Goal: Information Seeking & Learning: Find specific fact

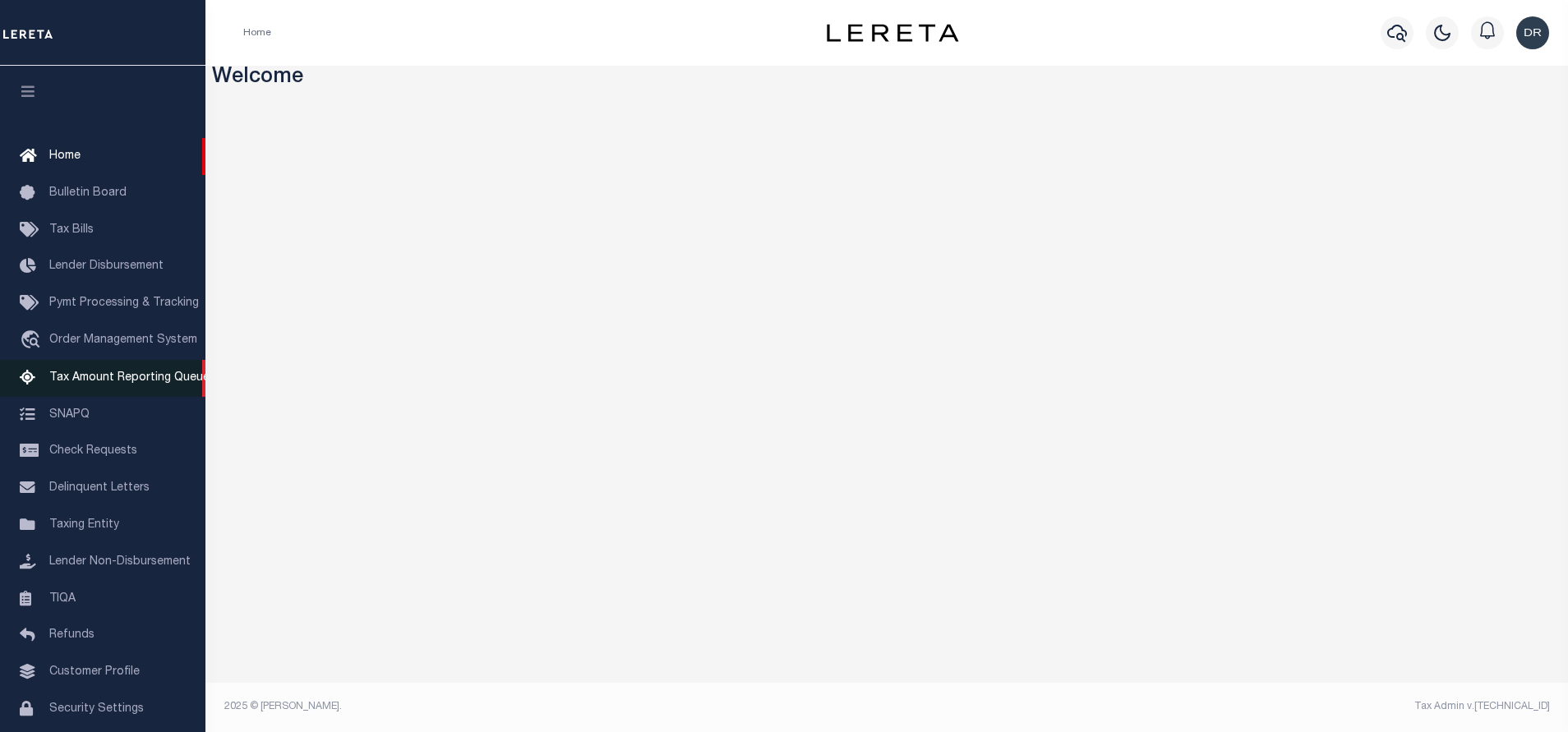
click at [108, 381] on span "Tax Amount Reporting Queue" at bounding box center [129, 378] width 160 height 12
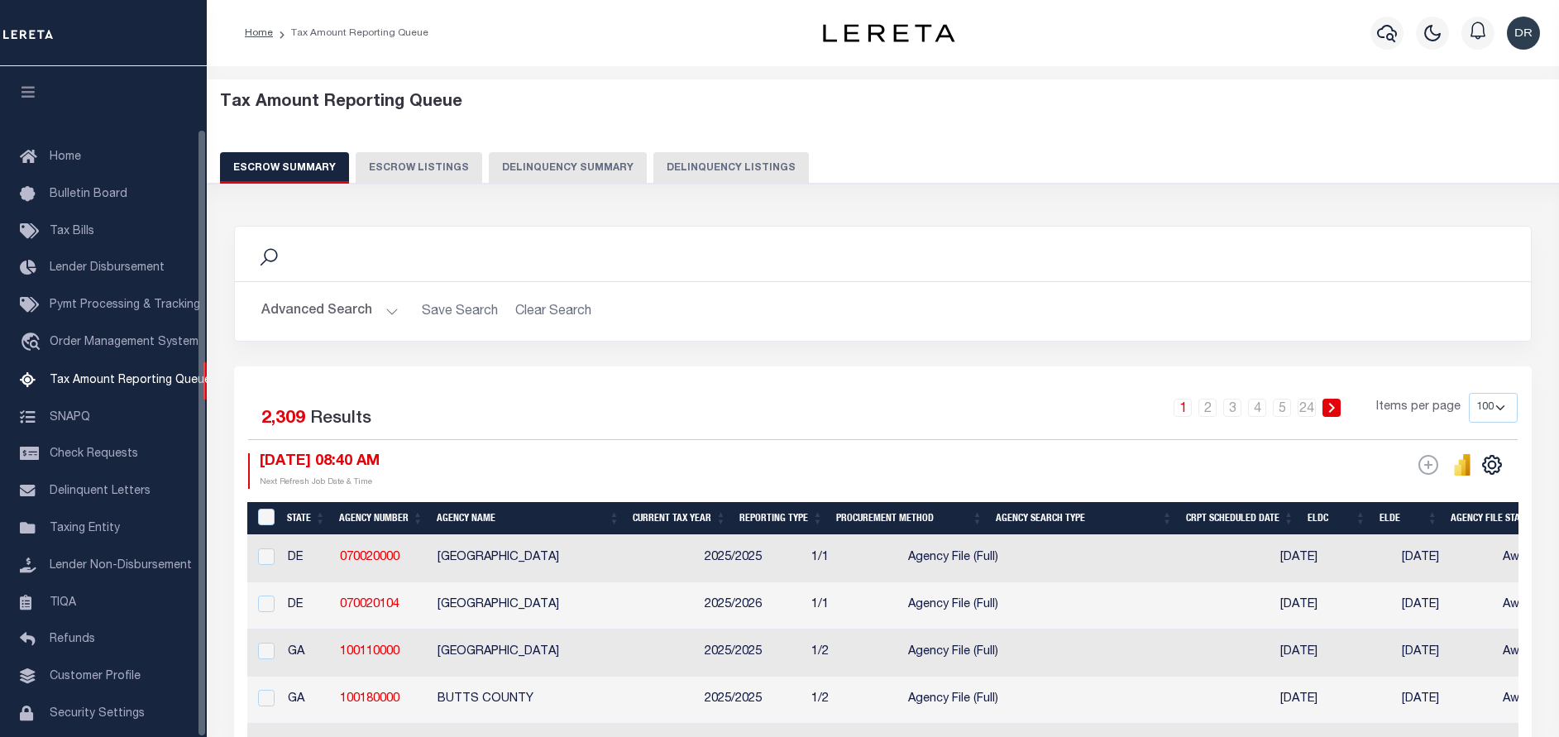
select select "100"
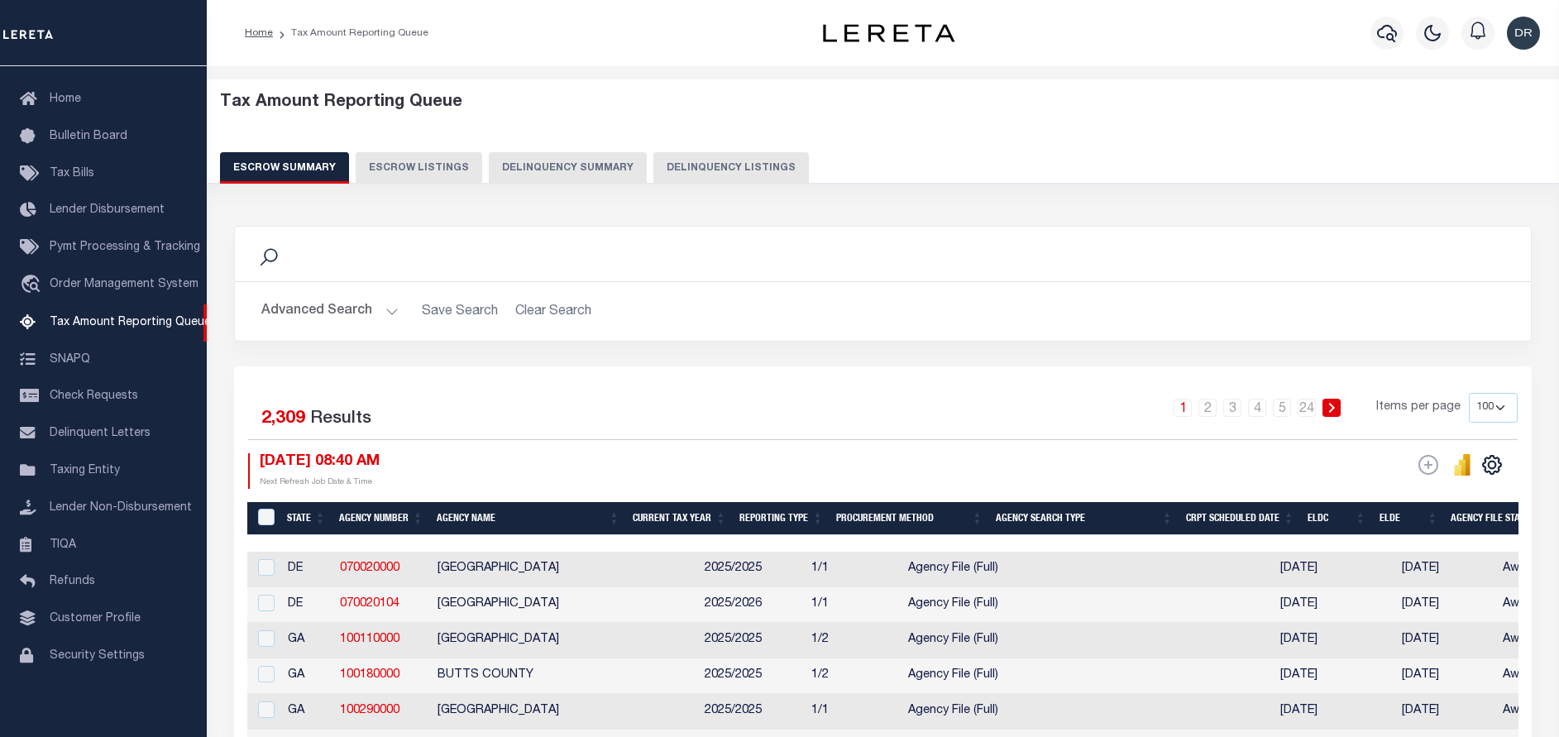
click at [735, 170] on button "Delinquency Listings" at bounding box center [732, 167] width 156 height 31
select select "100"
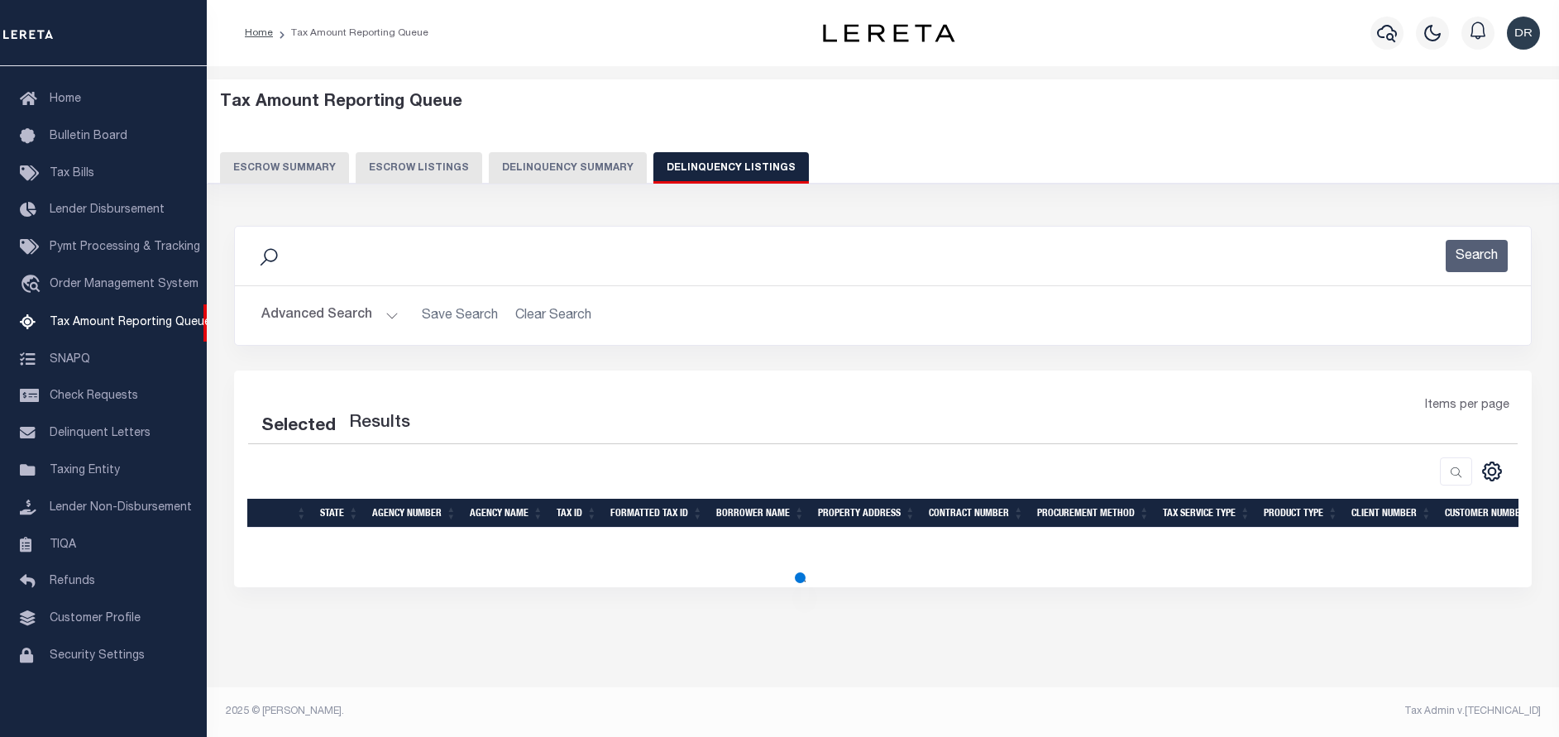
select select "100"
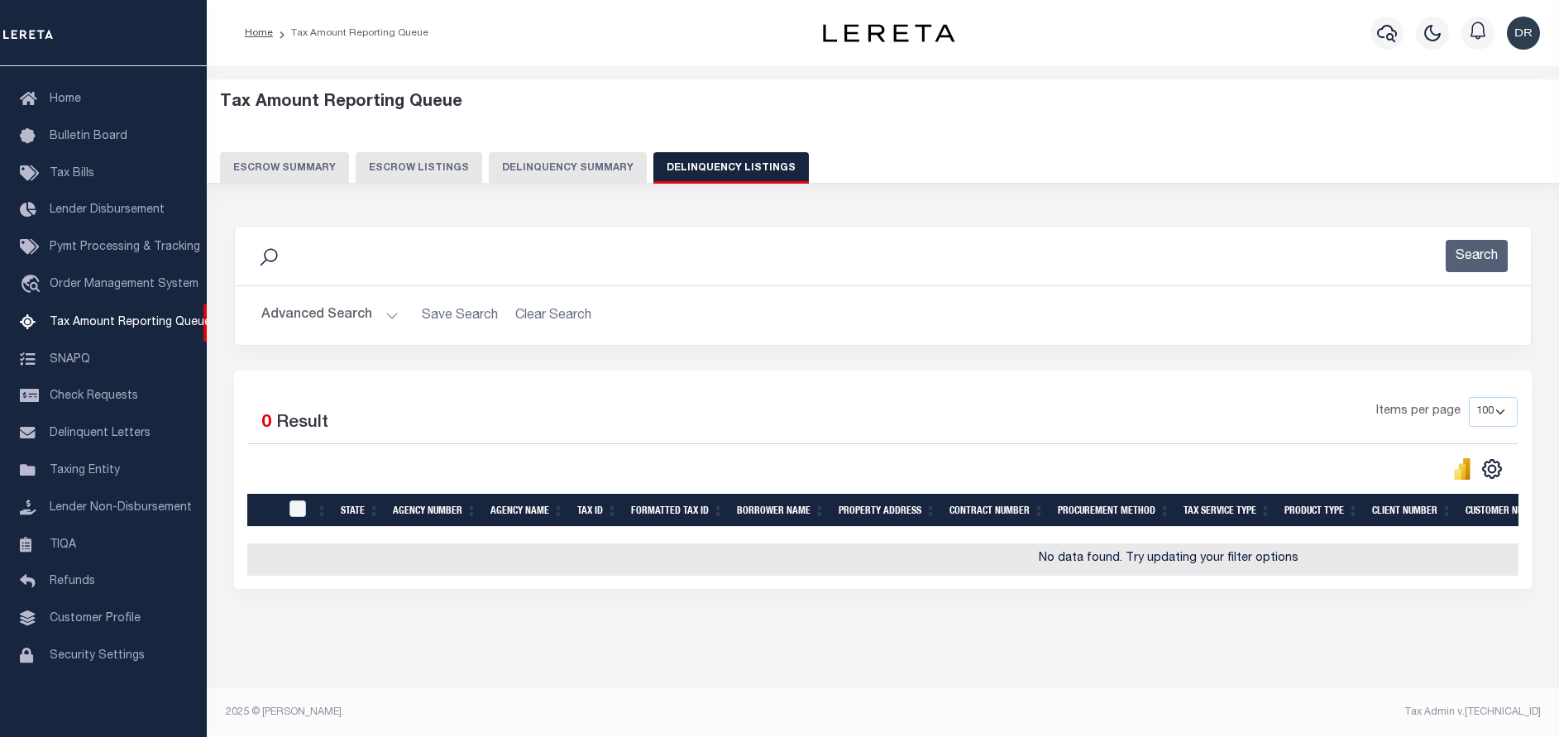
click at [339, 311] on button "Advanced Search" at bounding box center [329, 315] width 137 height 32
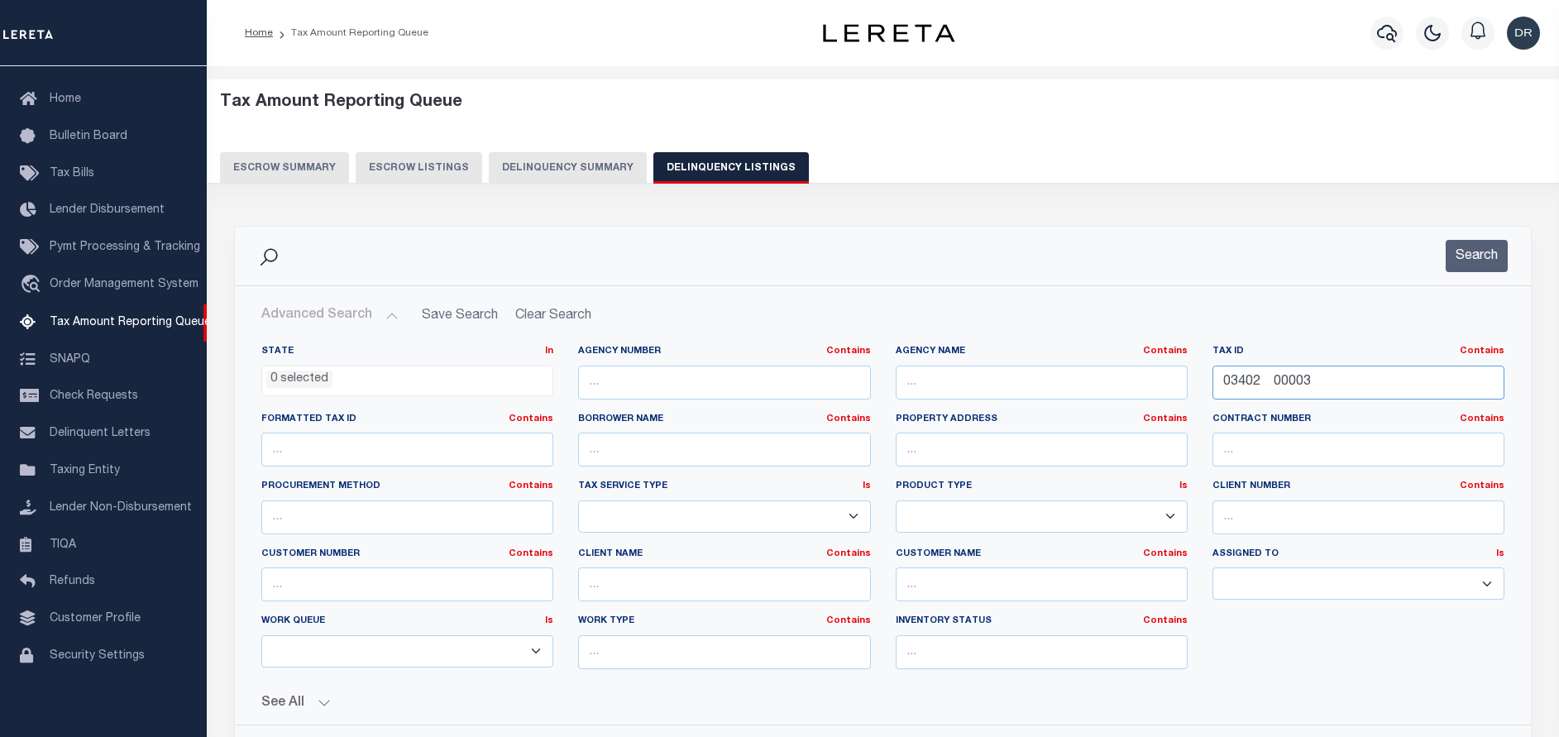
click at [1324, 376] on input "03402 00003" at bounding box center [1359, 383] width 292 height 34
paste input "R2940700280"
click at [1453, 258] on button "Search" at bounding box center [1477, 256] width 62 height 32
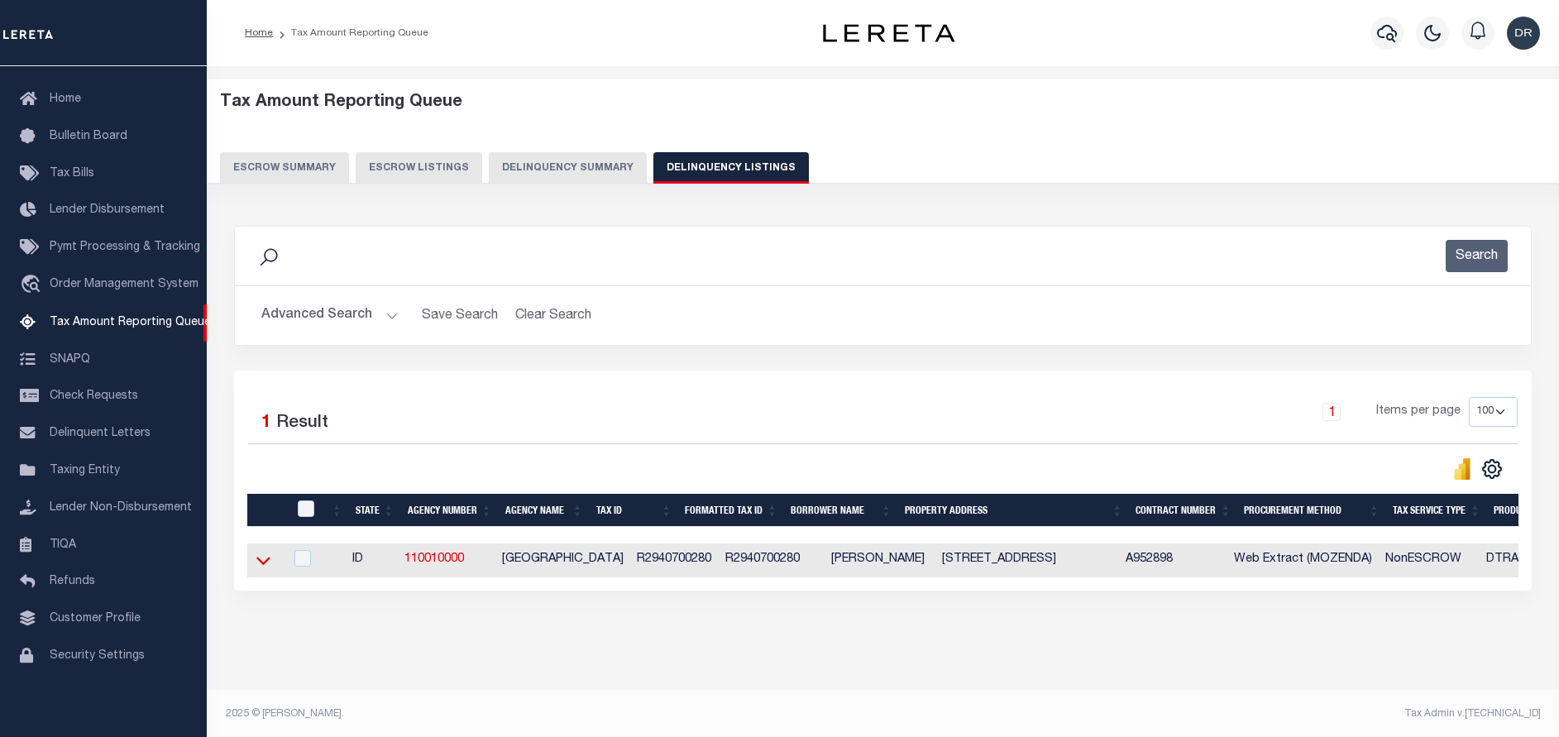
click at [268, 565] on icon at bounding box center [263, 560] width 14 height 17
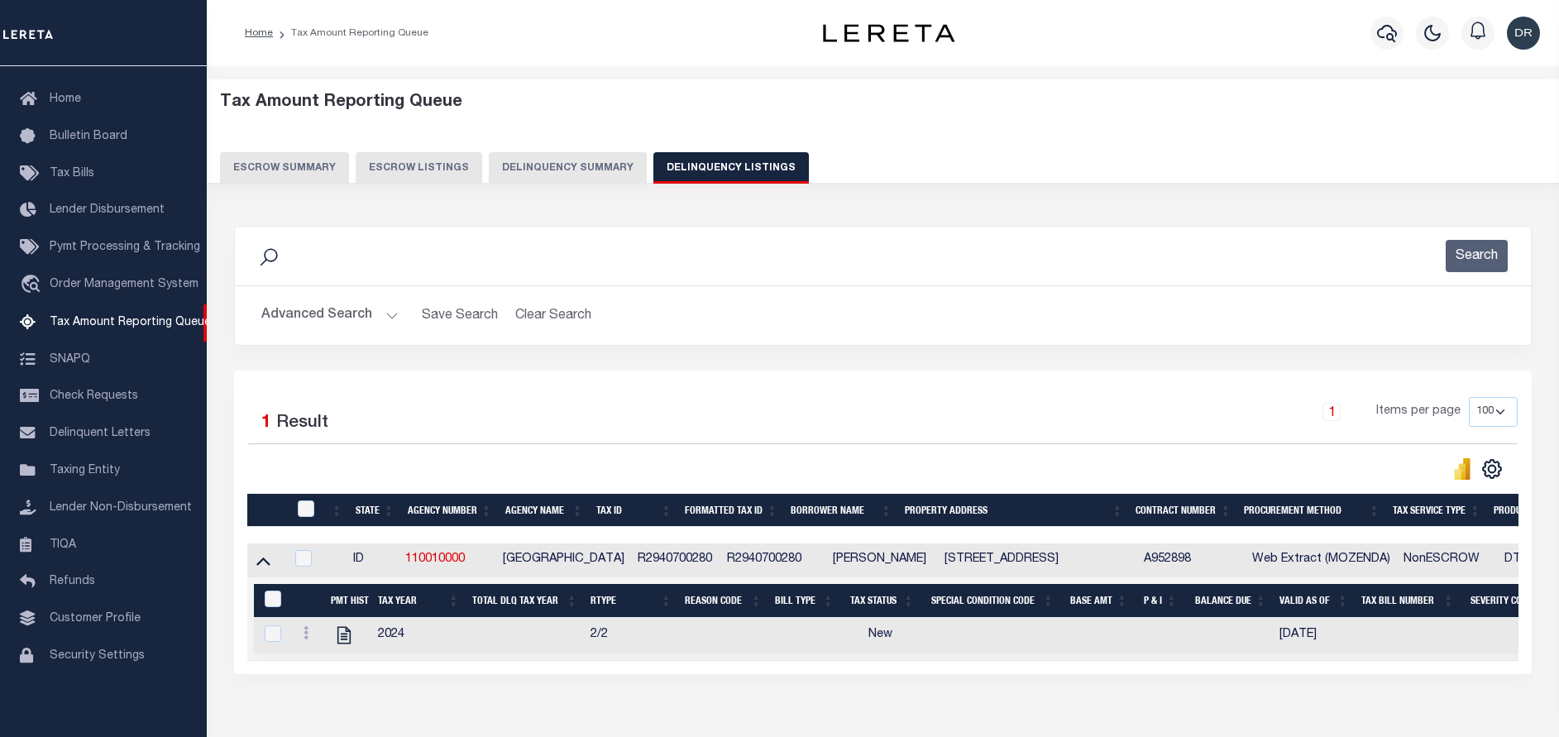
click at [360, 318] on button "Advanced Search" at bounding box center [329, 315] width 137 height 32
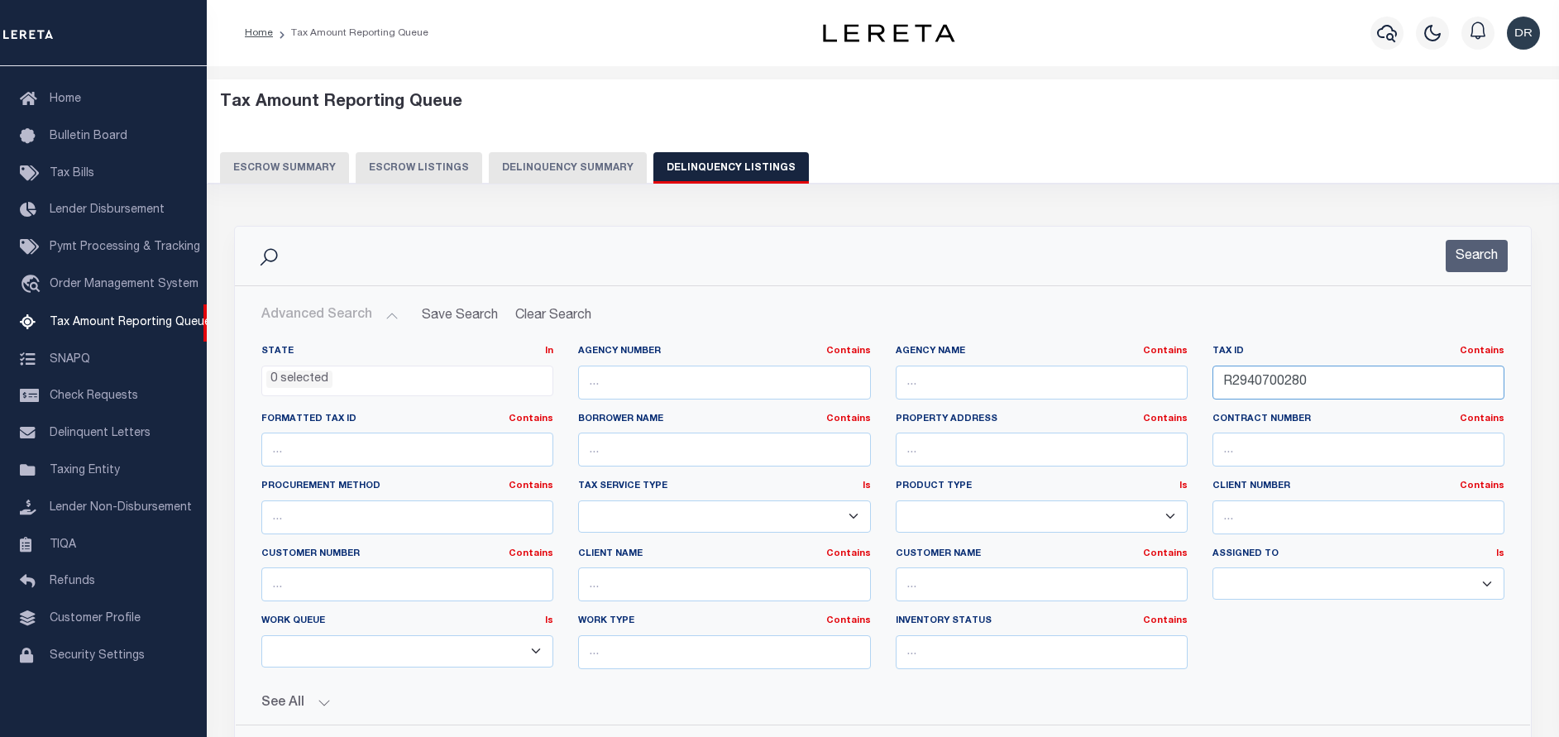
click at [1367, 385] on input "R2940700280" at bounding box center [1359, 383] width 292 height 34
paste input "PRRWHW00310"
type input "RPRRWHW003100"
click at [1464, 264] on button "Search" at bounding box center [1477, 256] width 62 height 32
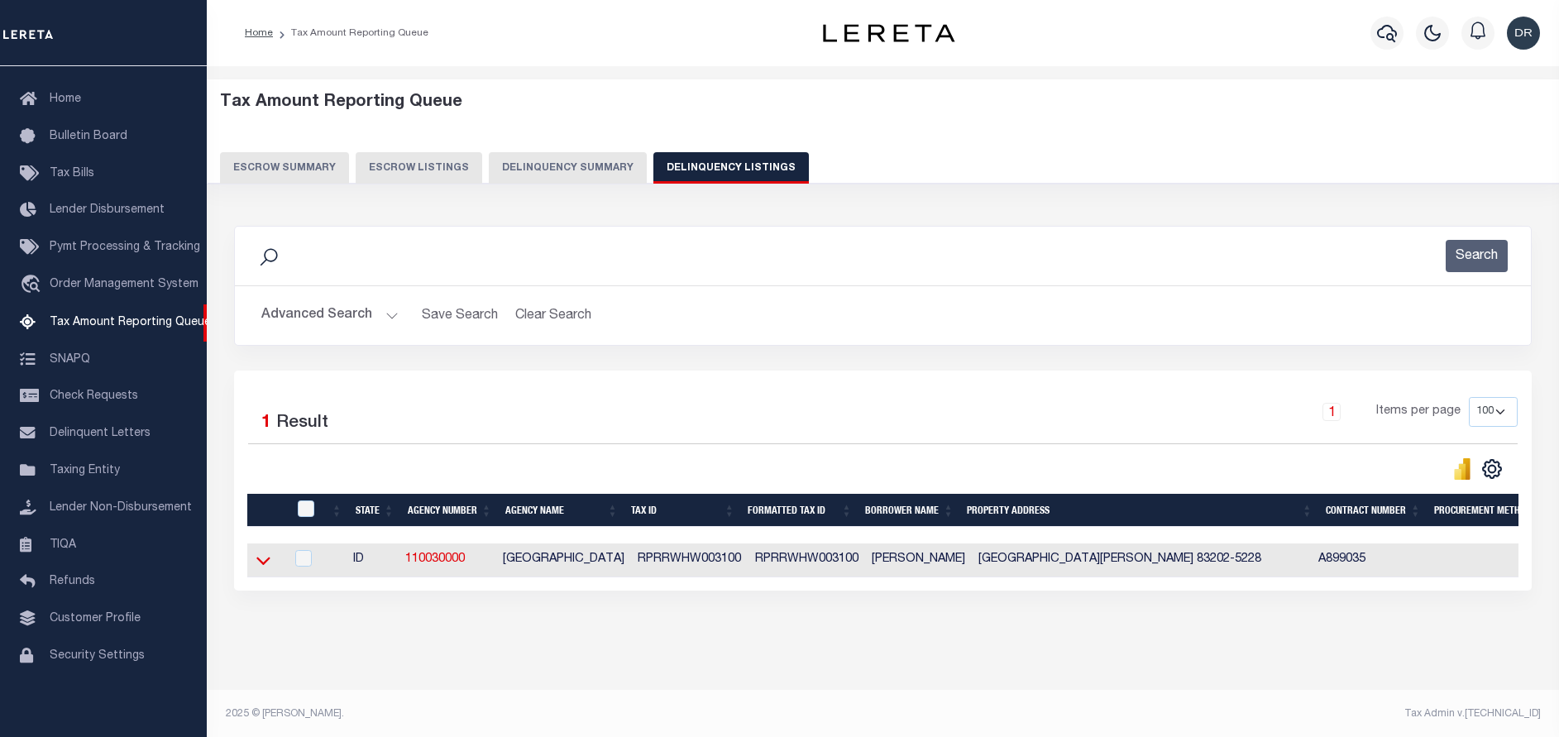
click at [261, 561] on icon at bounding box center [263, 560] width 14 height 17
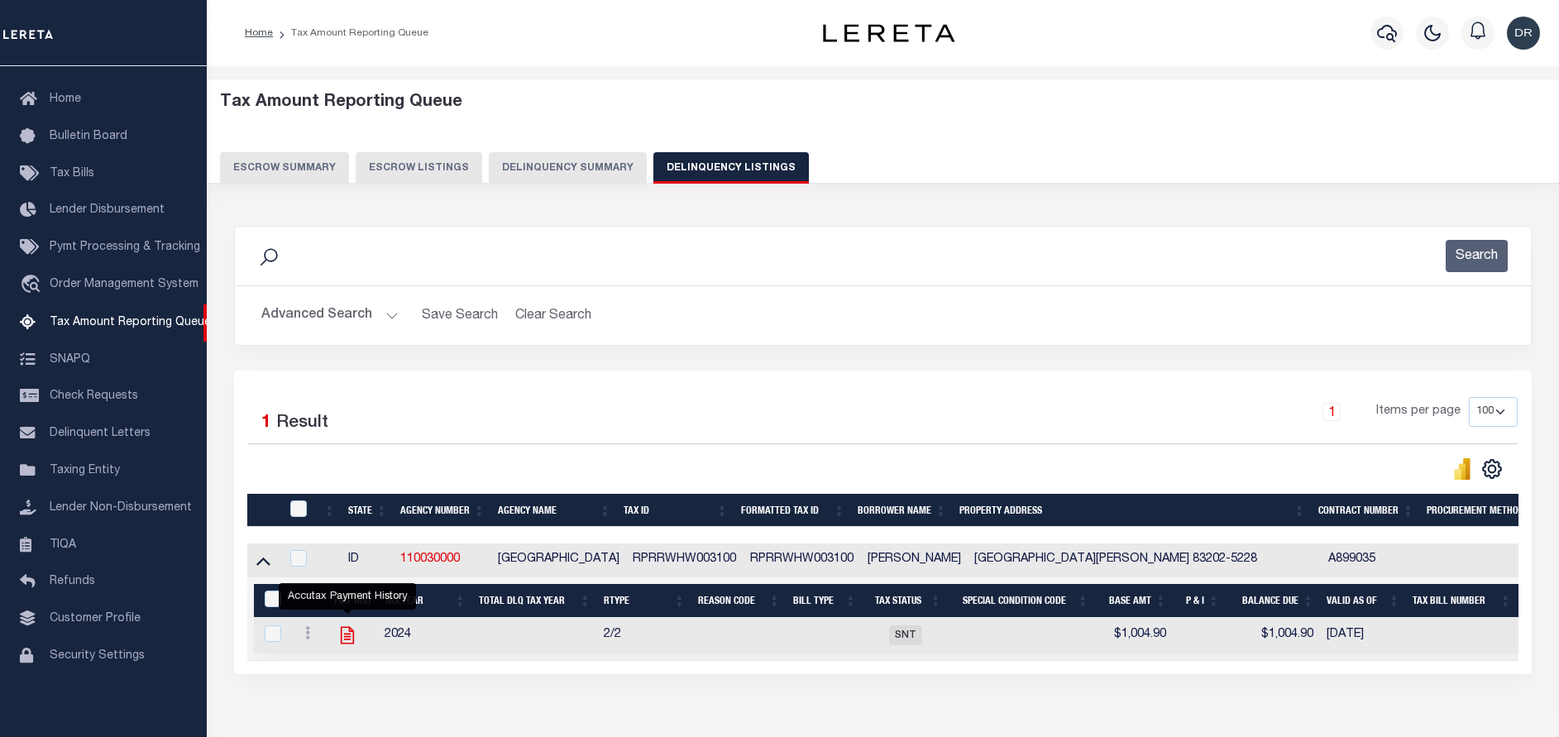
click at [350, 635] on icon "" at bounding box center [347, 635] width 13 height 17
checkbox input "true"
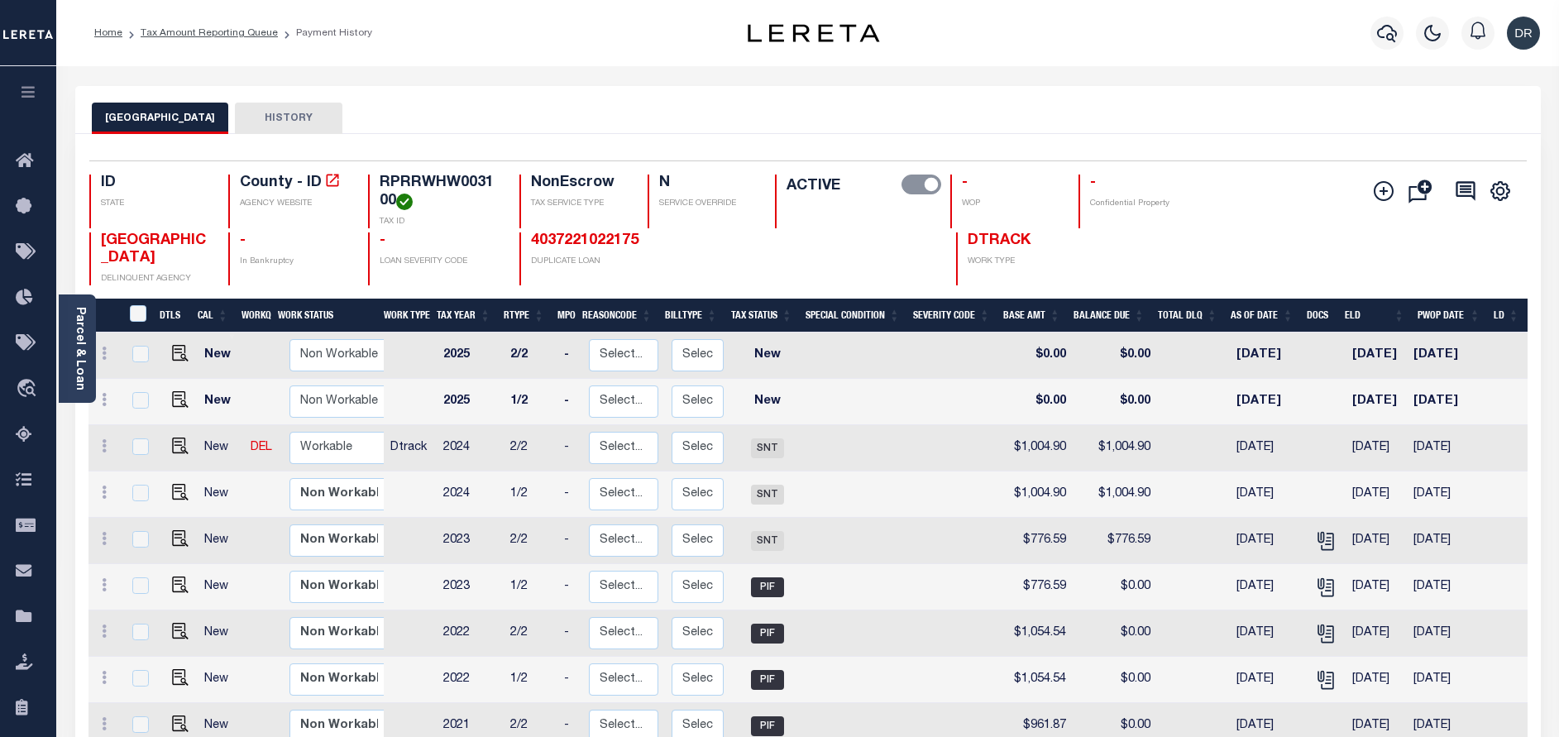
click at [174, 440] on td at bounding box center [177, 448] width 41 height 46
checkbox input "true"
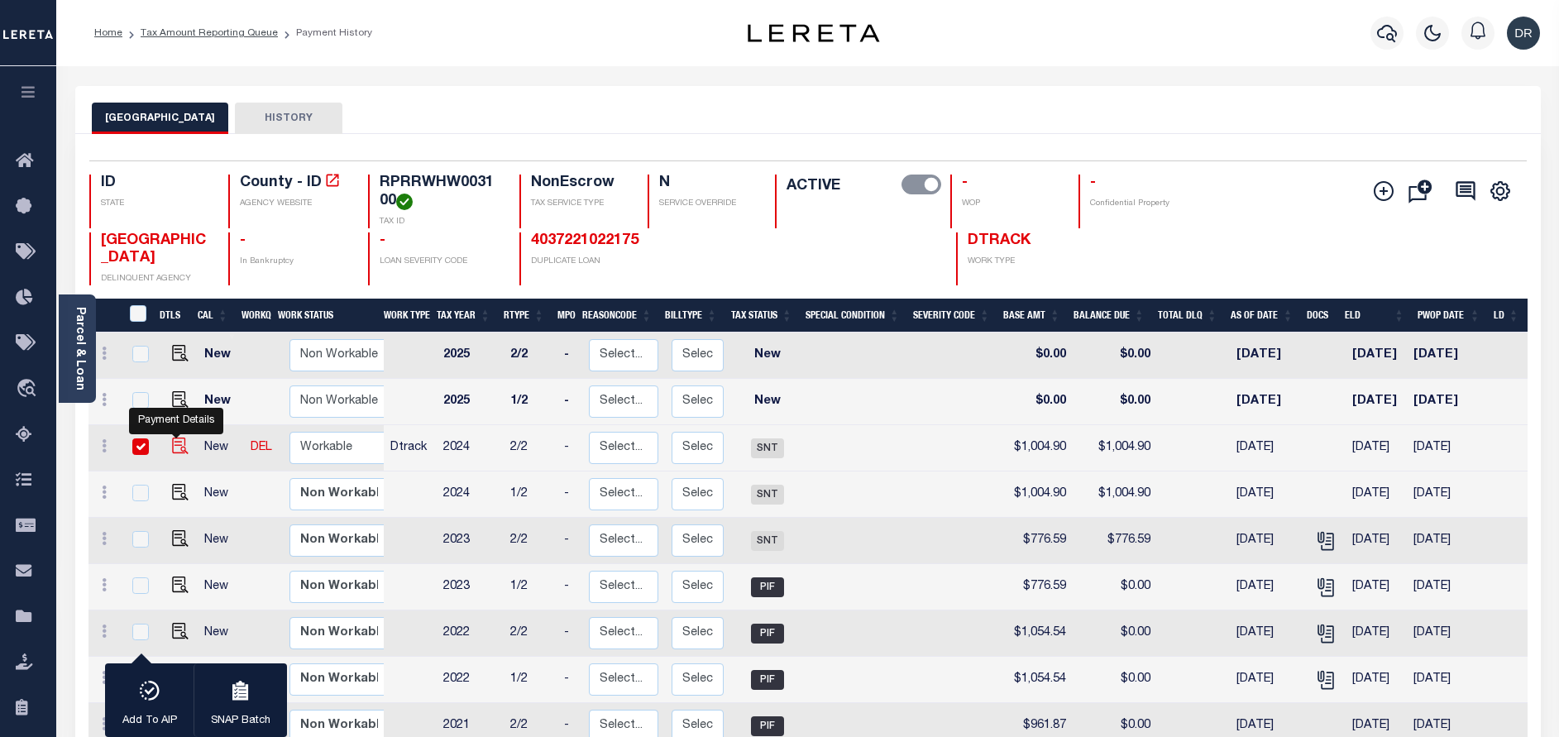
click at [174, 448] on img "" at bounding box center [180, 446] width 17 height 17
checkbox input "false"
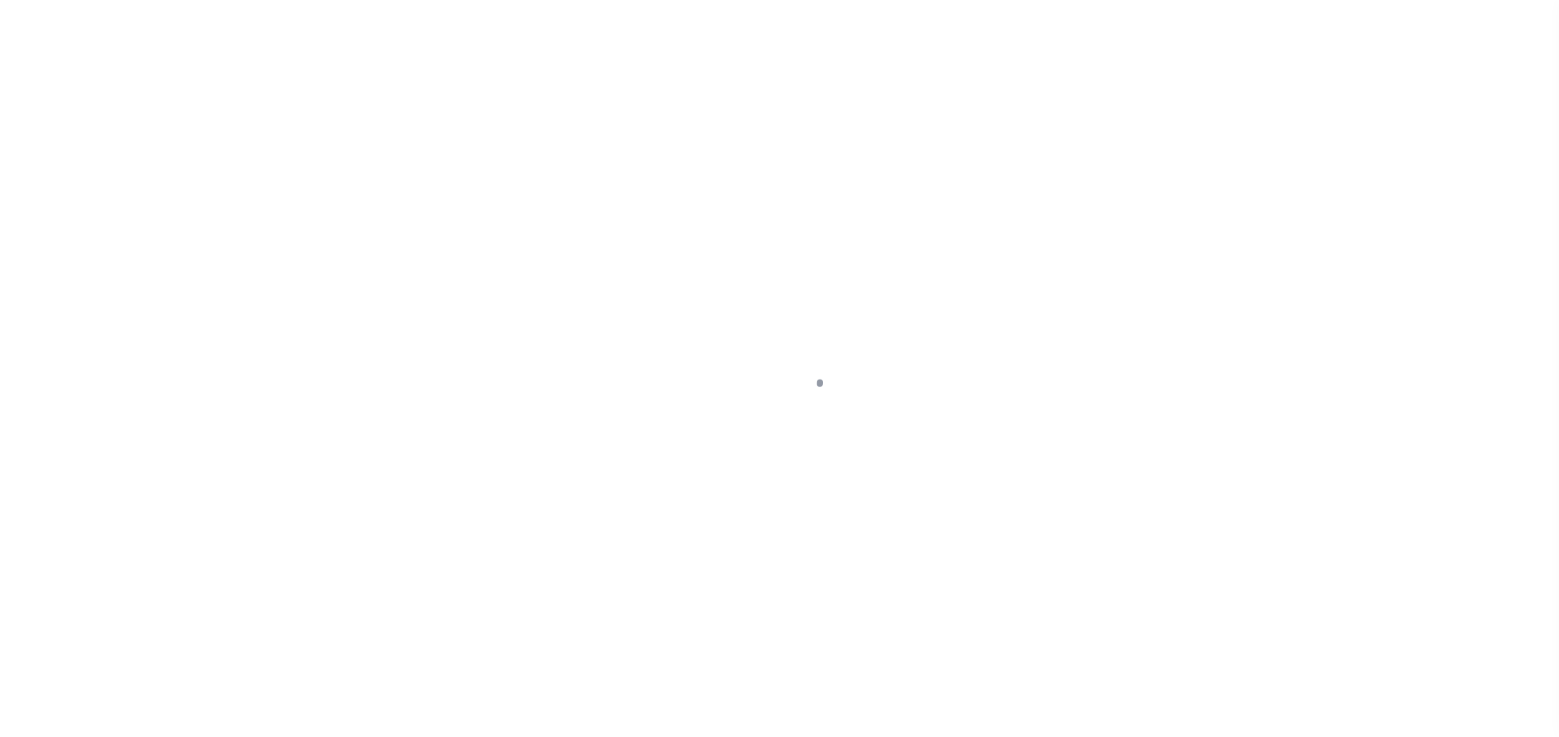
select select "SNT"
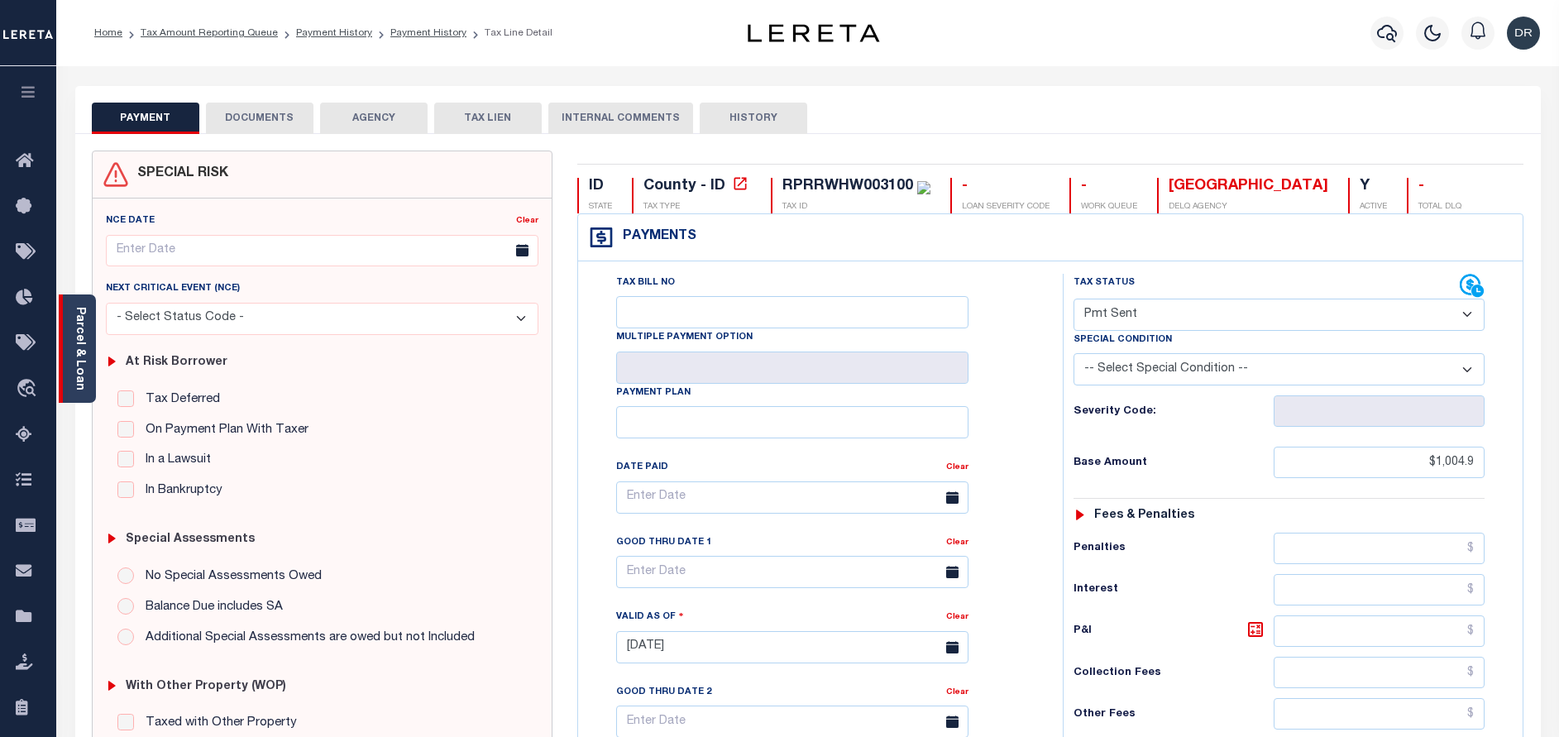
click at [74, 350] on link "Parcel & Loan" at bounding box center [80, 349] width 12 height 84
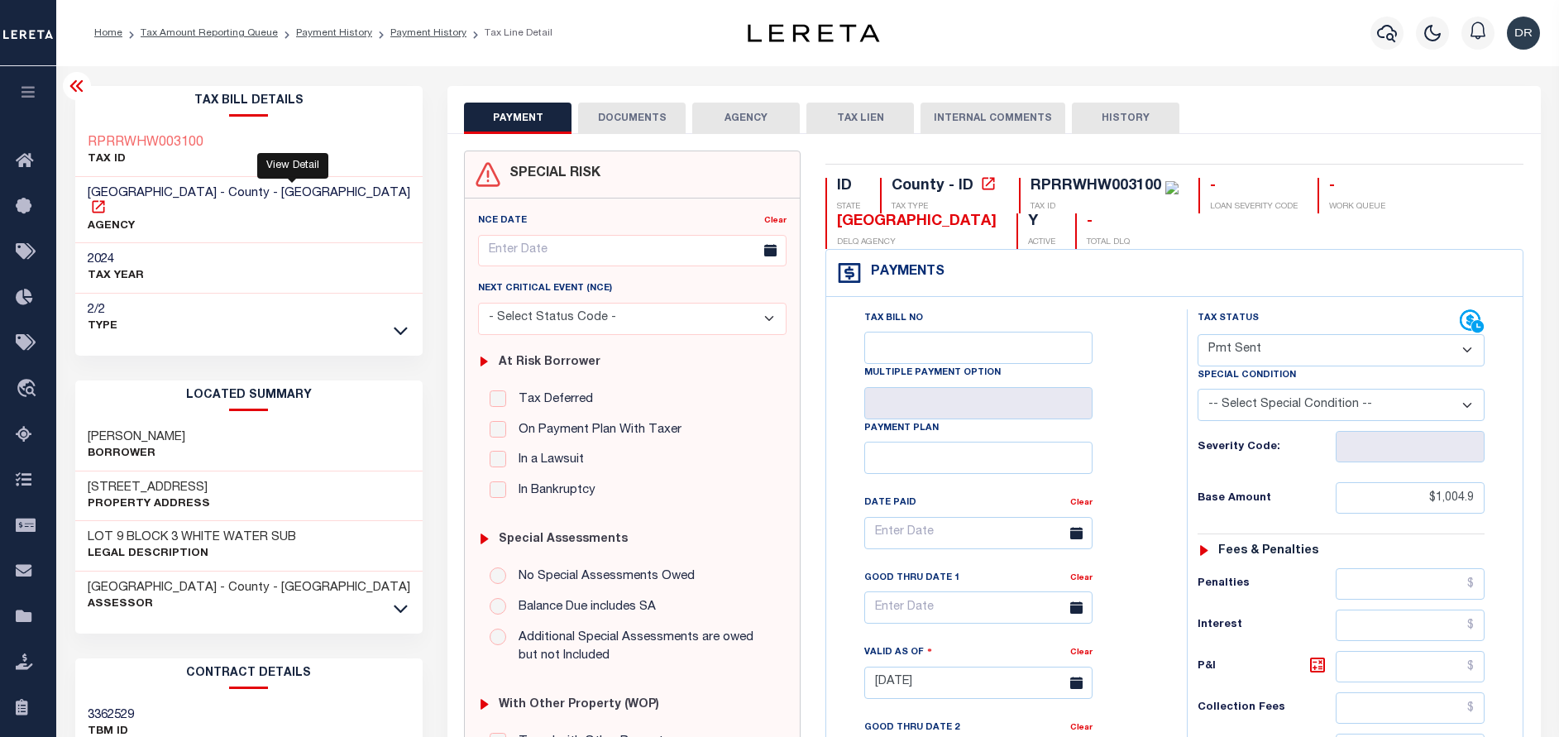
click at [107, 199] on icon at bounding box center [98, 207] width 17 height 17
click at [83, 84] on icon at bounding box center [77, 86] width 20 height 20
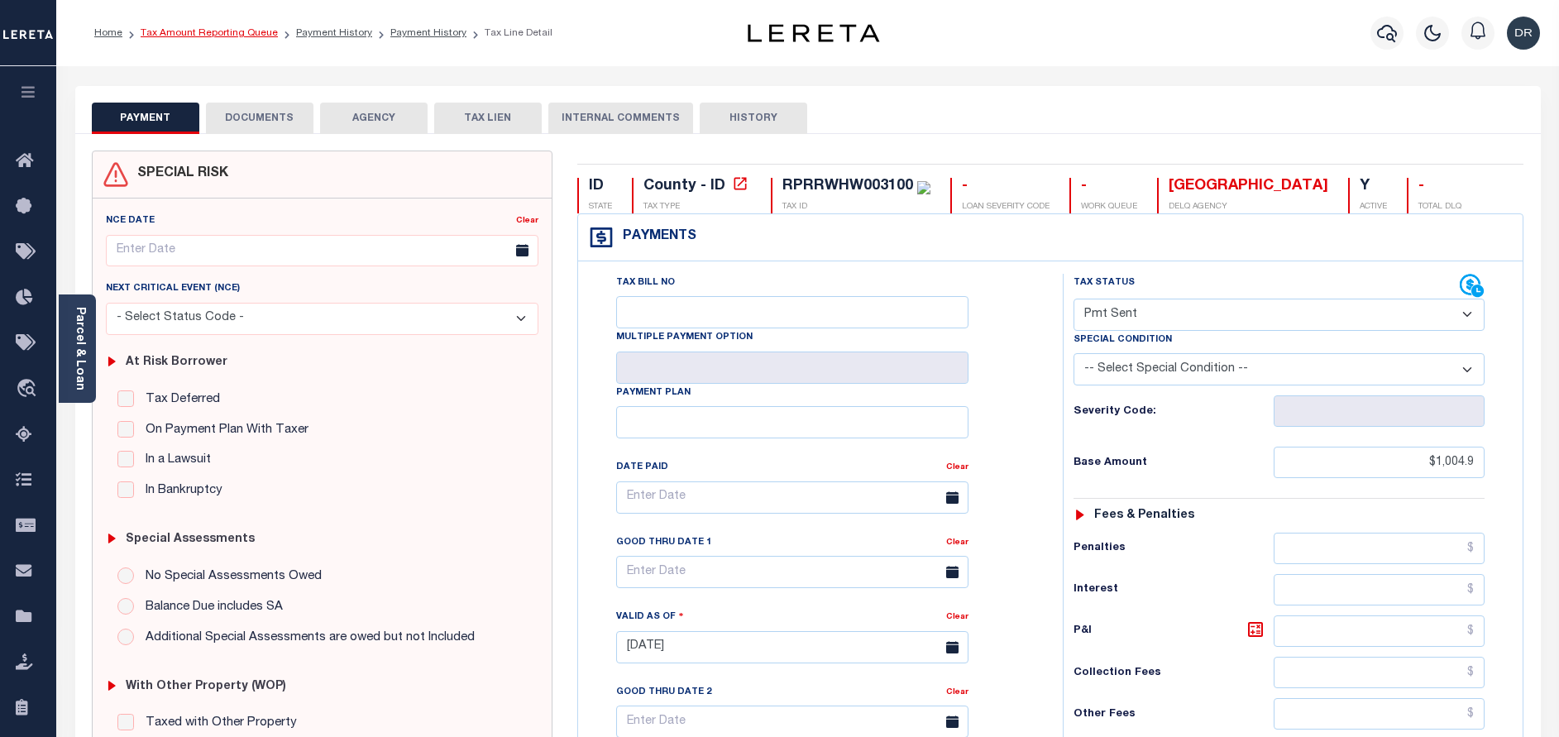
click at [187, 35] on link "Tax Amount Reporting Queue" at bounding box center [209, 33] width 137 height 10
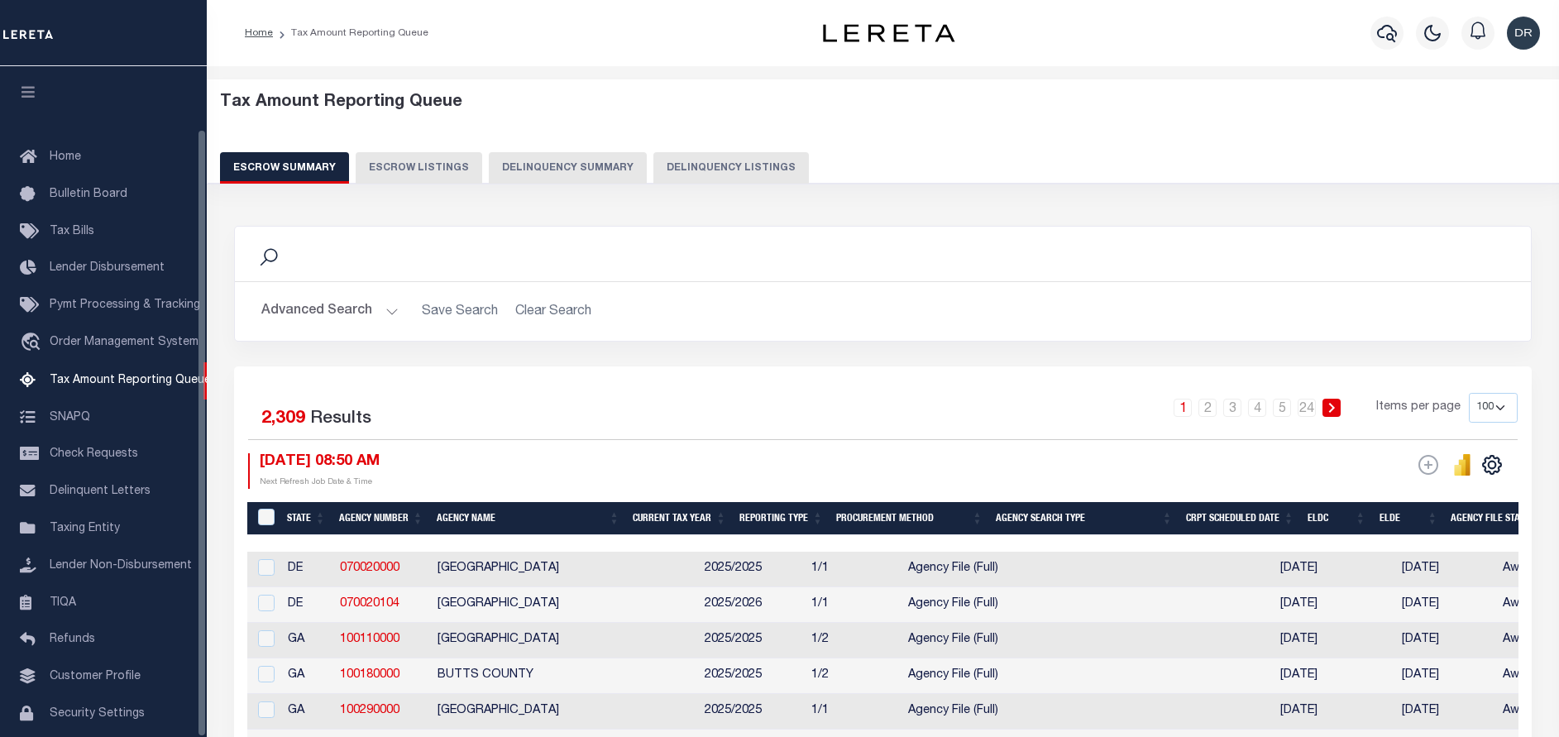
select select "100"
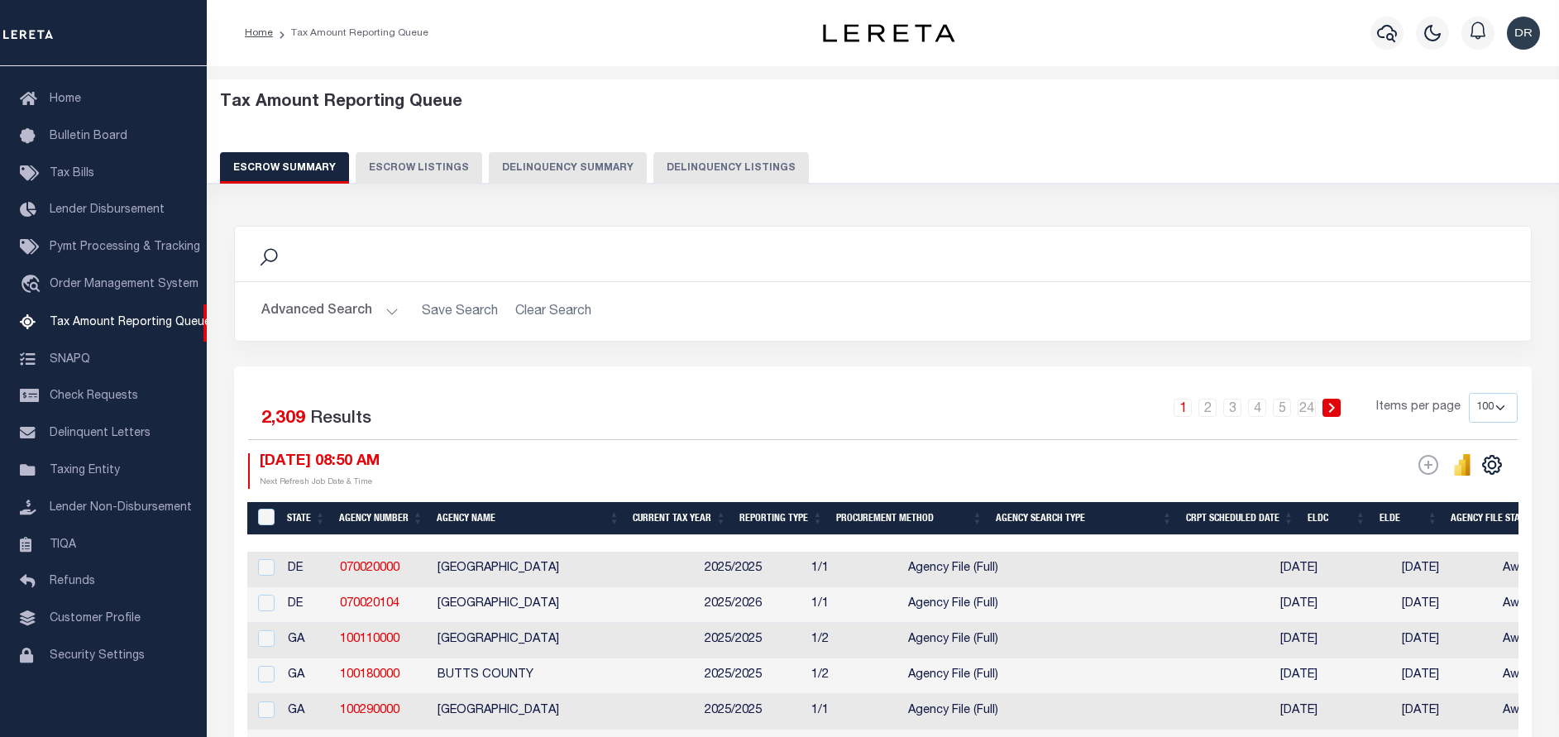
click at [728, 170] on button "Delinquency Listings" at bounding box center [732, 167] width 156 height 31
select select
select select "100"
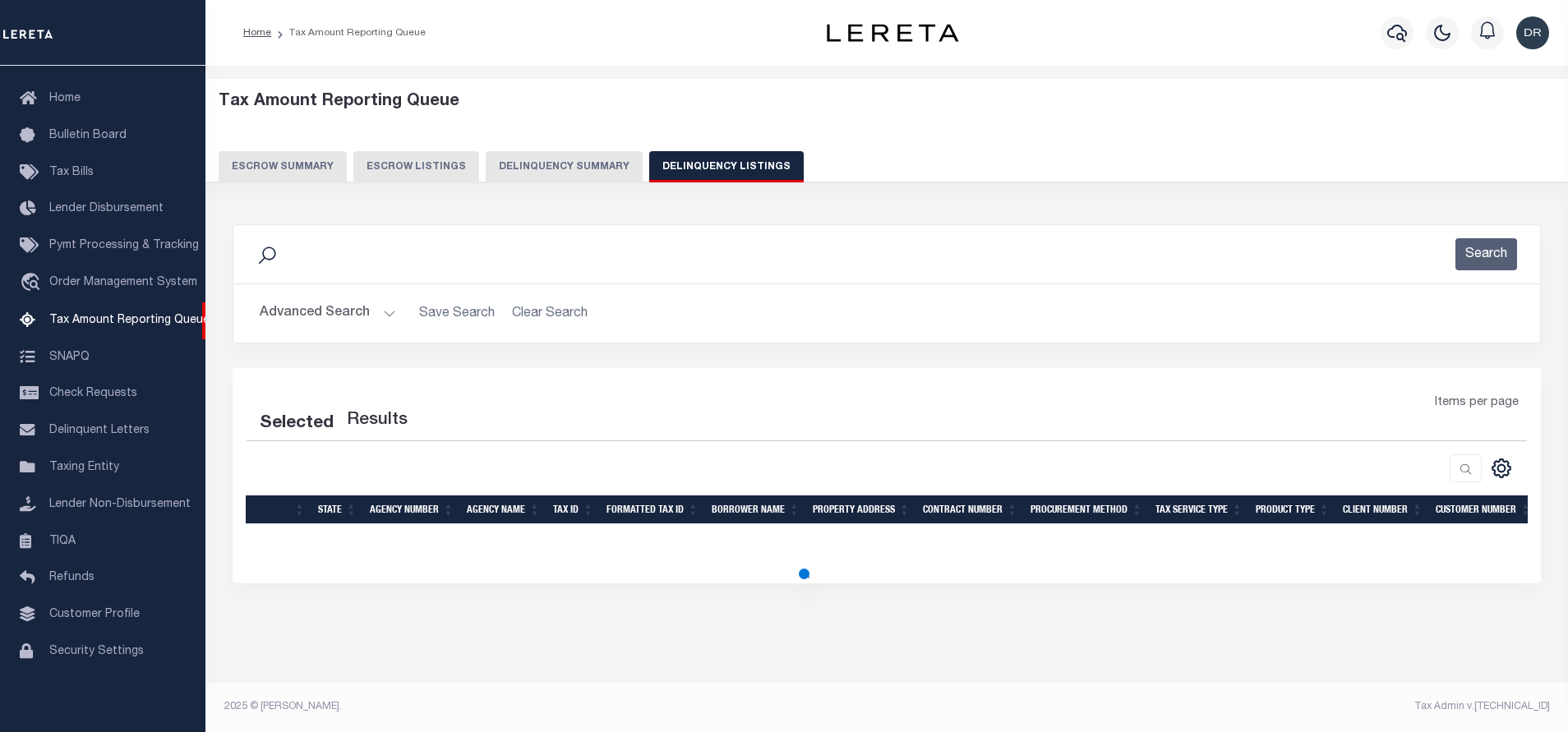
select select "100"
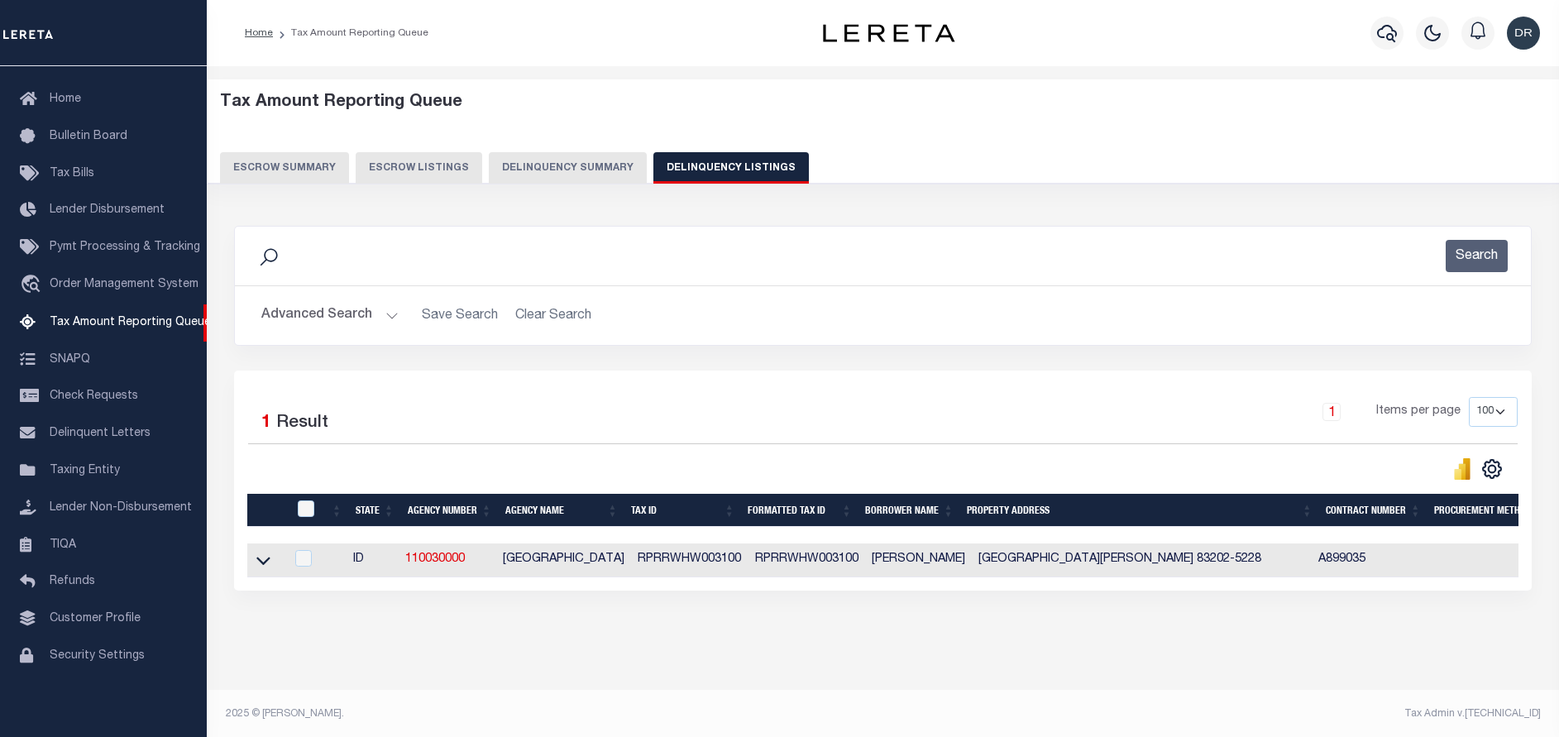
click at [365, 309] on button "Advanced Search" at bounding box center [329, 315] width 137 height 32
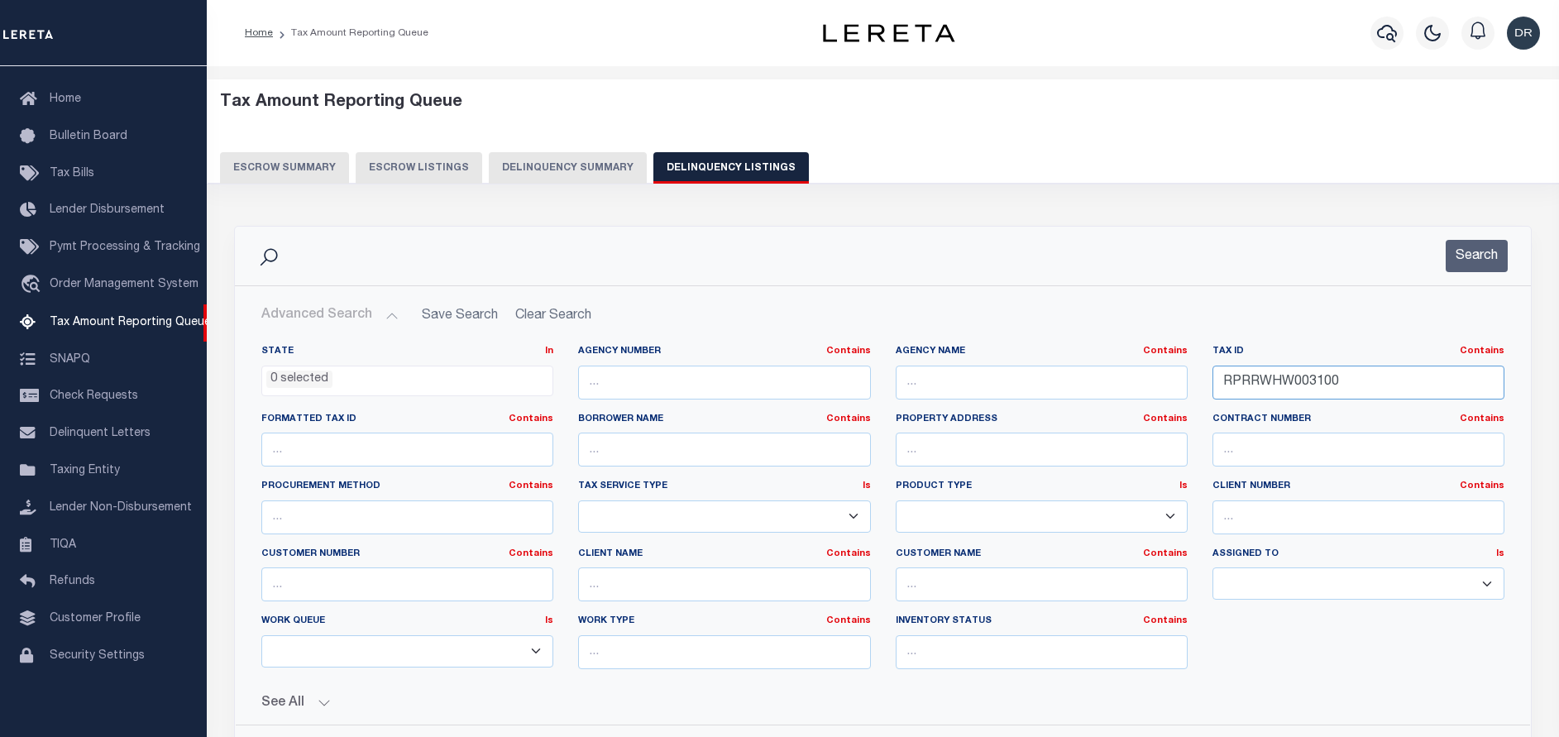
click at [1357, 383] on input "RPRRWHW003100" at bounding box center [1359, 383] width 292 height 34
paste input "S00000073303"
type input "RPS00000073303"
click at [1471, 256] on button "Search" at bounding box center [1477, 256] width 62 height 32
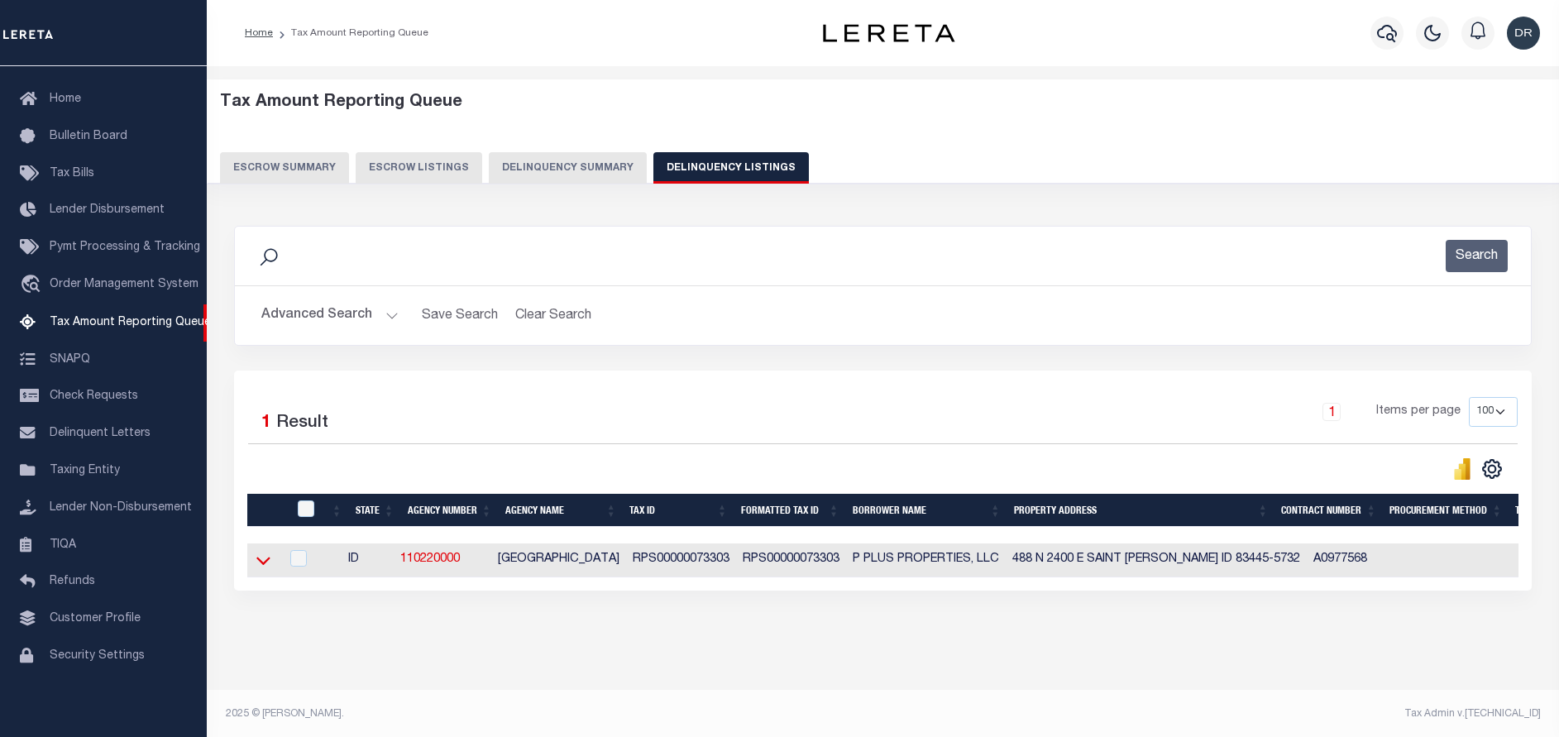
click at [265, 564] on icon at bounding box center [263, 560] width 14 height 17
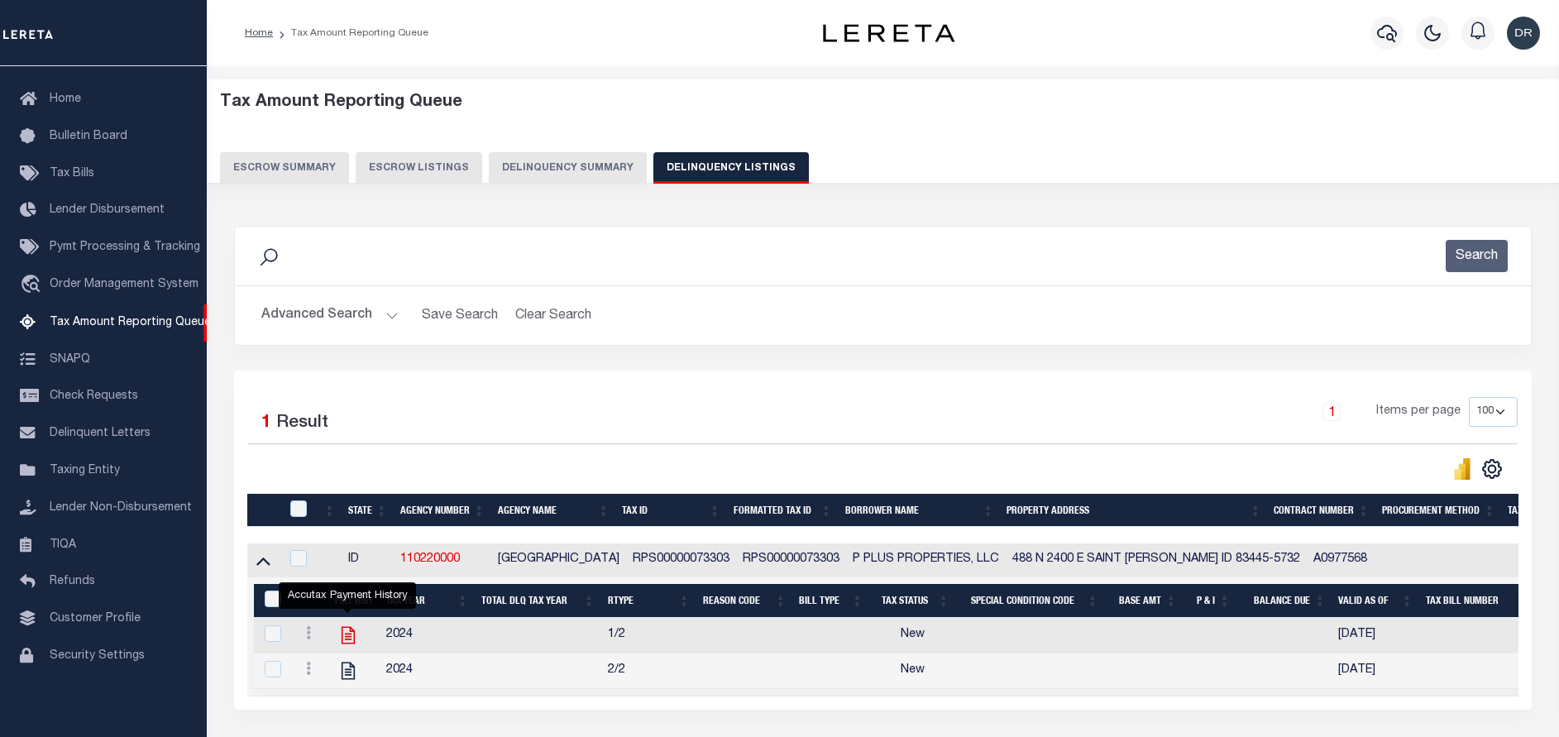
click at [347, 639] on icon "" at bounding box center [349, 636] width 22 height 22
checkbox input "true"
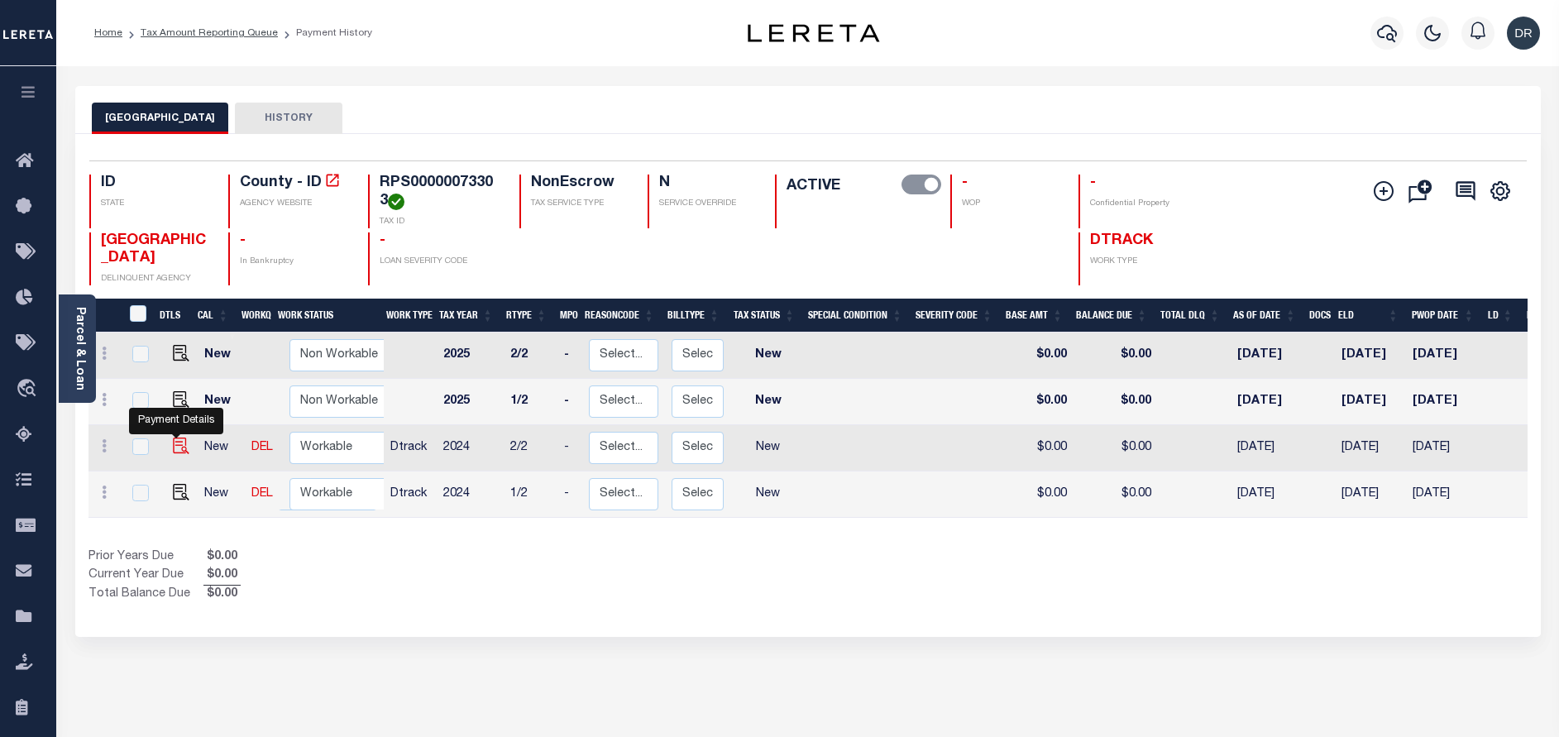
click at [179, 453] on img "" at bounding box center [181, 446] width 17 height 17
checkbox input "true"
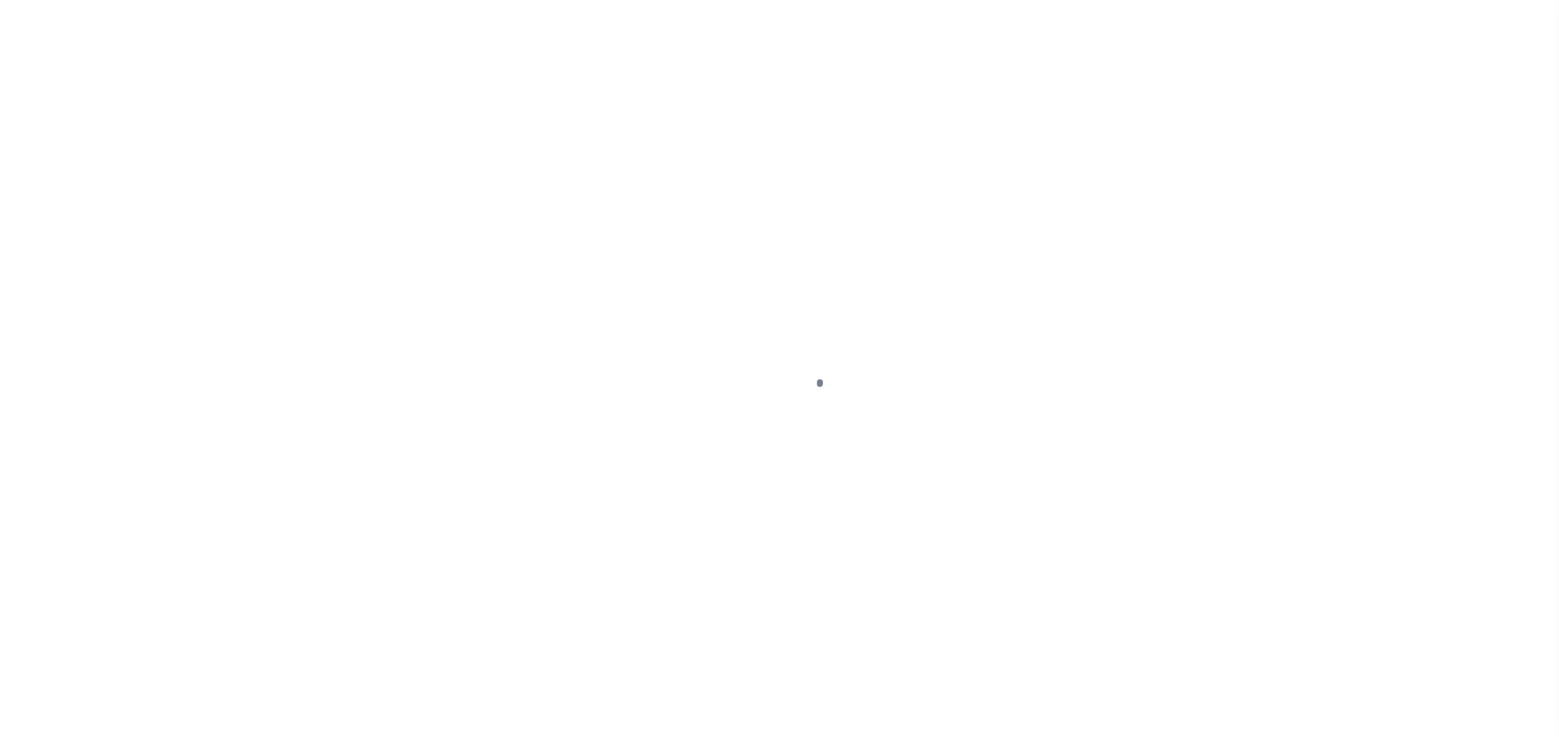
select select "NW2"
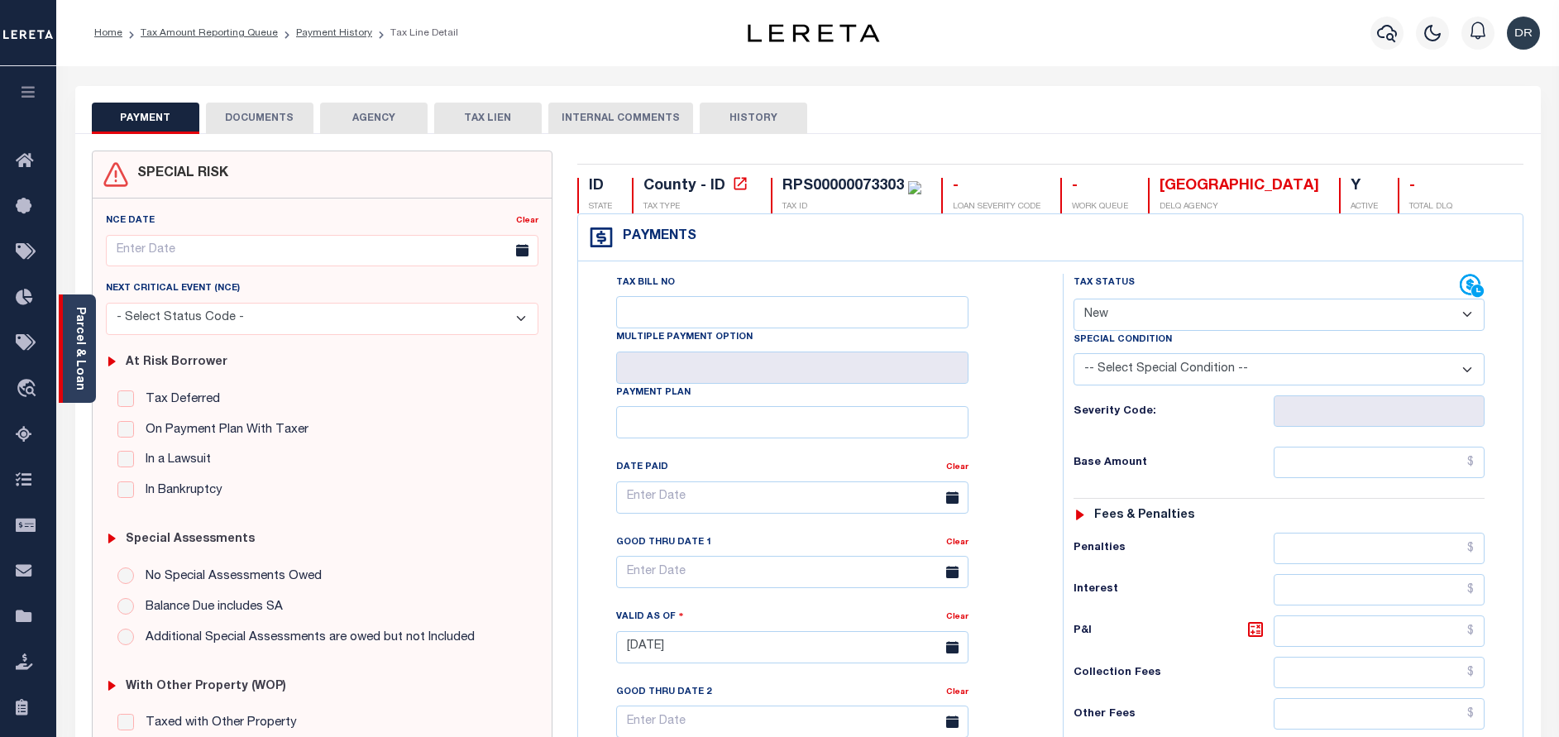
click at [82, 342] on link "Parcel & Loan" at bounding box center [80, 349] width 12 height 84
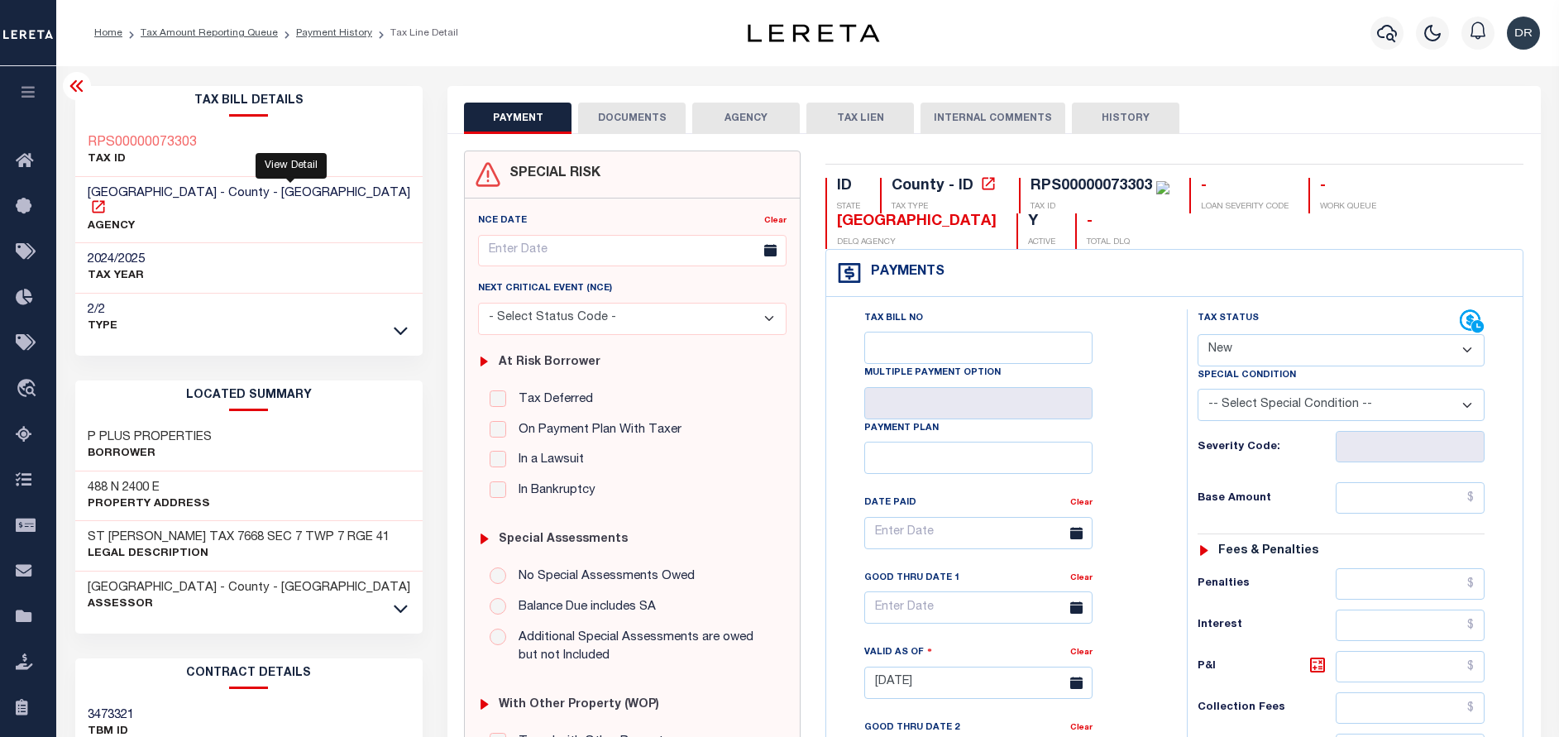
click at [107, 199] on icon at bounding box center [98, 207] width 17 height 17
drag, startPoint x: 981, startPoint y: 222, endPoint x: 837, endPoint y: 225, distance: 144.0
click at [837, 225] on div "ID STATE County - ID TAX TYPE RPS00000073303 TAX ID - LOAN SEVERITY CODE - WORK…" at bounding box center [1175, 213] width 698 height 71
copy div "[GEOGRAPHIC_DATA]"
drag, startPoint x: 201, startPoint y: 146, endPoint x: 79, endPoint y: 146, distance: 122.4
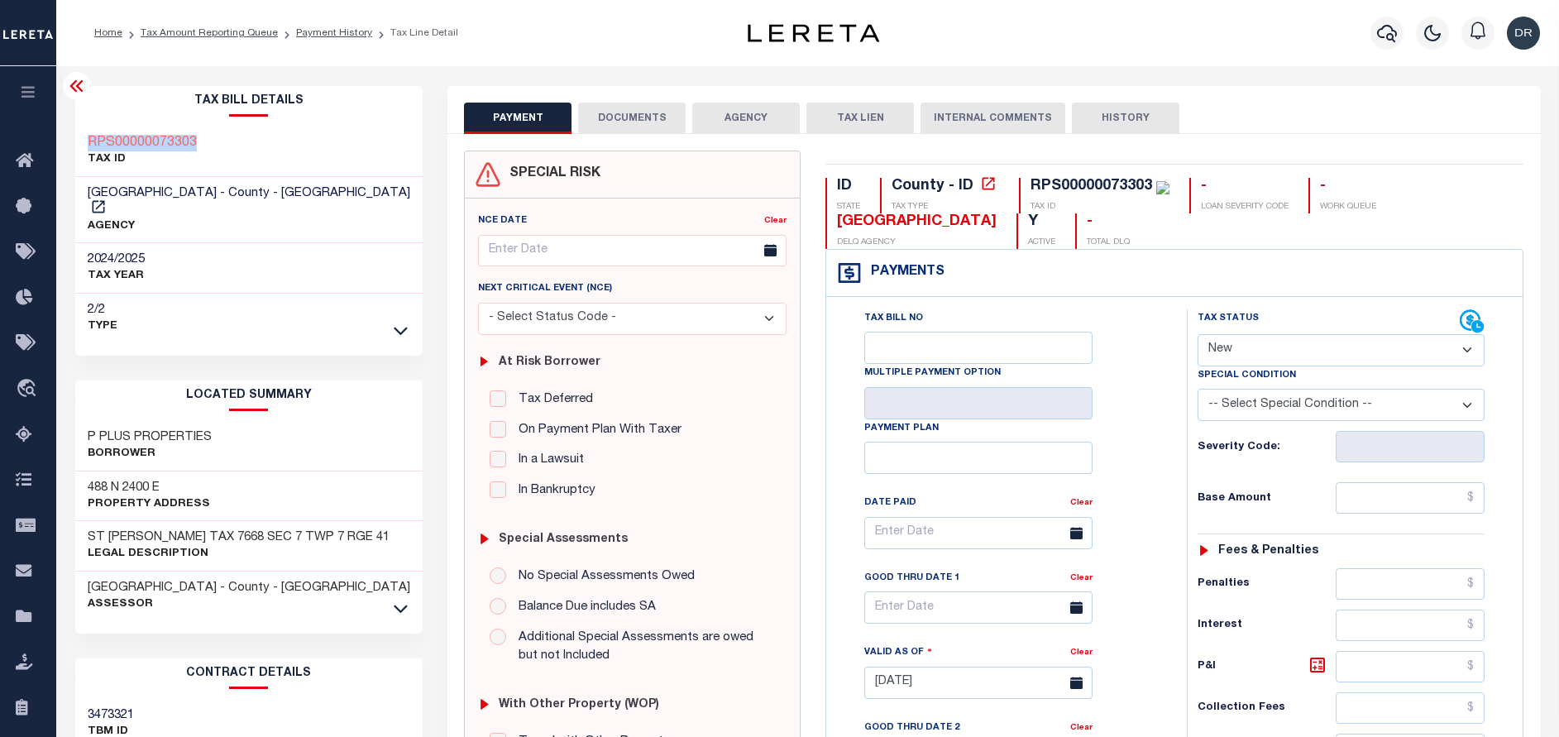
click at [79, 146] on div "RPS00000073303 TAX ID" at bounding box center [249, 152] width 348 height 50
copy h3 "RPS00000073303"
drag, startPoint x: 170, startPoint y: 473, endPoint x: 89, endPoint y: 472, distance: 81.1
click at [89, 480] on h3 "488 N 2400 E" at bounding box center [149, 488] width 122 height 17
copy h3 "488 N 2400 E"
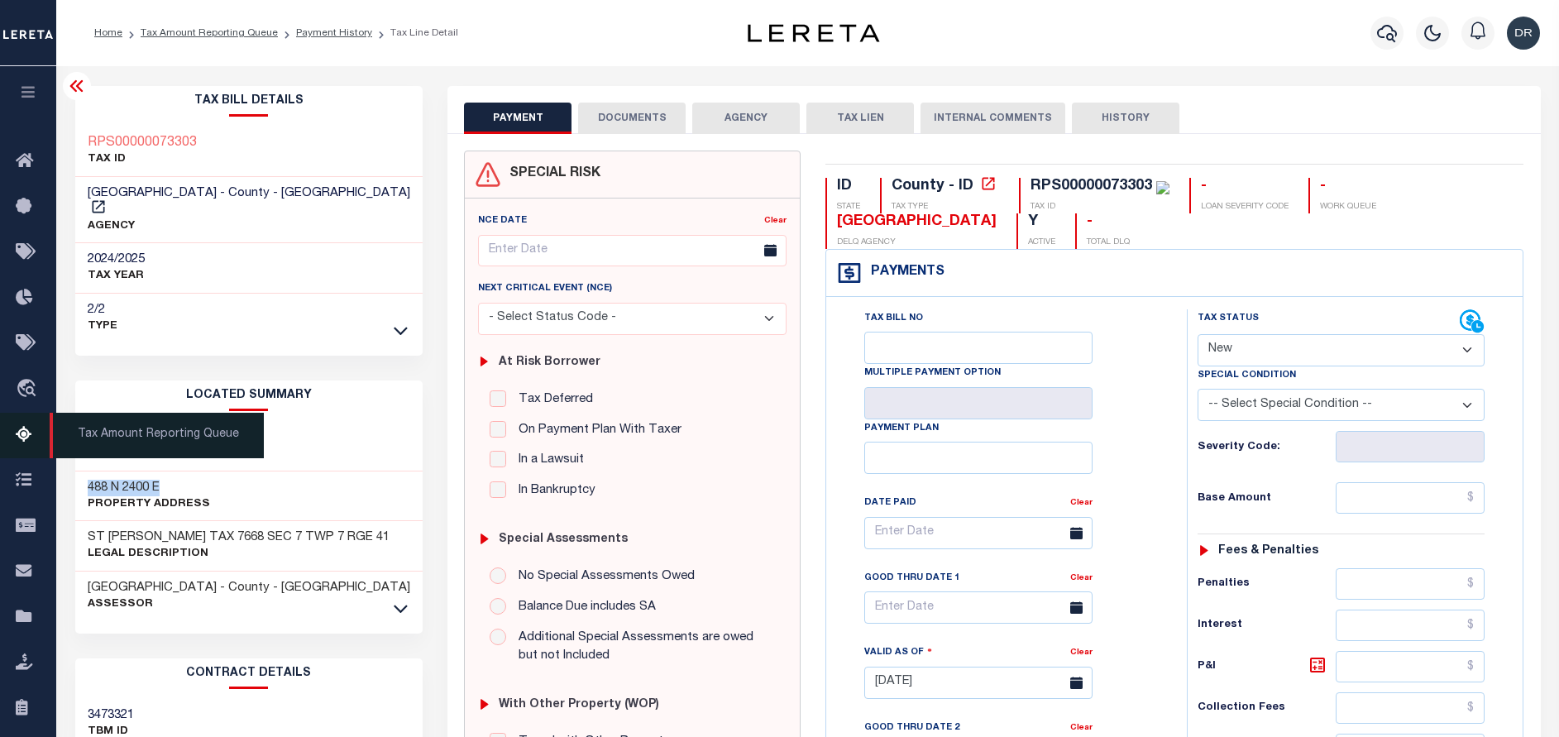
click at [22, 436] on icon at bounding box center [29, 435] width 26 height 21
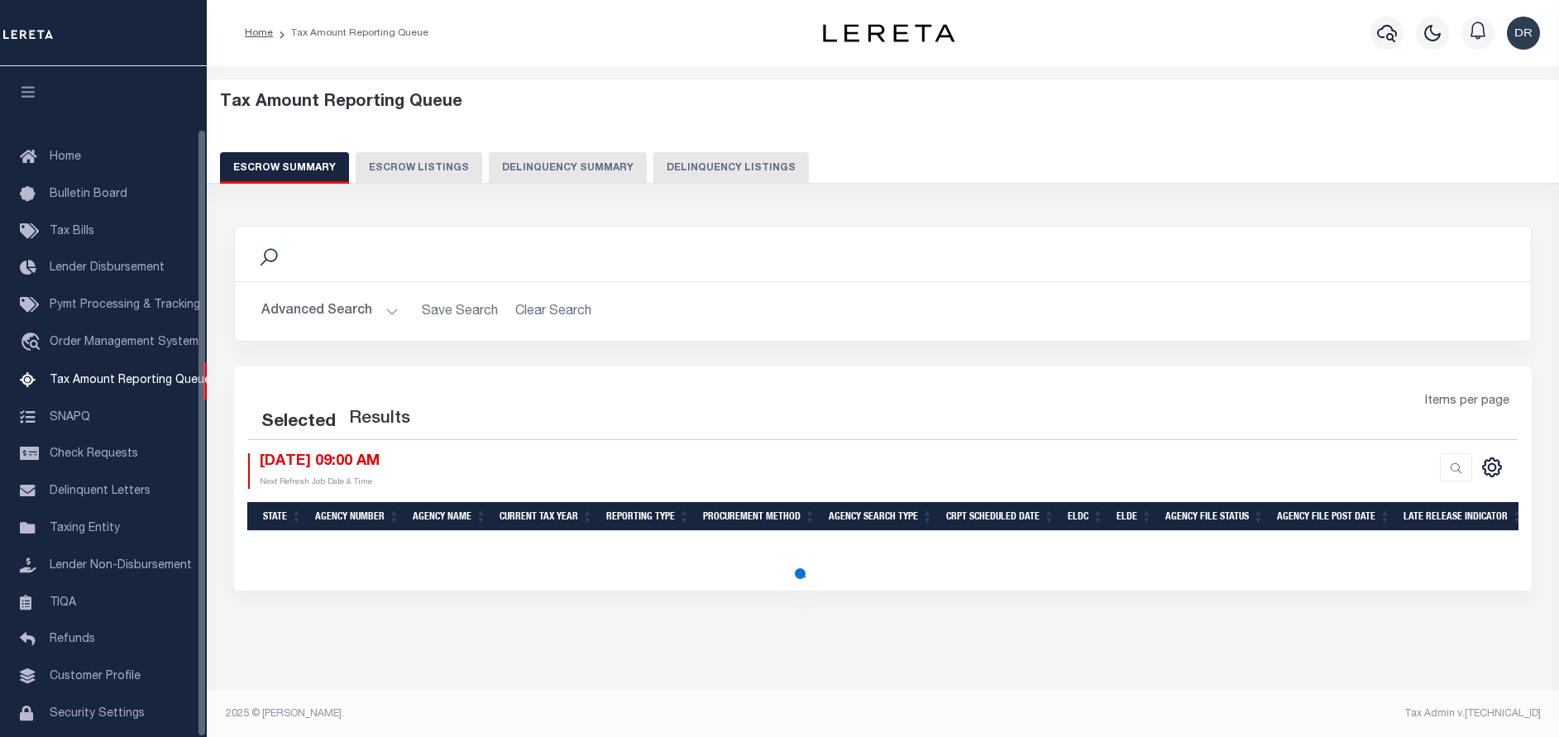
click at [712, 166] on button "Delinquency Listings" at bounding box center [732, 167] width 156 height 31
select select "100"
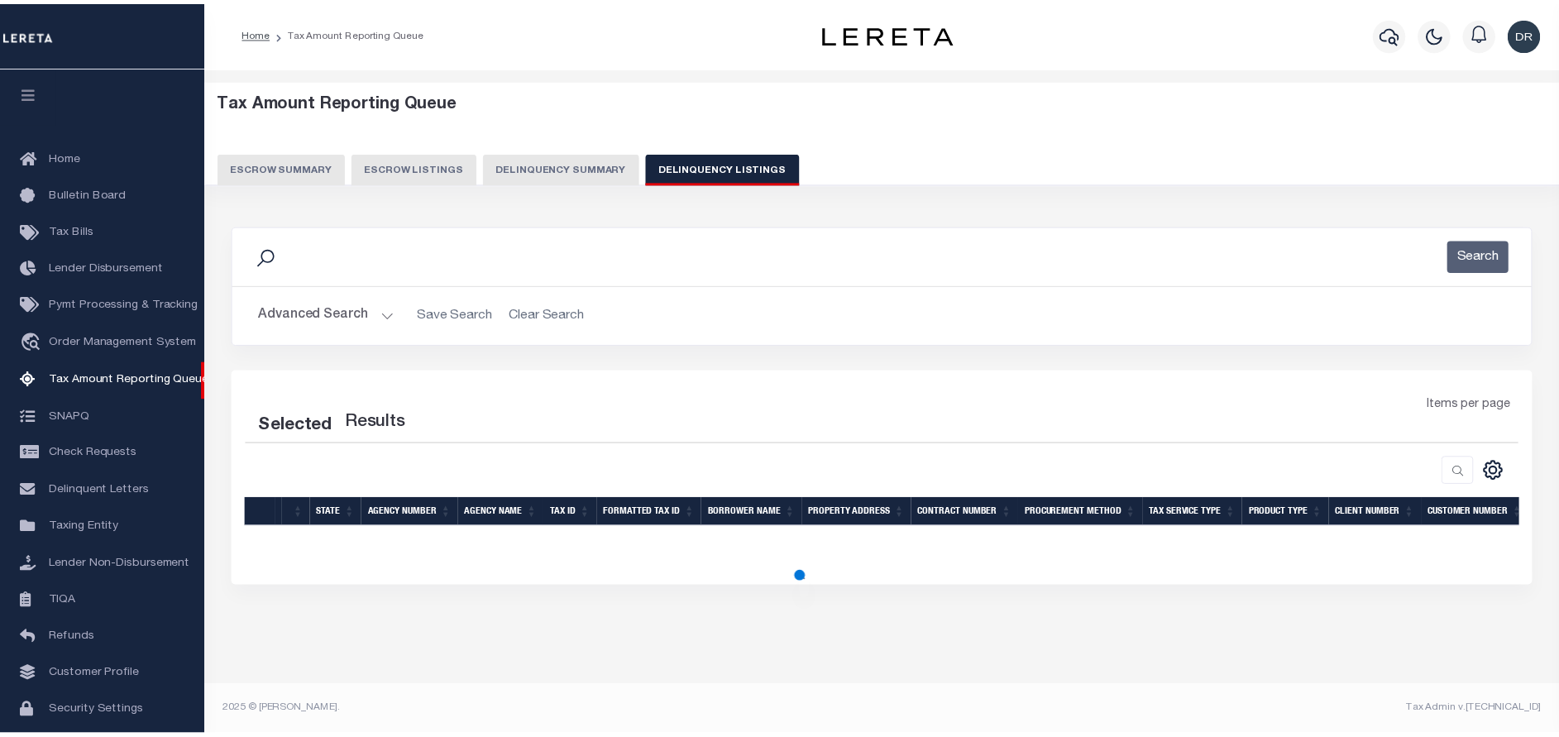
scroll to position [69, 0]
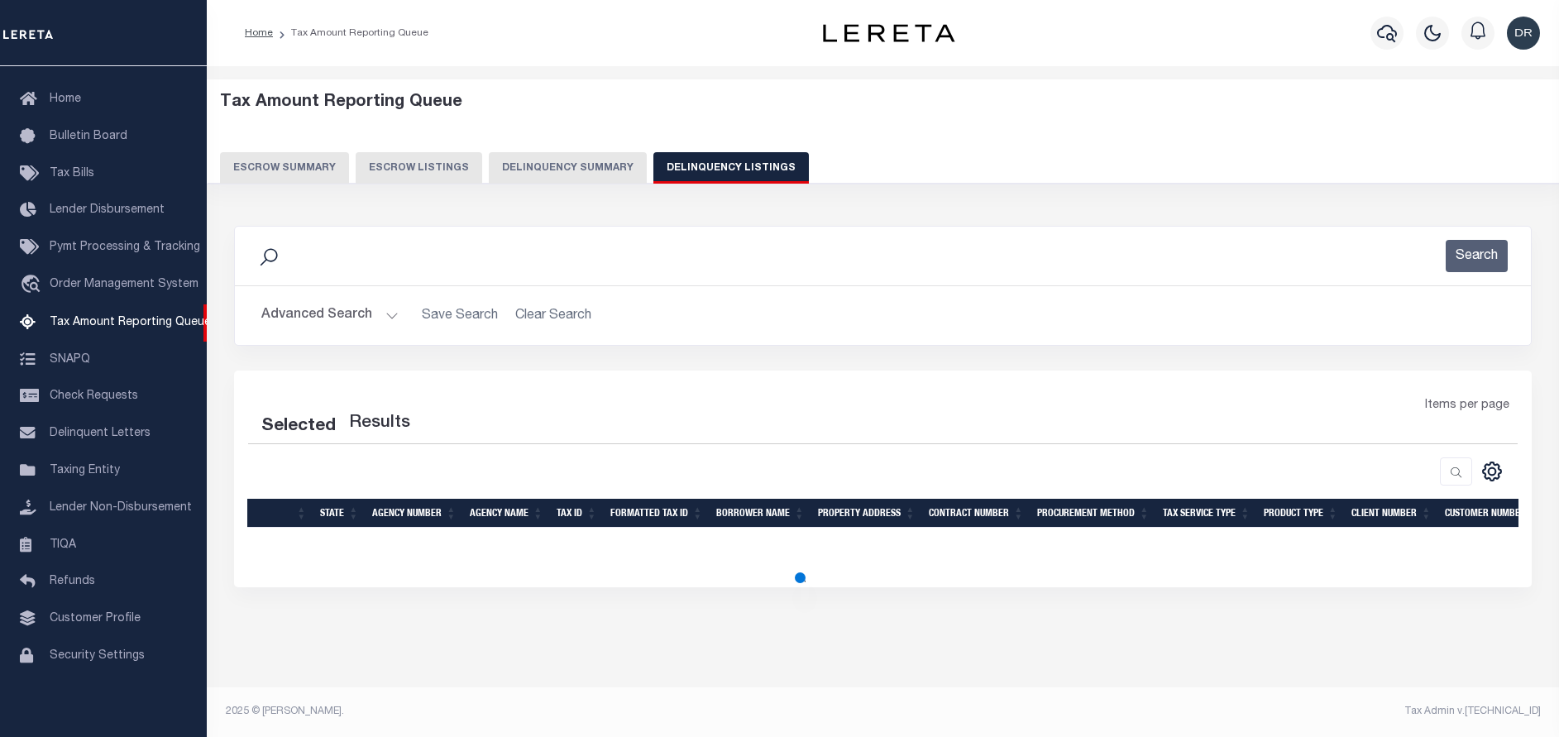
select select "100"
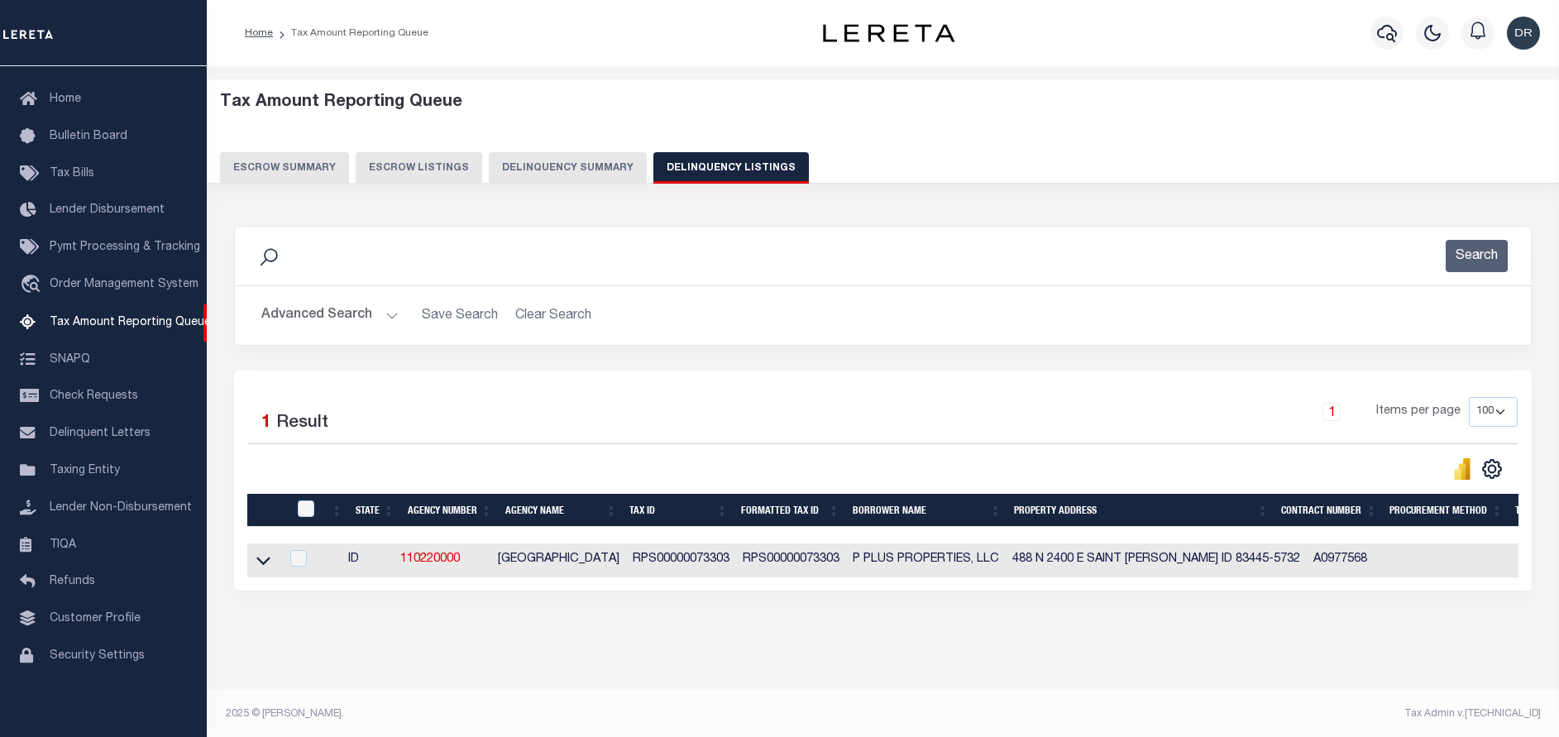
click at [375, 309] on button "Advanced Search" at bounding box center [329, 315] width 137 height 32
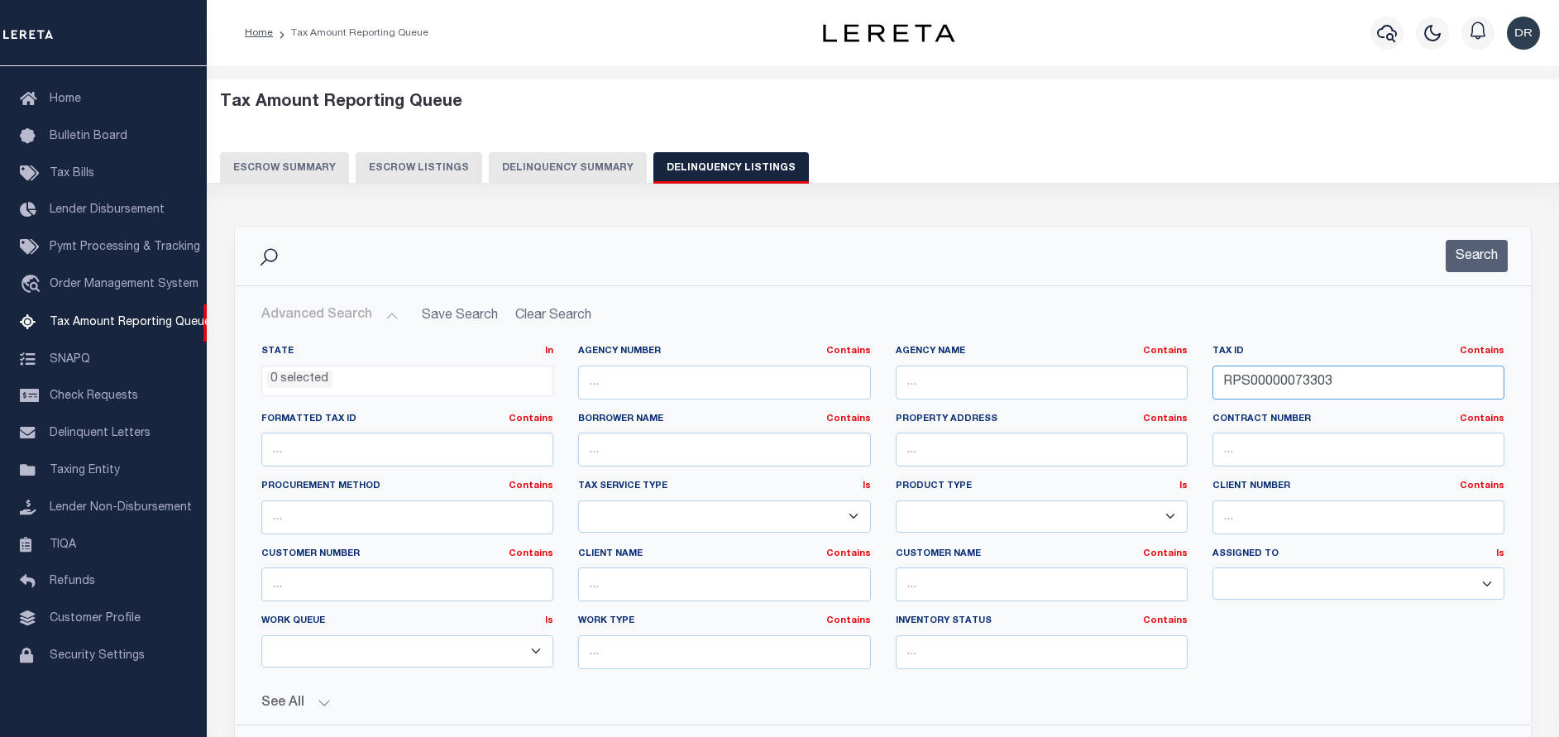
click at [1372, 381] on input "RPS00000073303" at bounding box center [1359, 383] width 292 height 34
paste input "W0800012011C"
type input "RPW0800012011C"
click at [1484, 248] on button "Search" at bounding box center [1477, 256] width 62 height 32
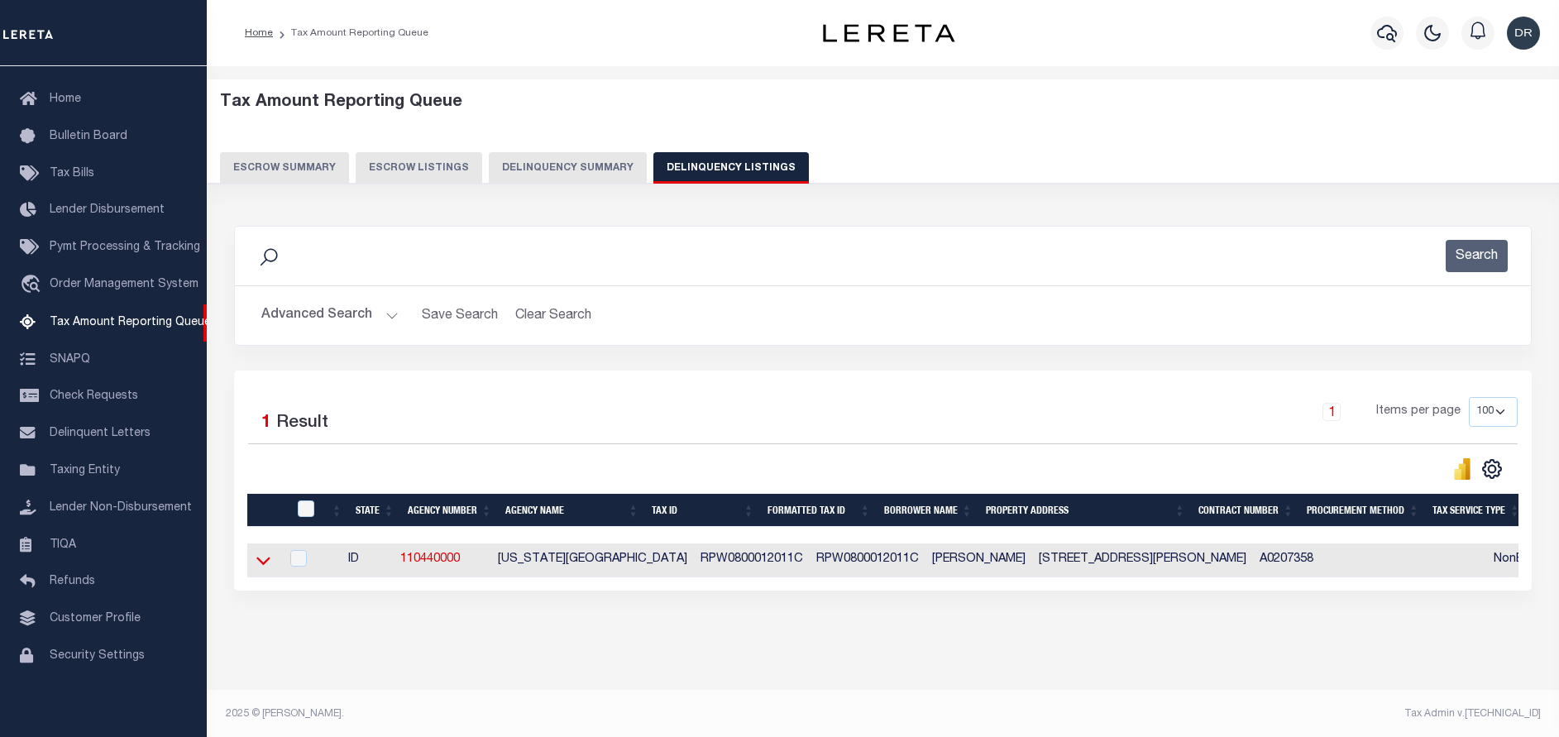
click at [263, 563] on icon at bounding box center [263, 560] width 14 height 17
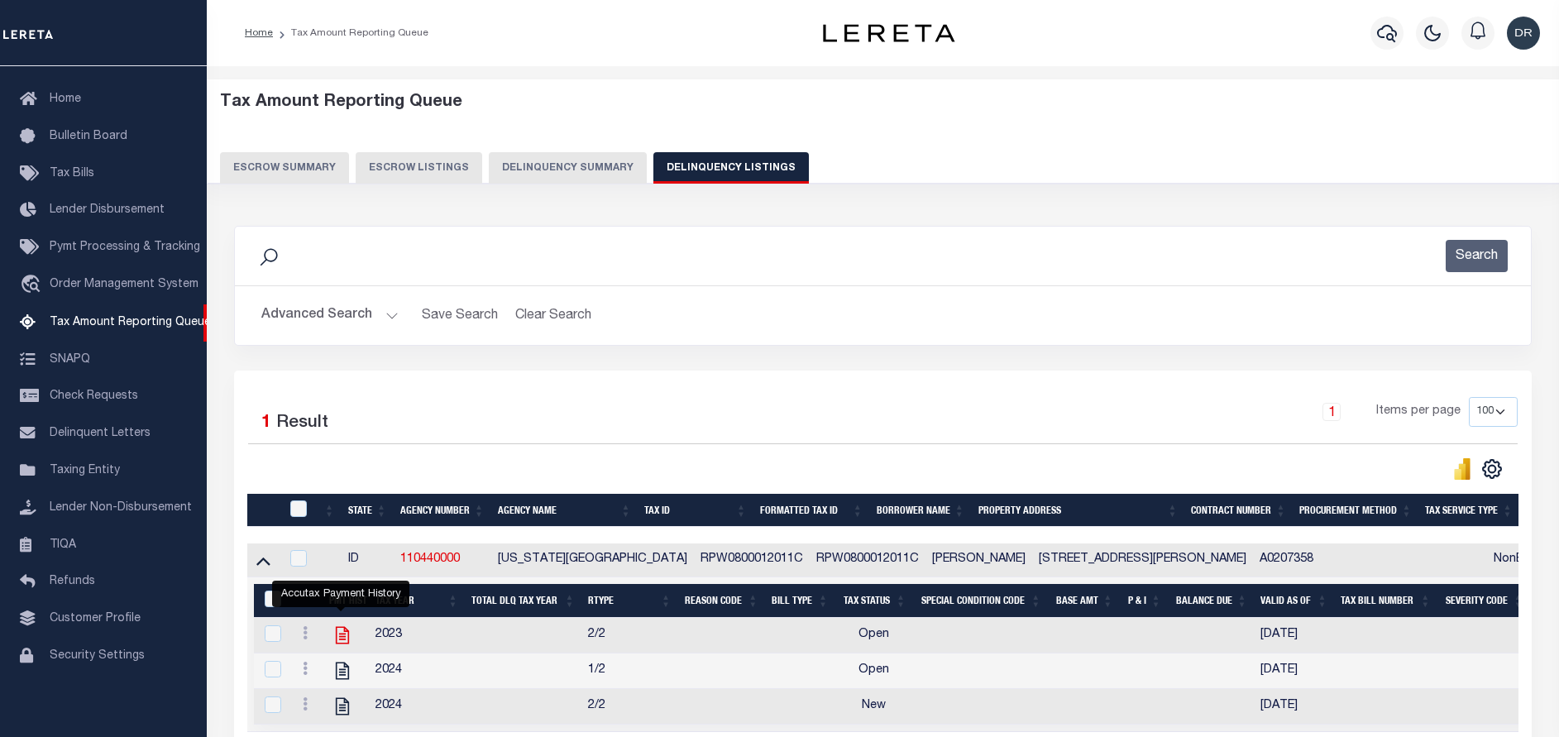
click at [343, 639] on icon "" at bounding box center [343, 636] width 22 height 22
checkbox input "true"
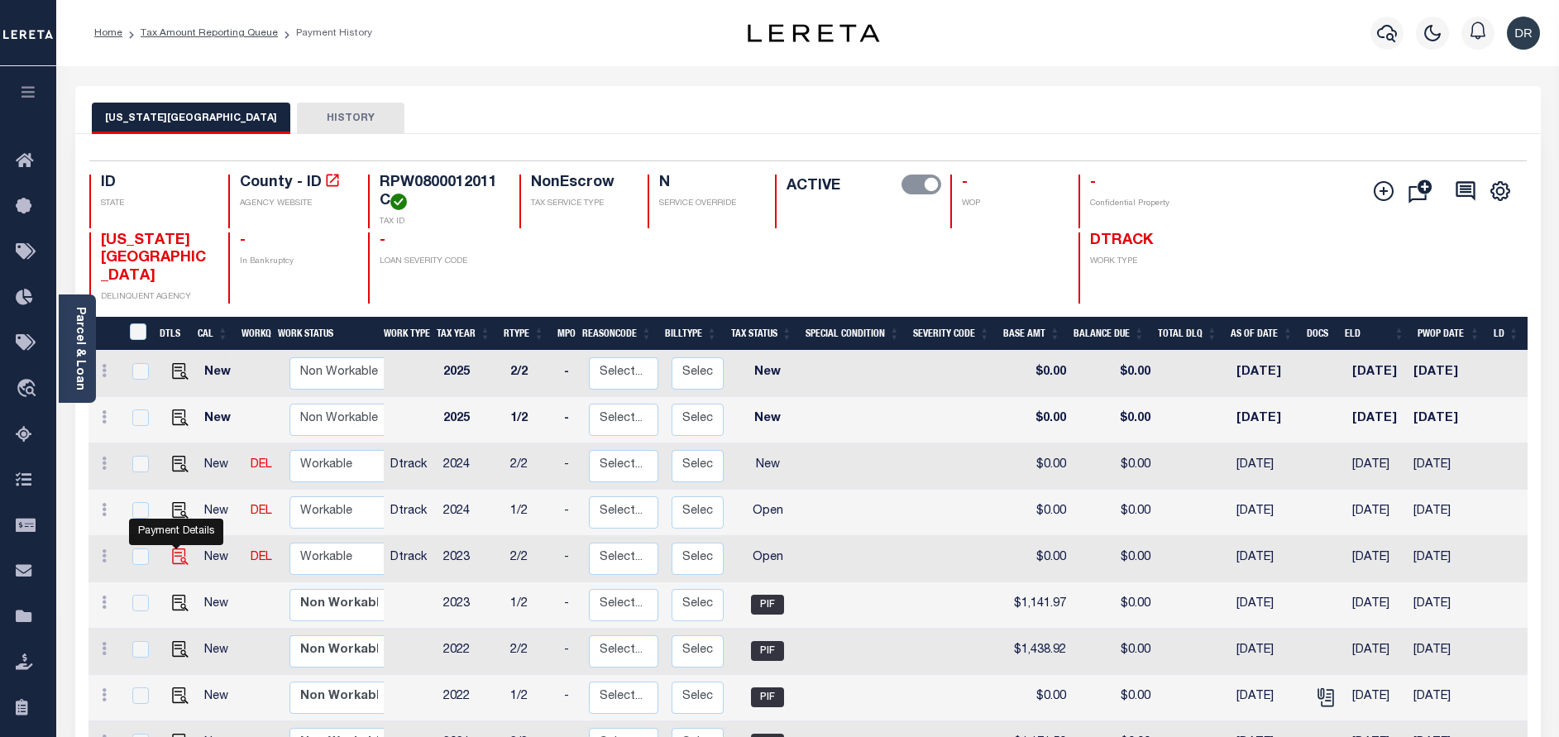
click at [175, 548] on img "" at bounding box center [180, 556] width 17 height 17
checkbox input "true"
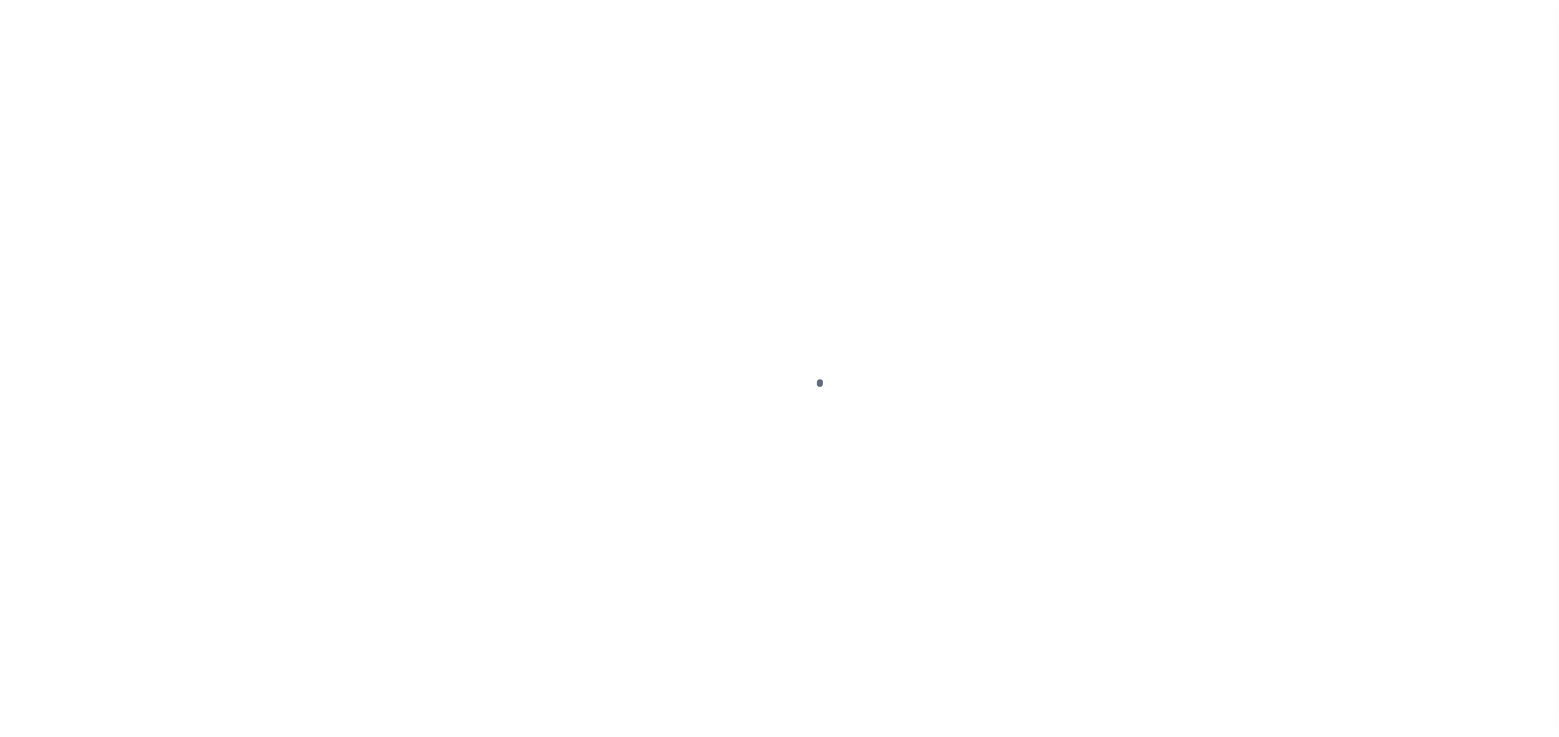
select select "OP2"
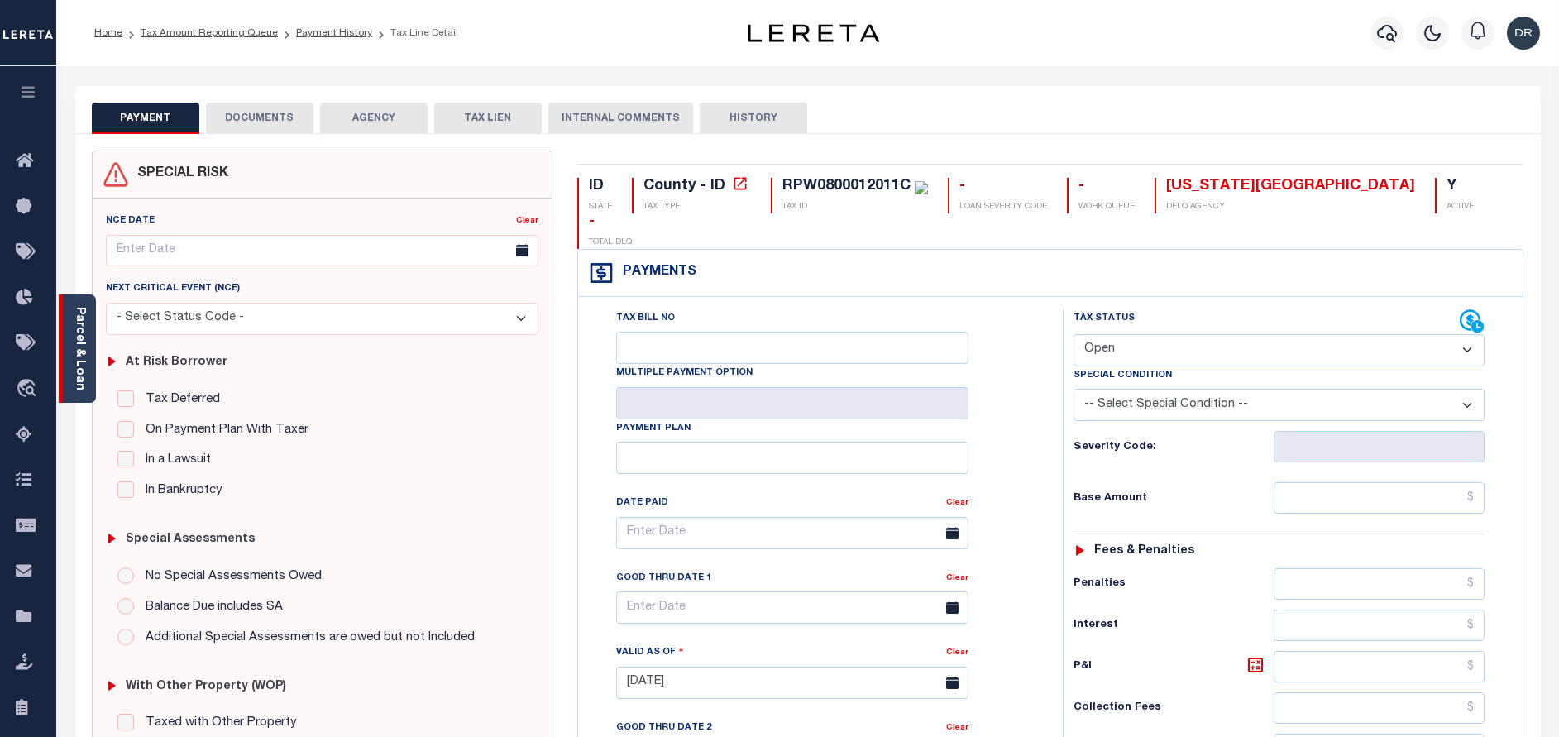
click at [84, 351] on link "Parcel & Loan" at bounding box center [80, 349] width 12 height 84
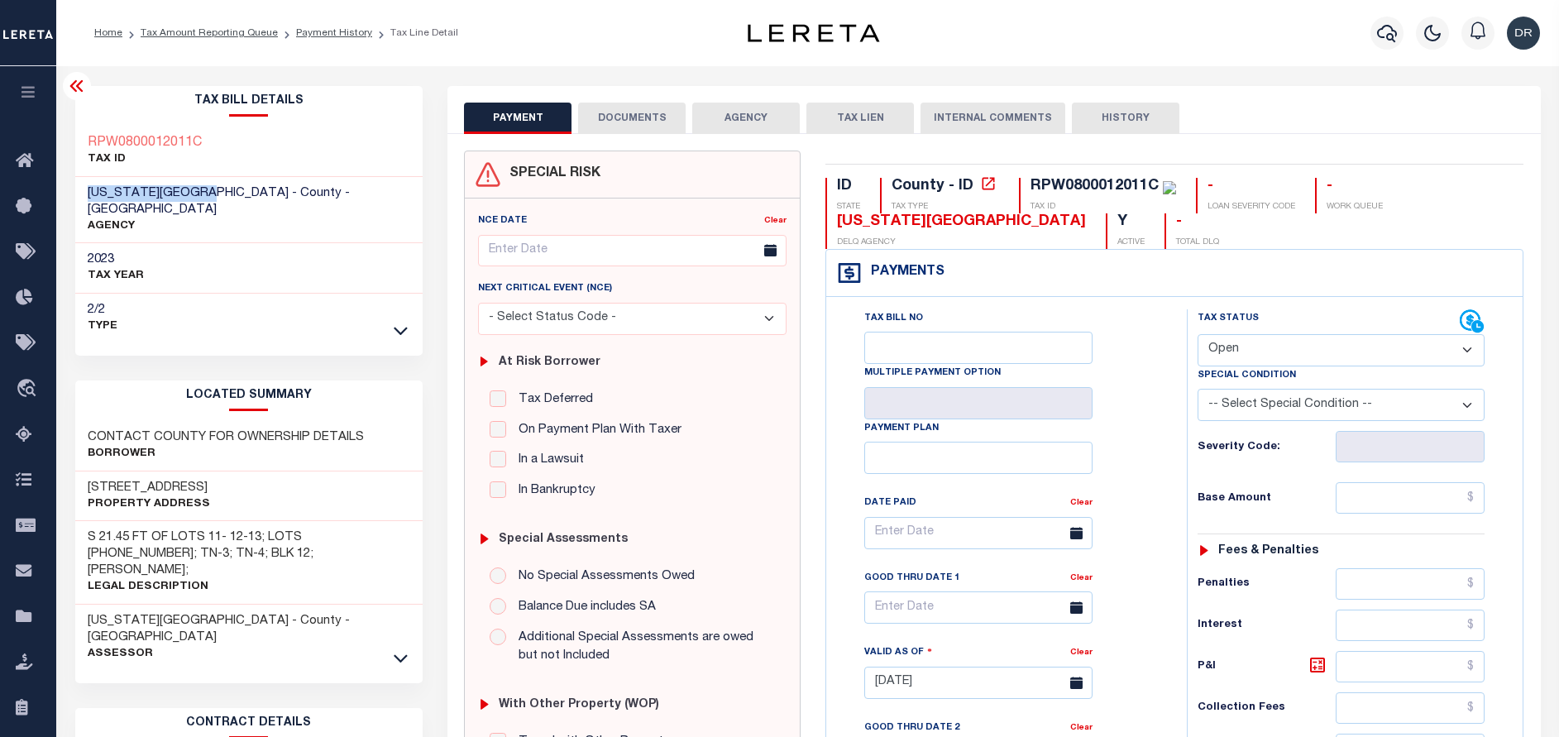
drag, startPoint x: 224, startPoint y: 185, endPoint x: 87, endPoint y: 184, distance: 137.3
click at [87, 184] on div "WASHINGTON COUNTY - County - ID AGENCY" at bounding box center [249, 210] width 348 height 67
copy span "[US_STATE][GEOGRAPHIC_DATA]"
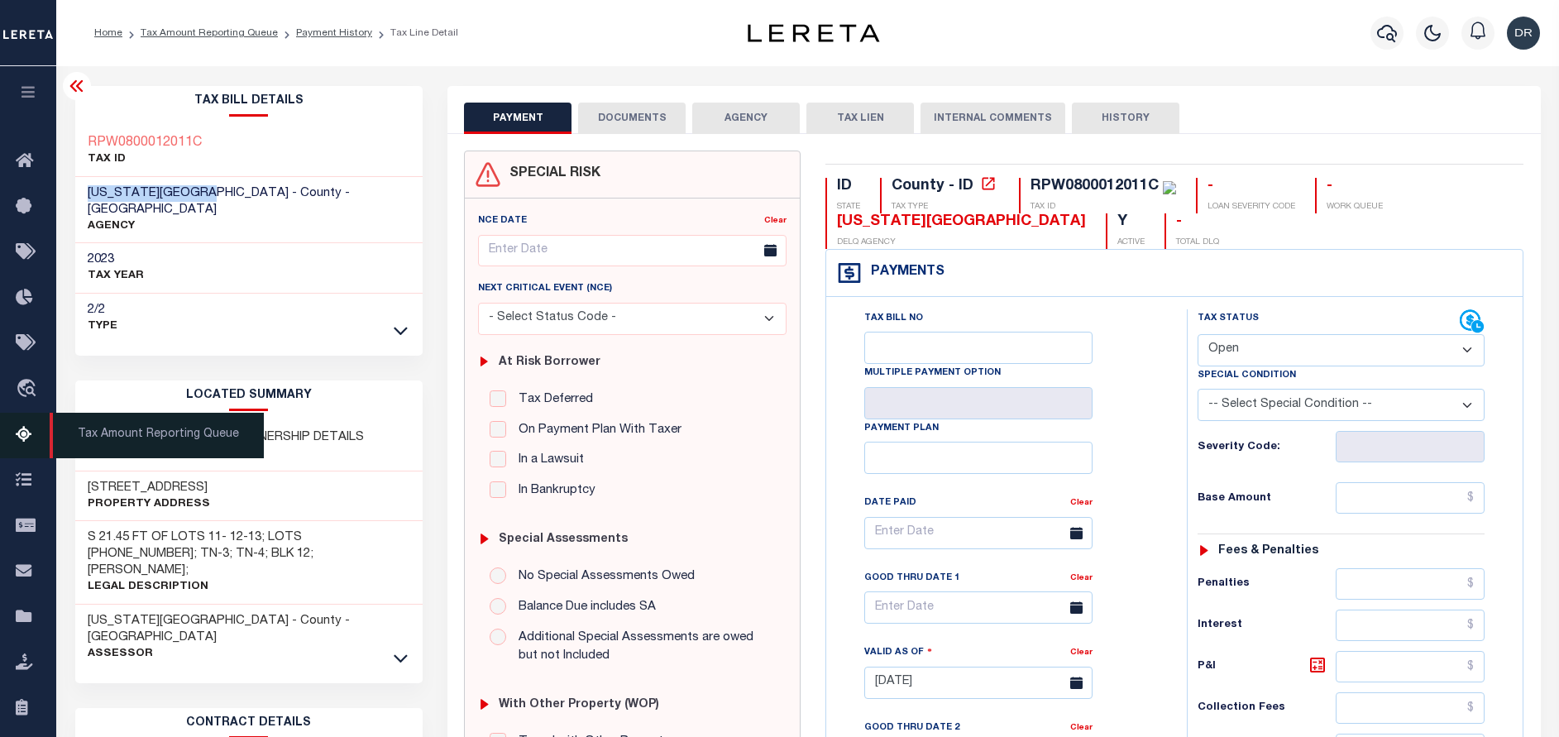
click at [19, 432] on icon at bounding box center [29, 435] width 26 height 21
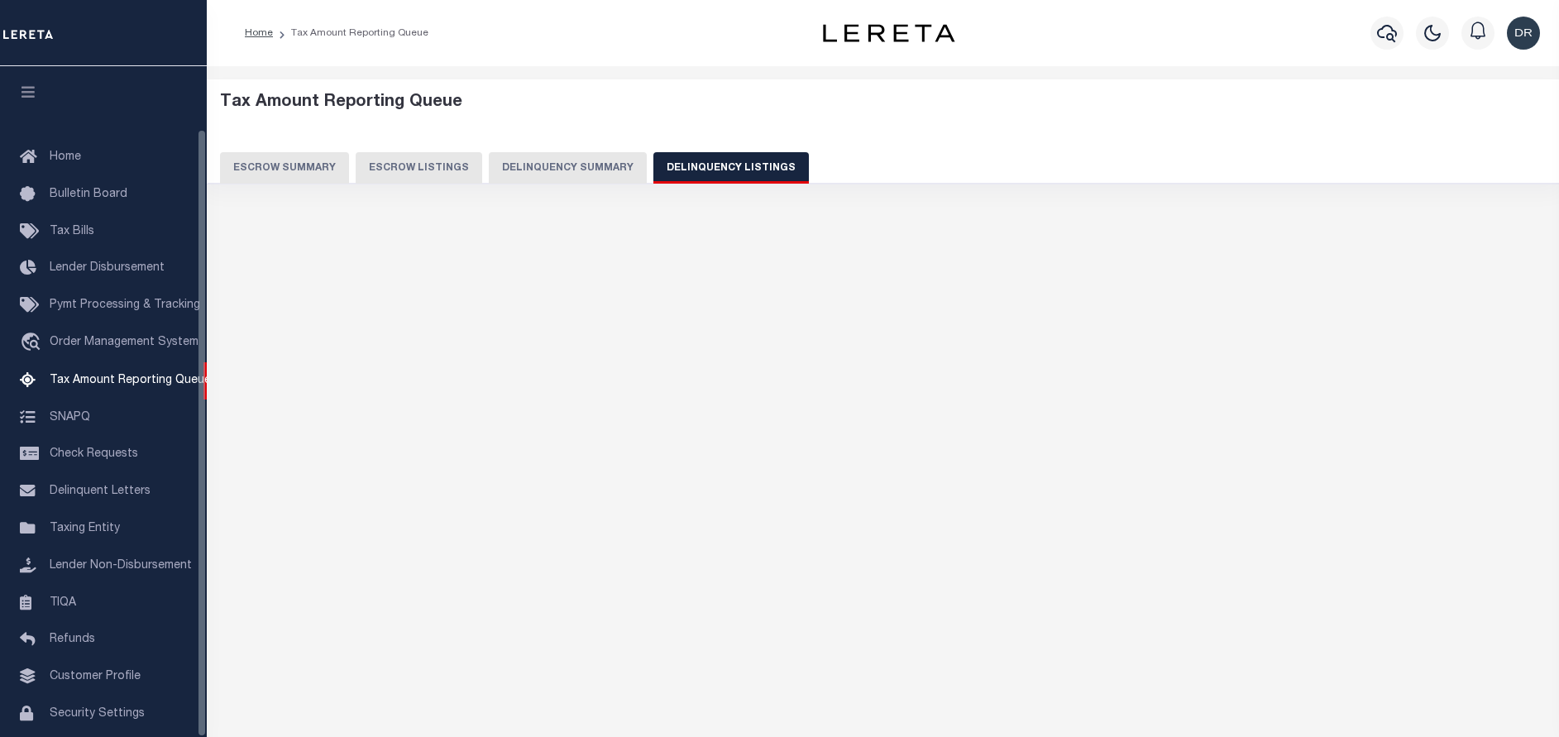
select select
select select "100"
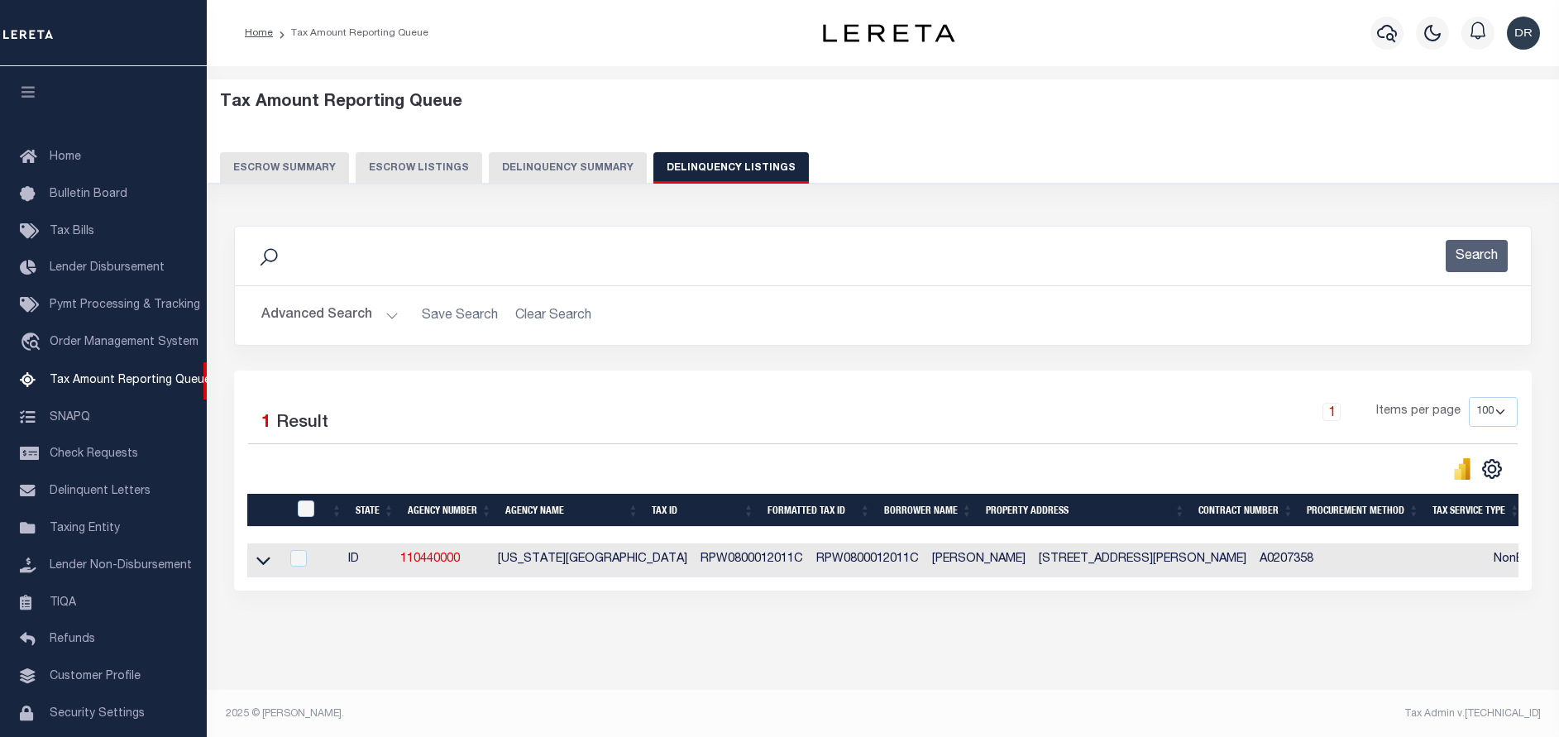
scroll to position [69, 0]
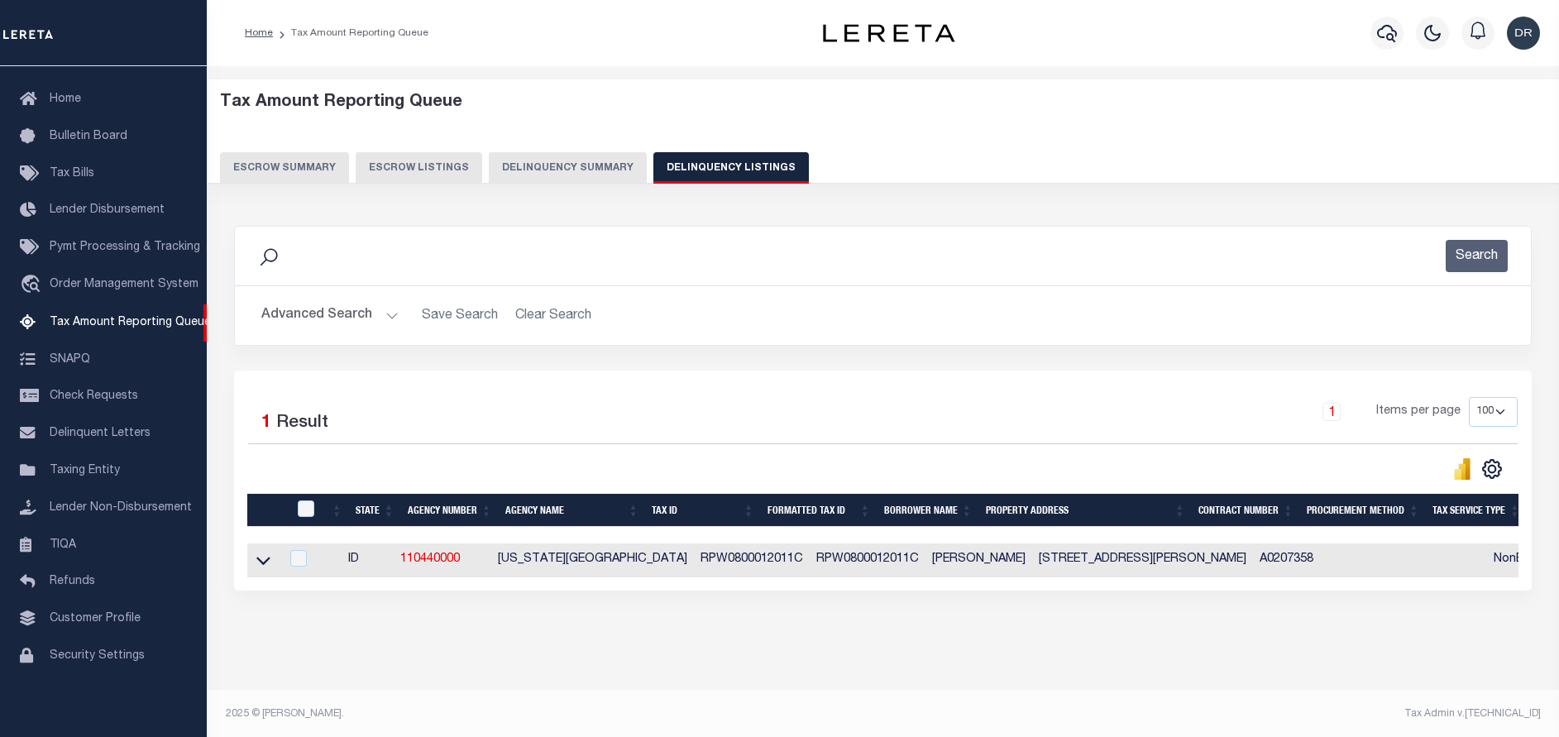
click at [369, 314] on button "Advanced Search" at bounding box center [329, 315] width 137 height 32
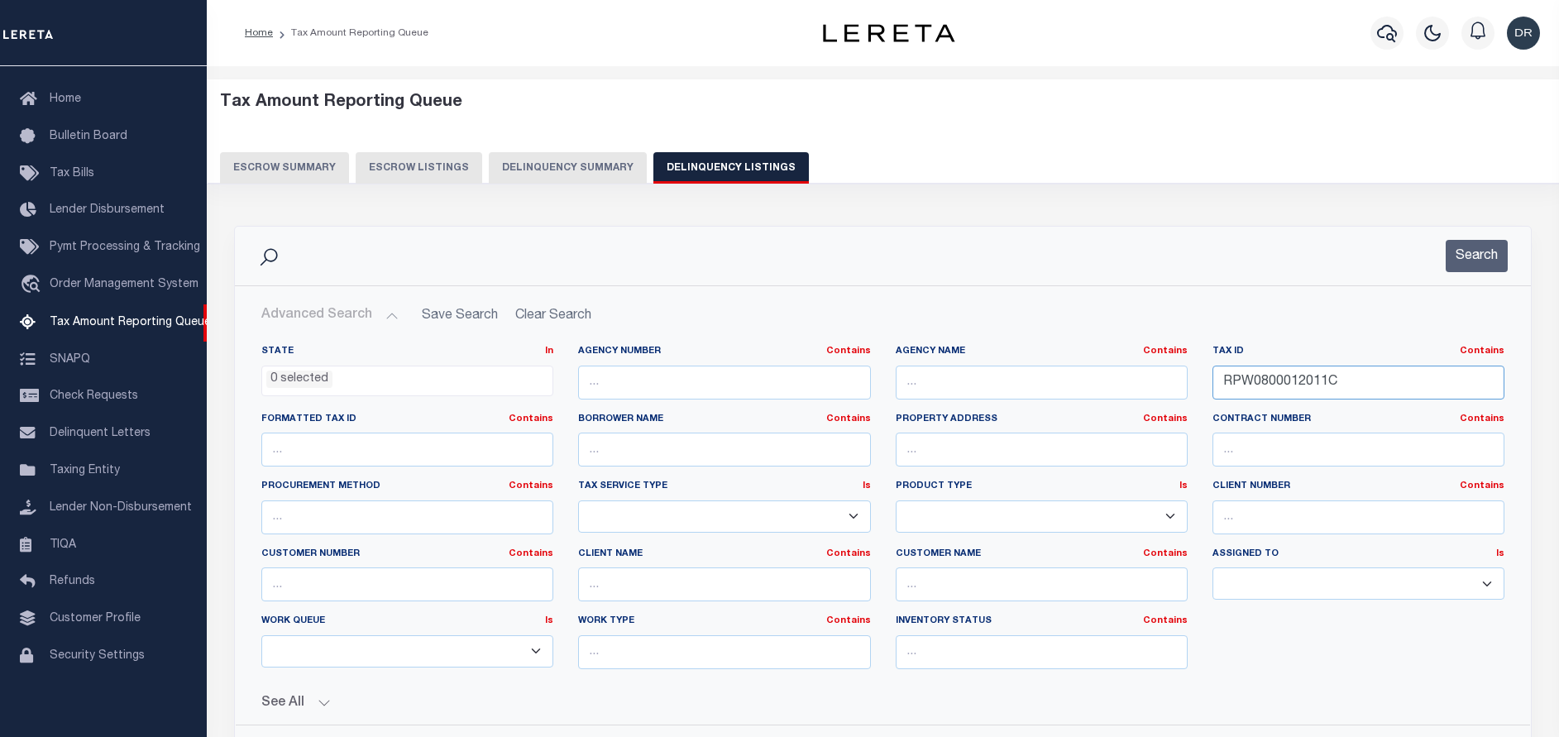
click at [1286, 375] on input "RPW0800012011C" at bounding box center [1359, 383] width 292 height 34
paste input "10058"
type input "10058"
click at [1473, 251] on button "Search" at bounding box center [1477, 256] width 62 height 32
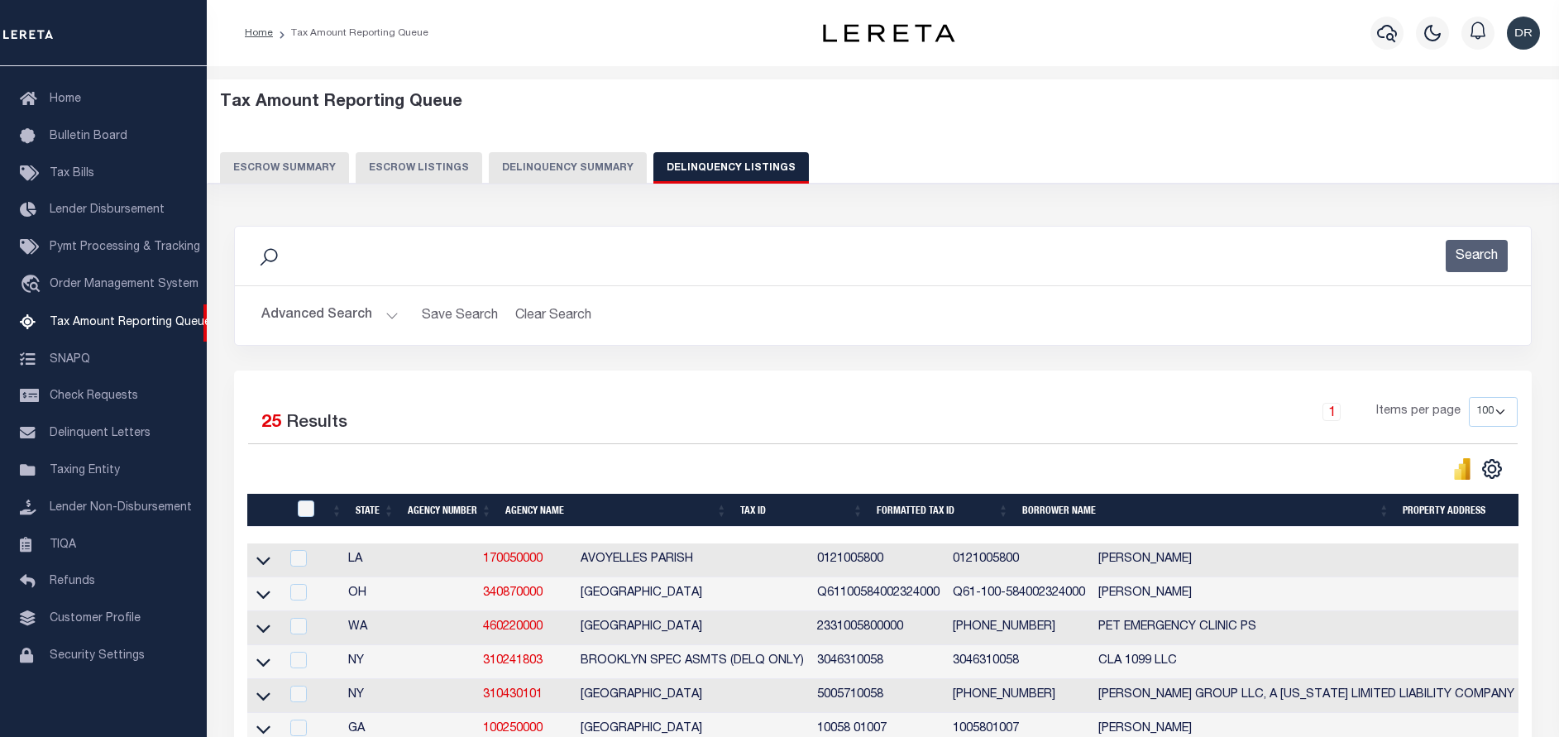
click at [325, 314] on button "Advanced Search" at bounding box center [329, 315] width 137 height 32
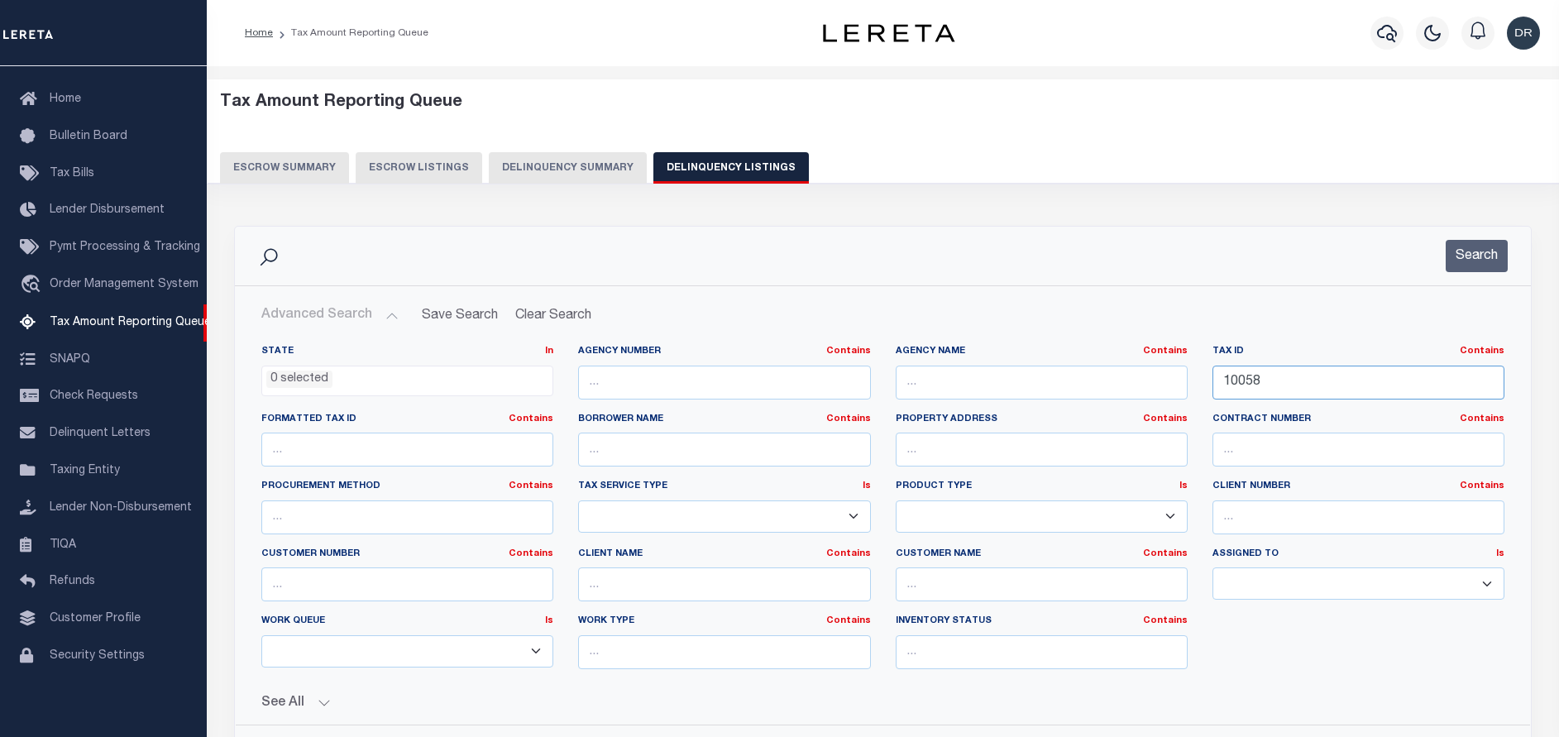
click at [1326, 380] on input "10058" at bounding box center [1359, 383] width 292 height 34
click at [1464, 261] on button "Search" at bounding box center [1477, 256] width 62 height 32
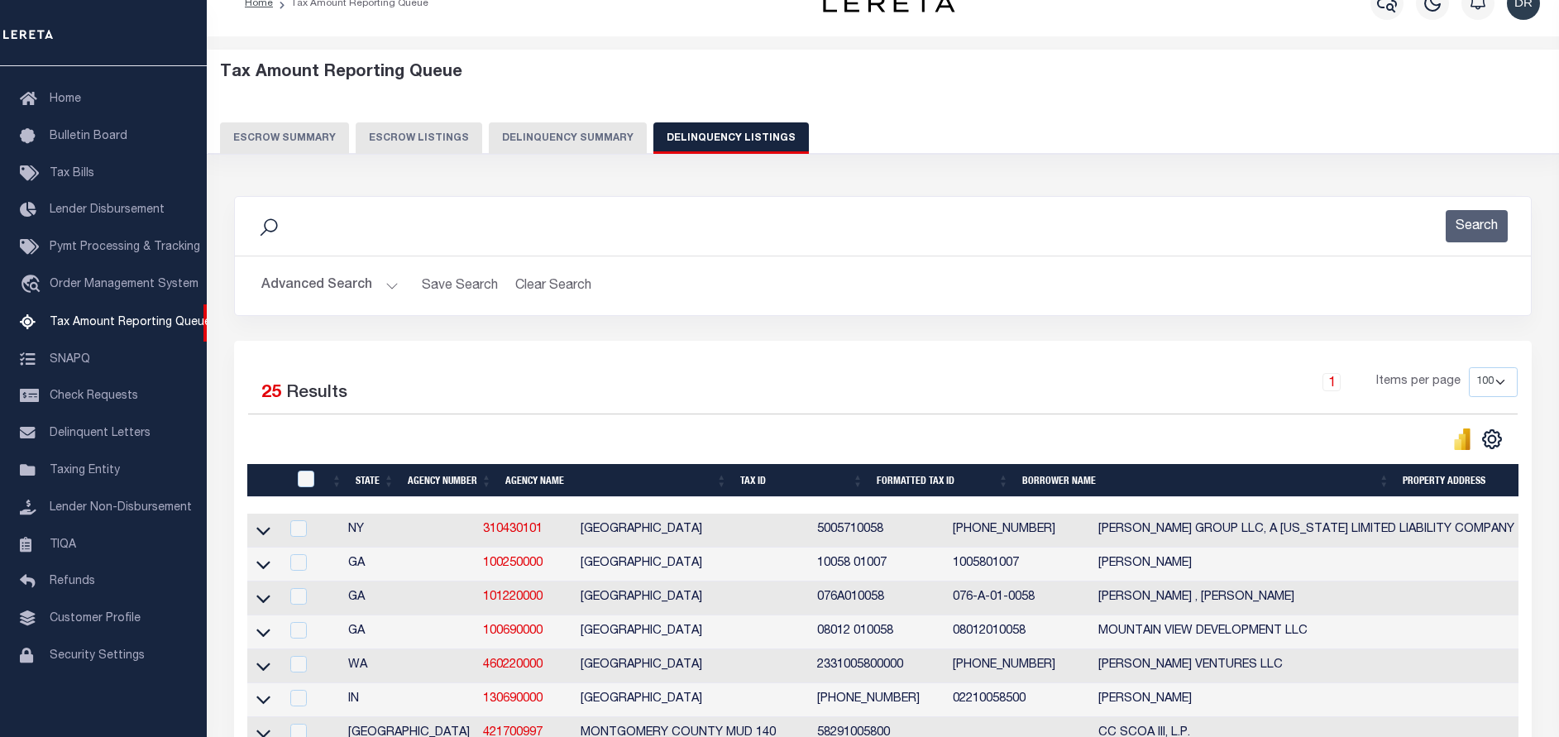
scroll to position [0, 0]
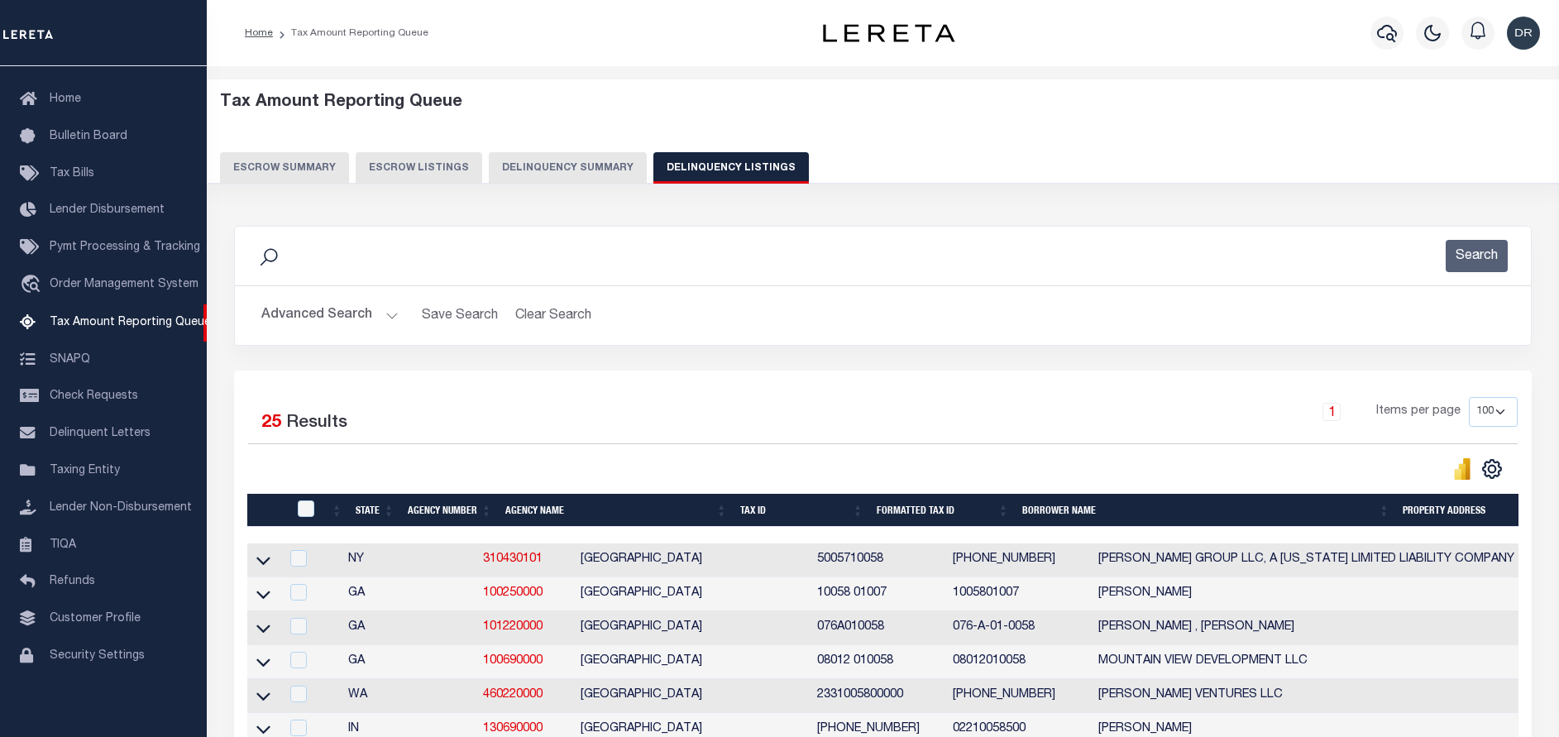
click at [391, 315] on button "Advanced Search" at bounding box center [329, 315] width 137 height 32
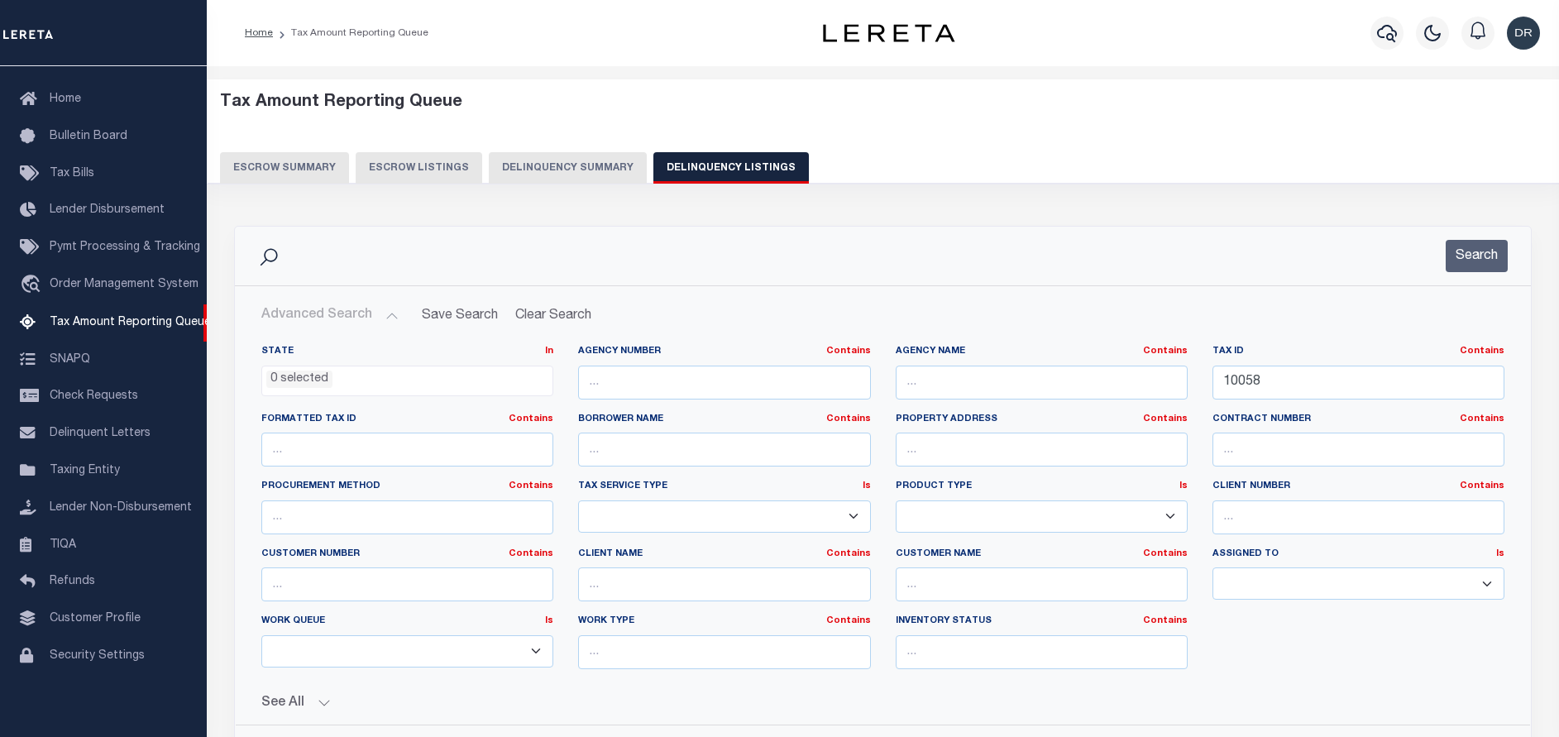
click at [390, 378] on ul "0 selected" at bounding box center [407, 377] width 290 height 22
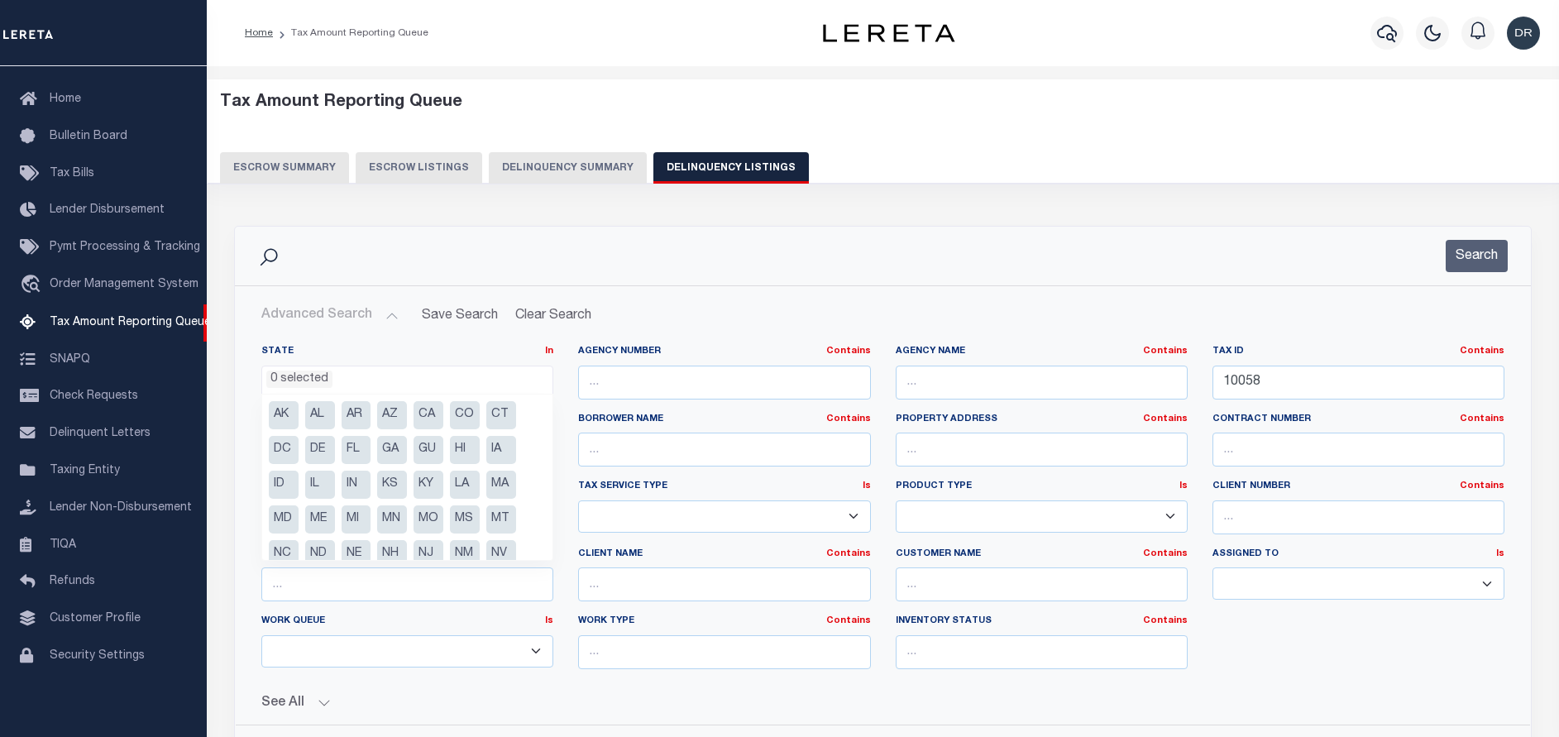
click at [465, 548] on li "NM" at bounding box center [465, 554] width 30 height 28
select select "NM"
click at [1466, 260] on button "Search" at bounding box center [1477, 256] width 62 height 32
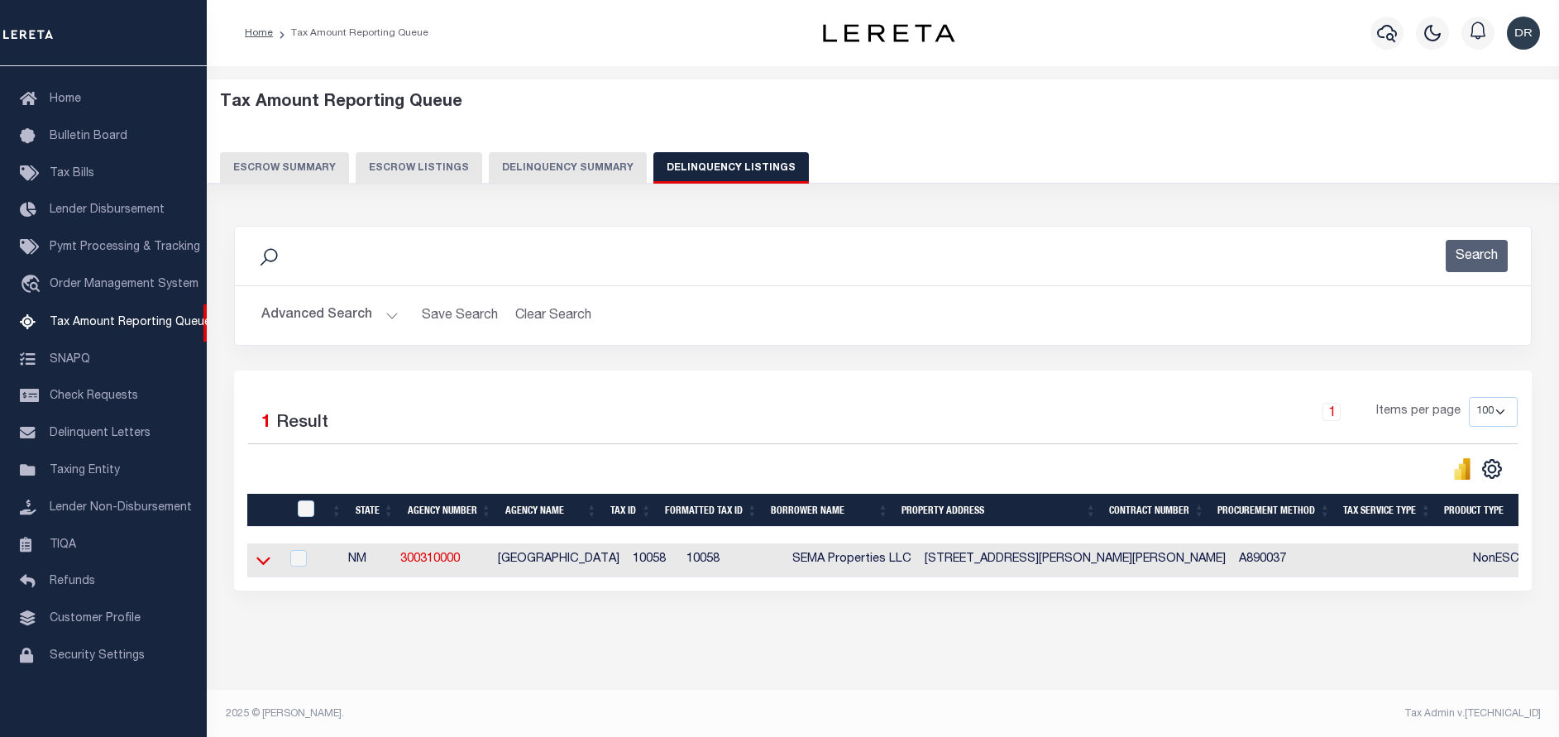
click at [262, 564] on icon at bounding box center [263, 560] width 14 height 17
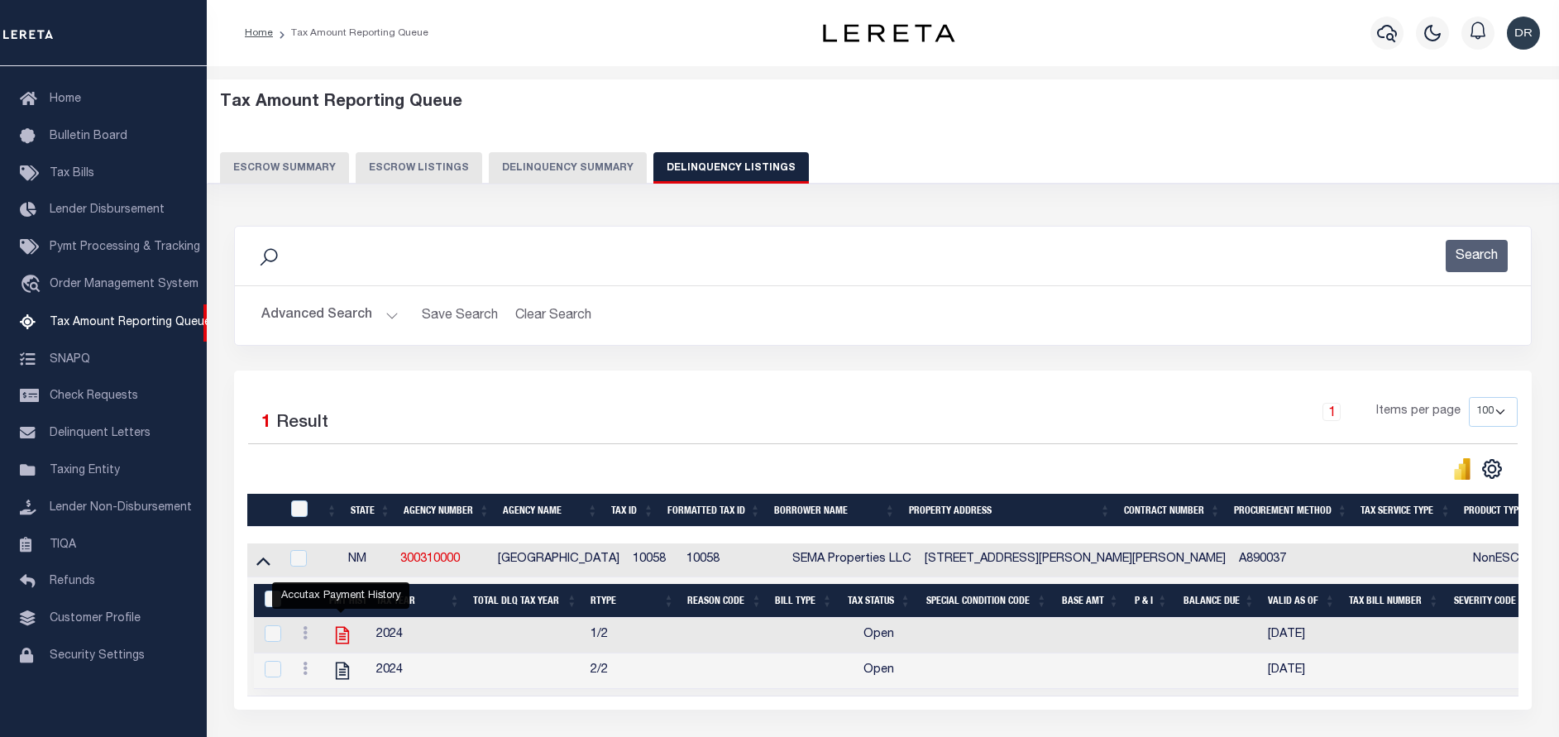
click at [344, 640] on icon "" at bounding box center [343, 636] width 22 height 22
checkbox input "true"
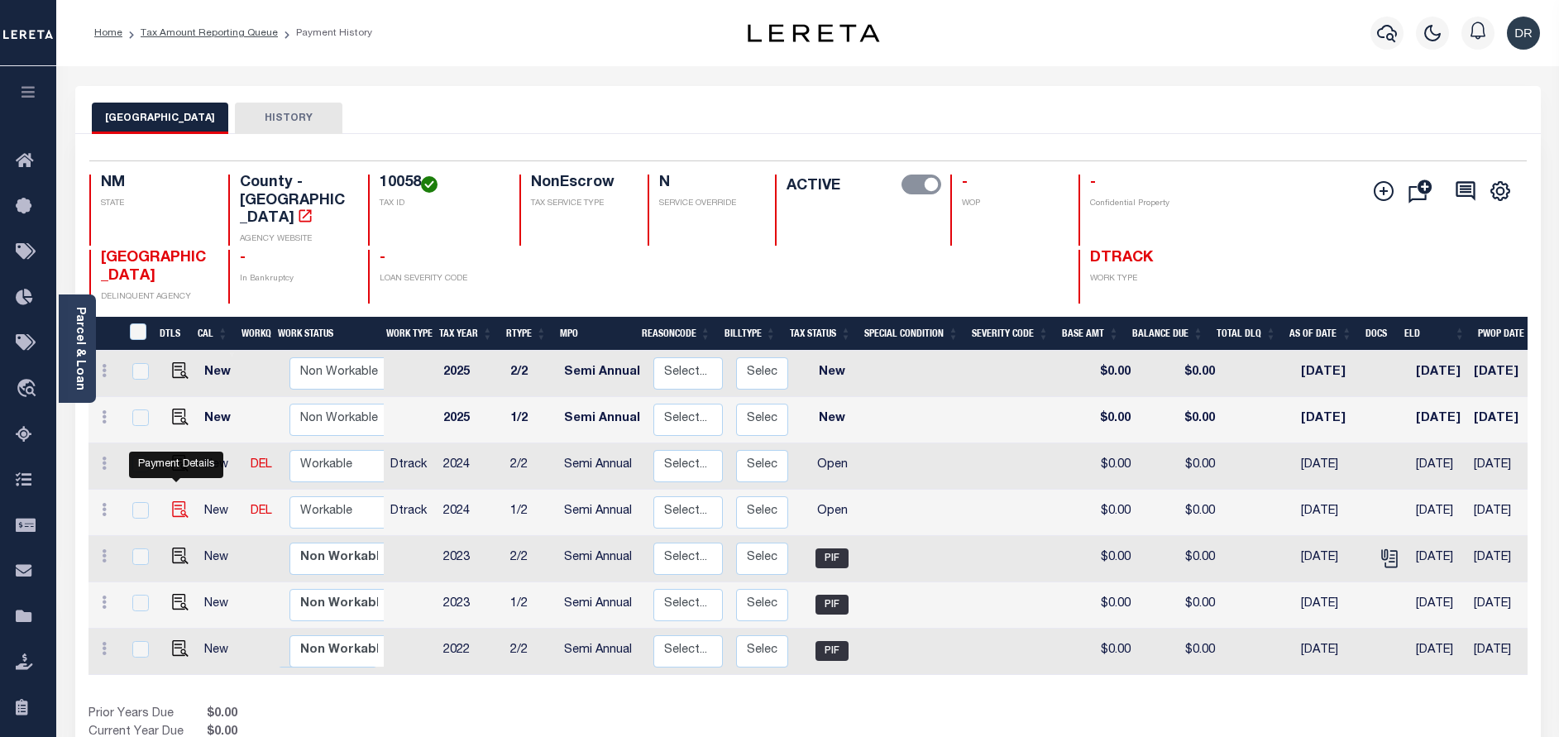
click at [172, 501] on img "" at bounding box center [180, 509] width 17 height 17
checkbox input "true"
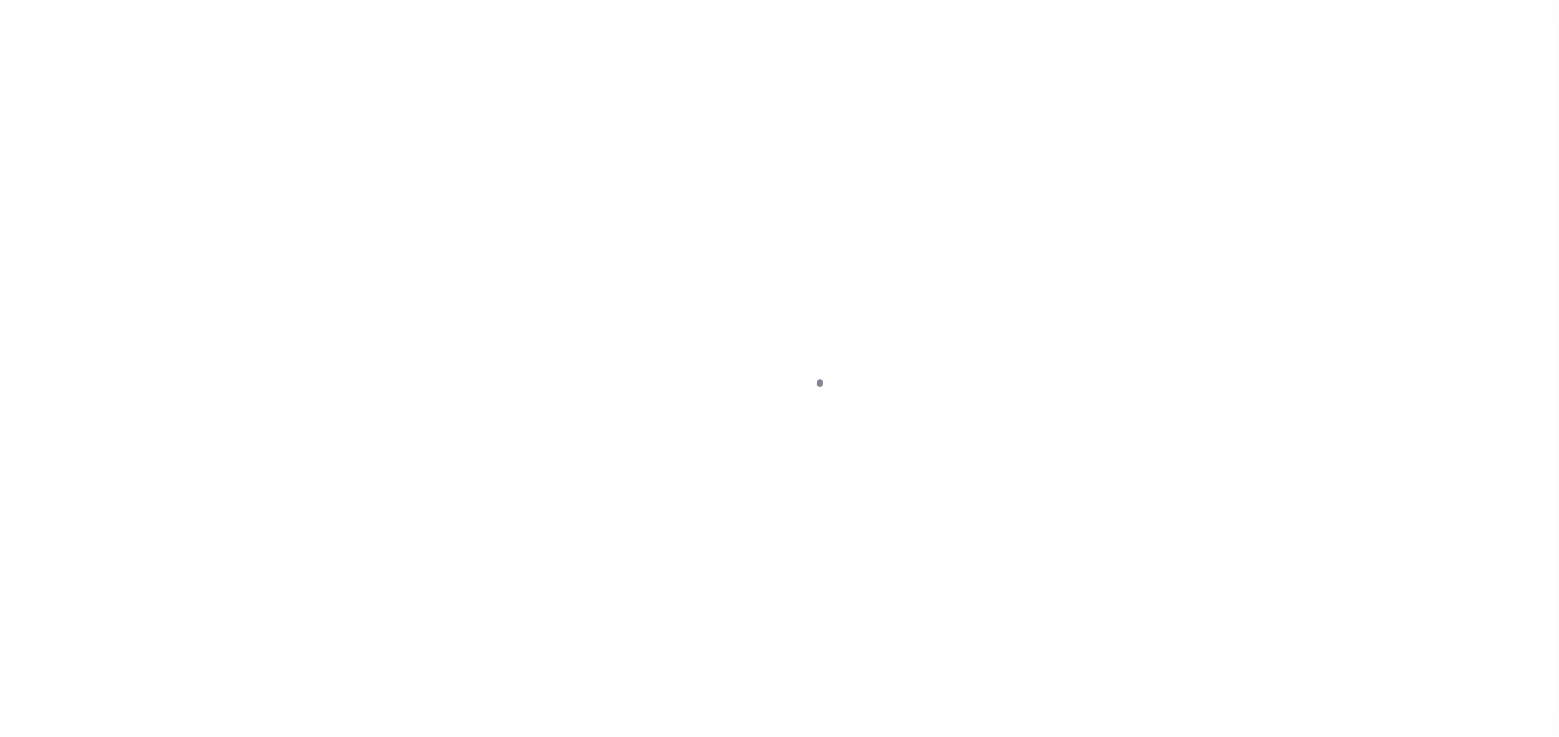
select select "OP2"
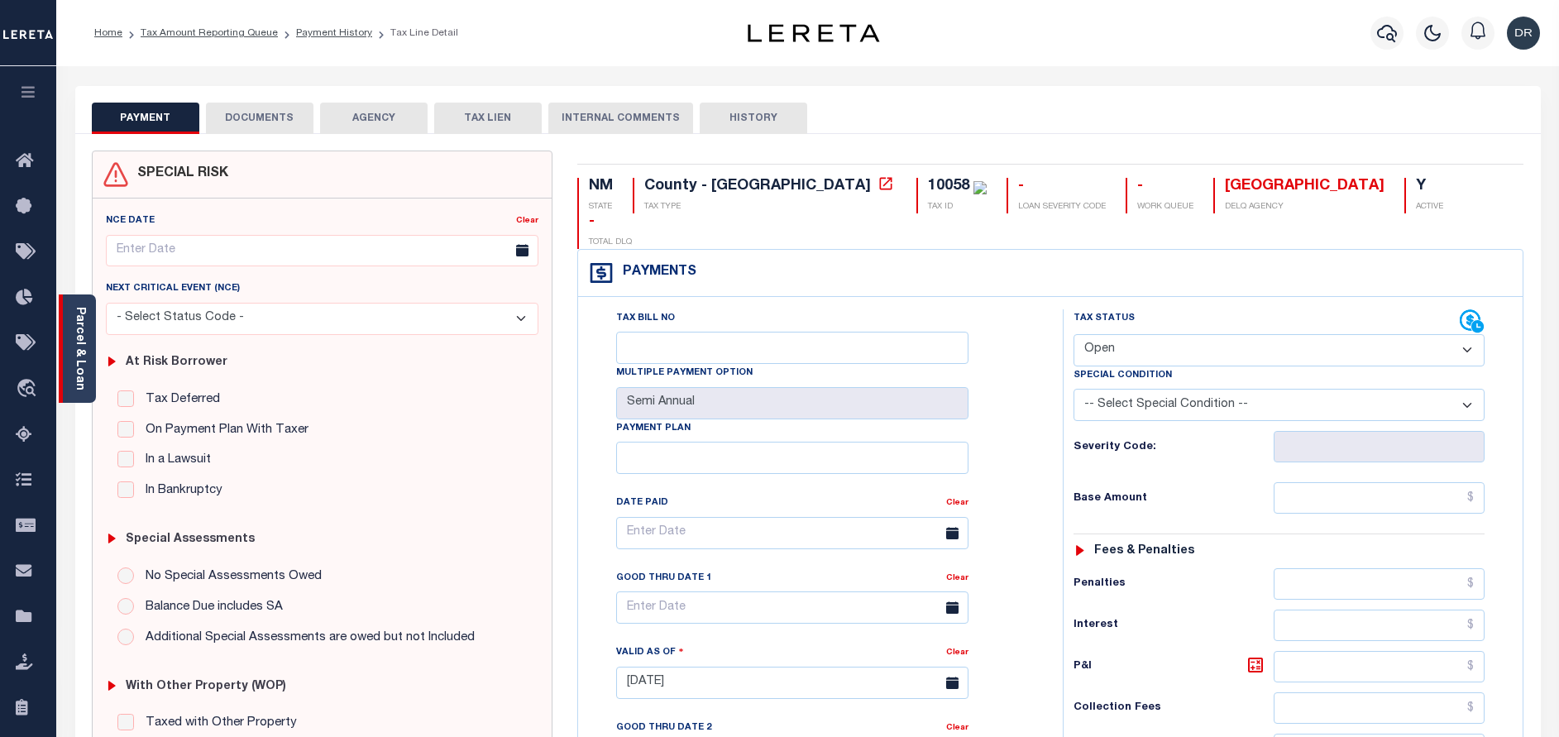
click at [76, 346] on link "Parcel & Loan" at bounding box center [80, 349] width 12 height 84
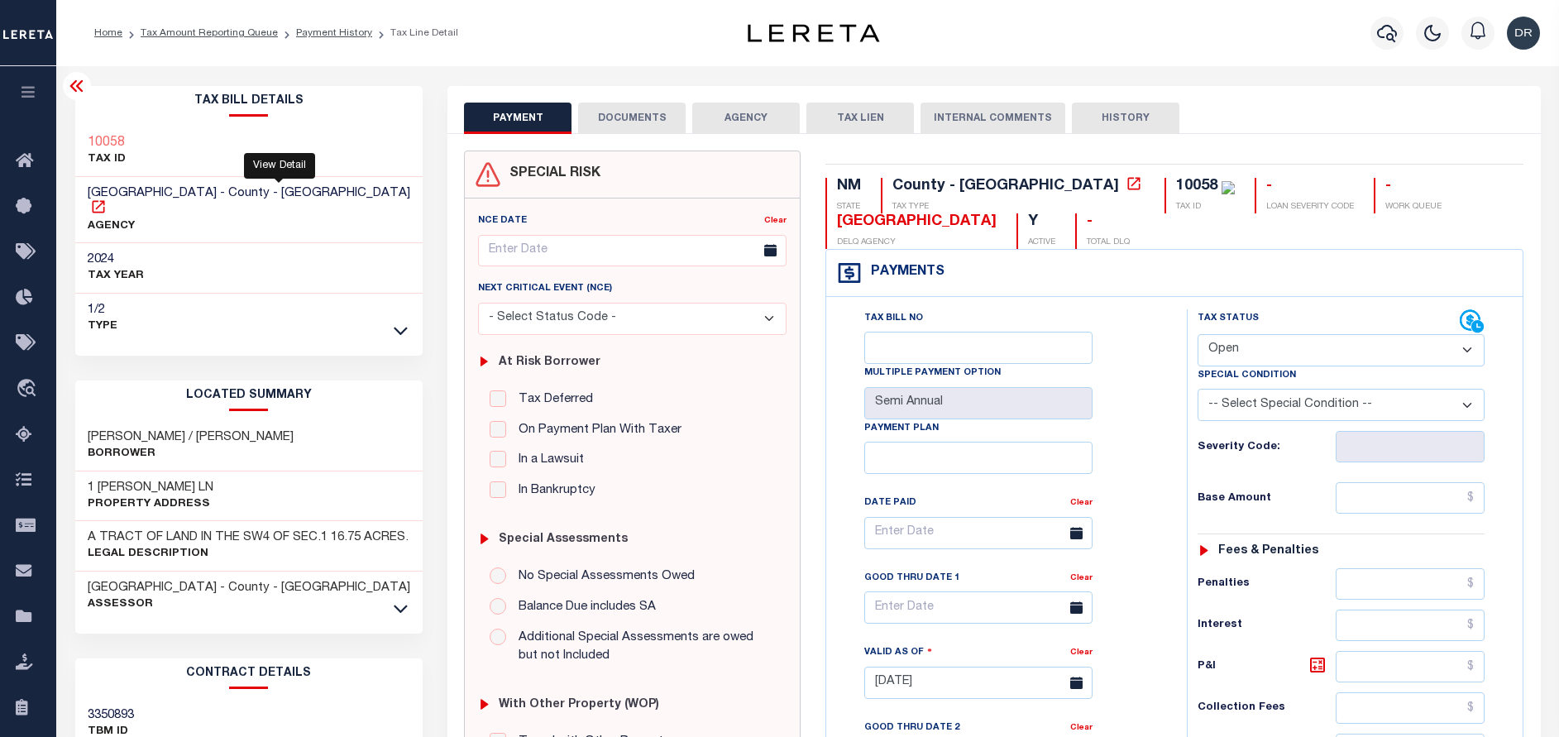
click at [107, 199] on icon at bounding box center [98, 207] width 17 height 17
drag, startPoint x: 183, startPoint y: 193, endPoint x: 89, endPoint y: 189, distance: 93.6
click at [89, 189] on span "[GEOGRAPHIC_DATA] - County - [GEOGRAPHIC_DATA]" at bounding box center [249, 193] width 323 height 12
copy span "[GEOGRAPHIC_DATA]"
drag, startPoint x: 126, startPoint y: 139, endPoint x: 89, endPoint y: 139, distance: 37.2
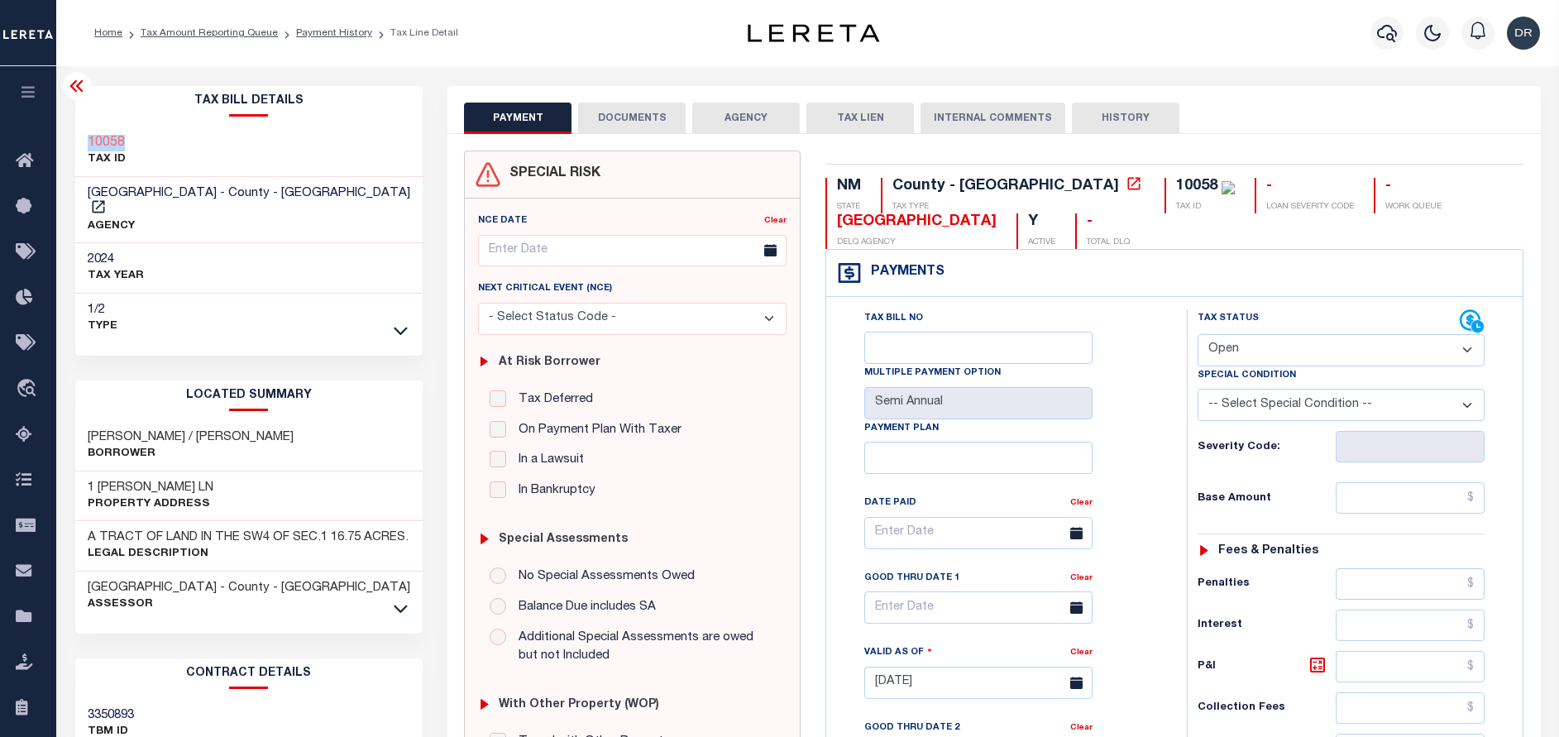
click at [89, 139] on div "10058 TAX ID" at bounding box center [249, 152] width 348 height 50
copy h3 "10058"
drag, startPoint x: 92, startPoint y: 414, endPoint x: 129, endPoint y: 418, distance: 37.5
click at [129, 429] on h3 "[PERSON_NAME] / [PERSON_NAME]" at bounding box center [191, 437] width 206 height 17
click at [119, 421] on div "[PERSON_NAME] / [PERSON_NAME]" at bounding box center [249, 446] width 348 height 50
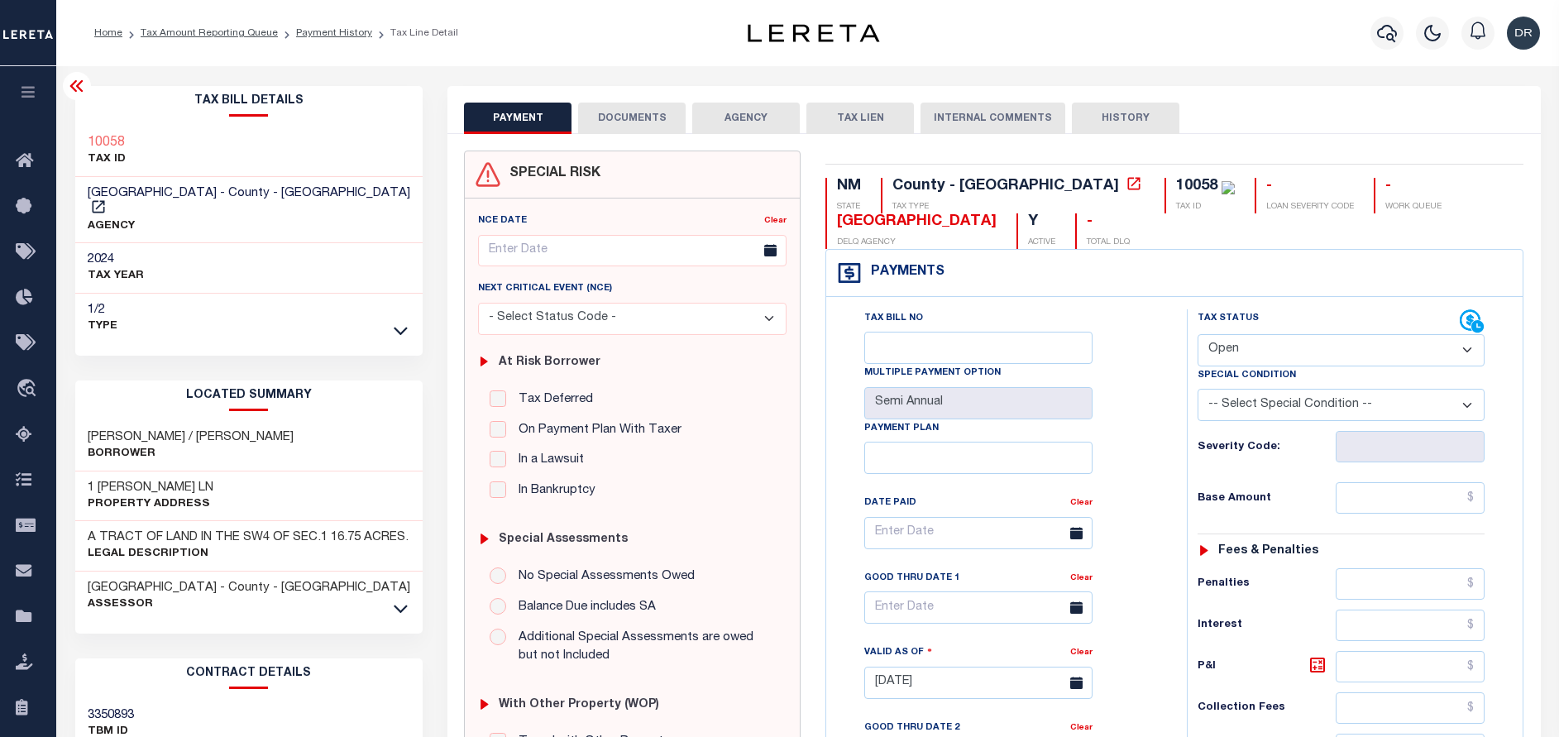
click at [118, 429] on h3 "[PERSON_NAME] / [PERSON_NAME]" at bounding box center [191, 437] width 206 height 17
copy h3 "[PERSON_NAME]"
drag, startPoint x: 162, startPoint y: 471, endPoint x: 84, endPoint y: 471, distance: 78.6
click at [84, 472] on div "1 [PERSON_NAME] LN Property Address" at bounding box center [249, 497] width 348 height 50
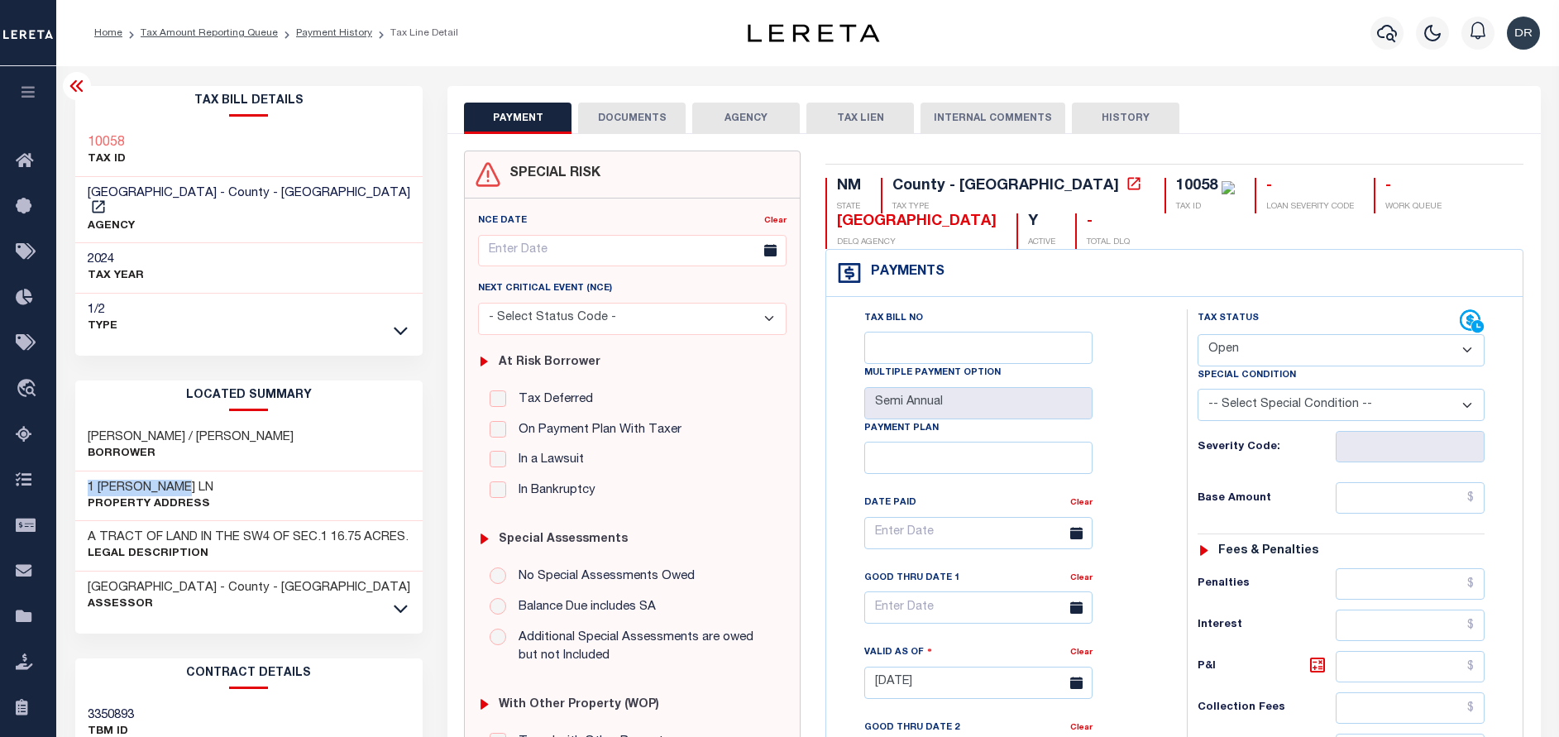
copy h3 "1 [PERSON_NAME] LN"
drag, startPoint x: 135, startPoint y: 427, endPoint x: 86, endPoint y: 416, distance: 50.0
click at [86, 421] on div "[PERSON_NAME] / [PERSON_NAME]" at bounding box center [249, 446] width 348 height 50
copy h3 "[PERSON_NAME] / [PERSON_NAME]"
click at [223, 36] on link "Tax Amount Reporting Queue" at bounding box center [209, 33] width 137 height 10
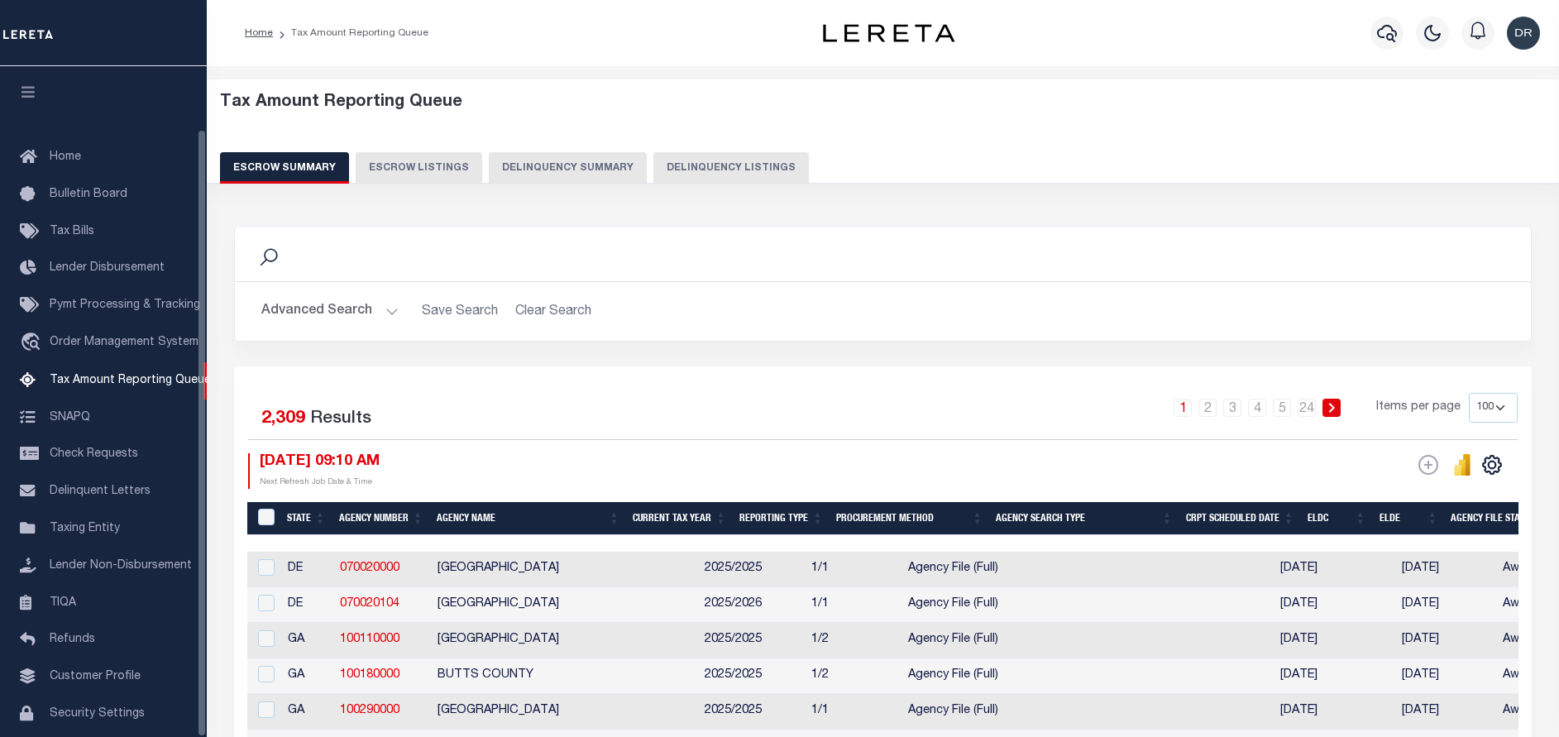
click at [738, 170] on button "Delinquency Listings" at bounding box center [732, 167] width 156 height 31
select select "100"
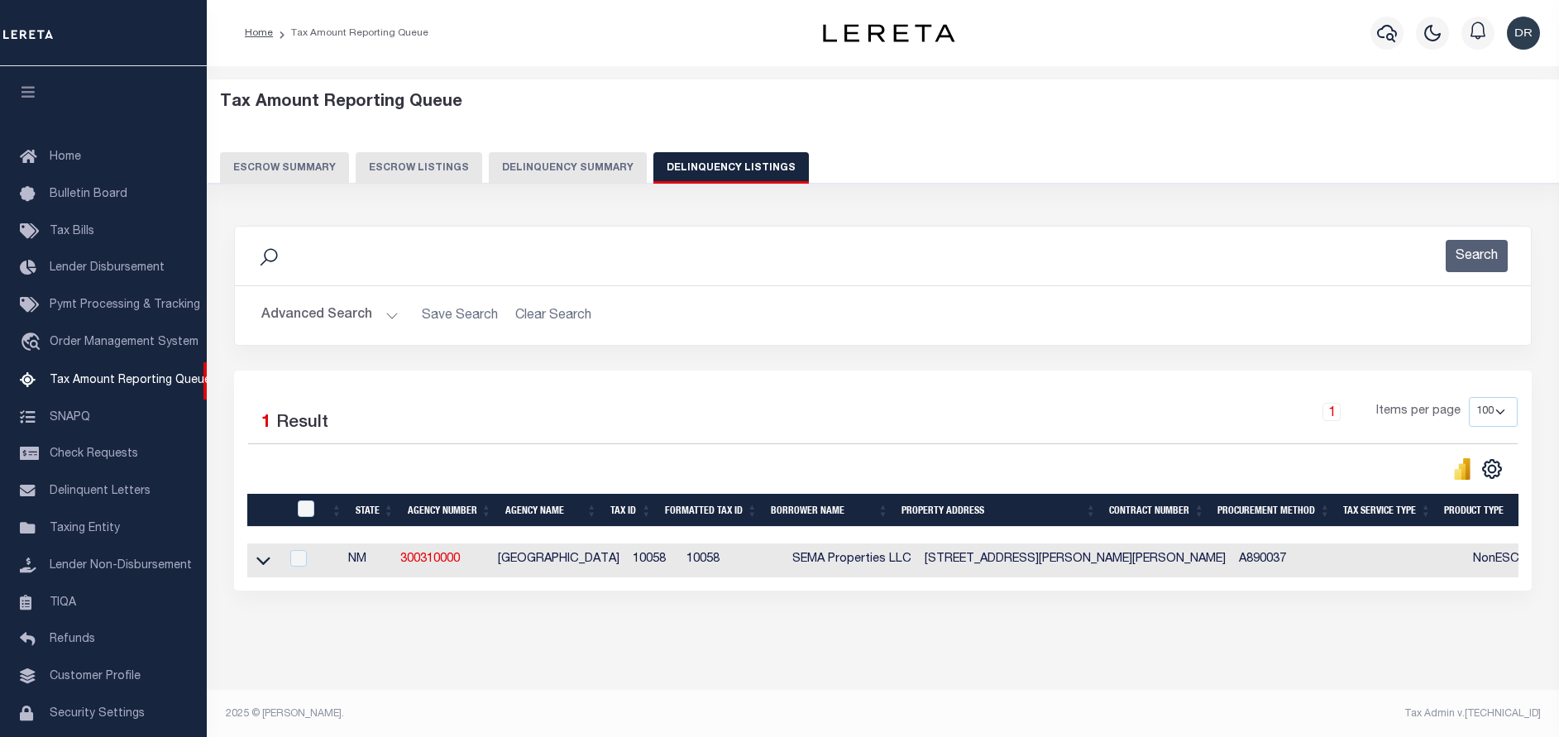
scroll to position [69, 0]
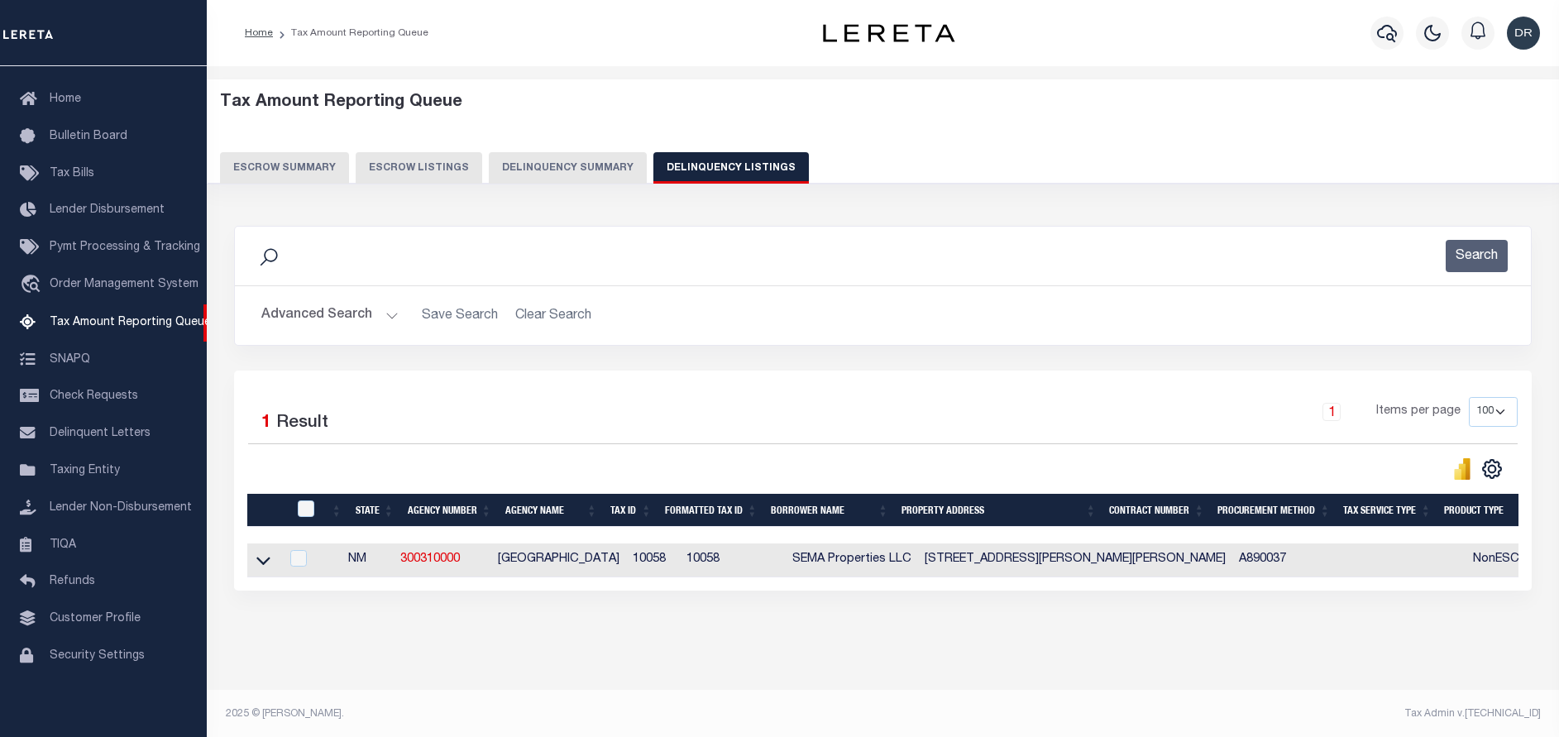
click at [331, 323] on button "Advanced Search" at bounding box center [329, 315] width 137 height 32
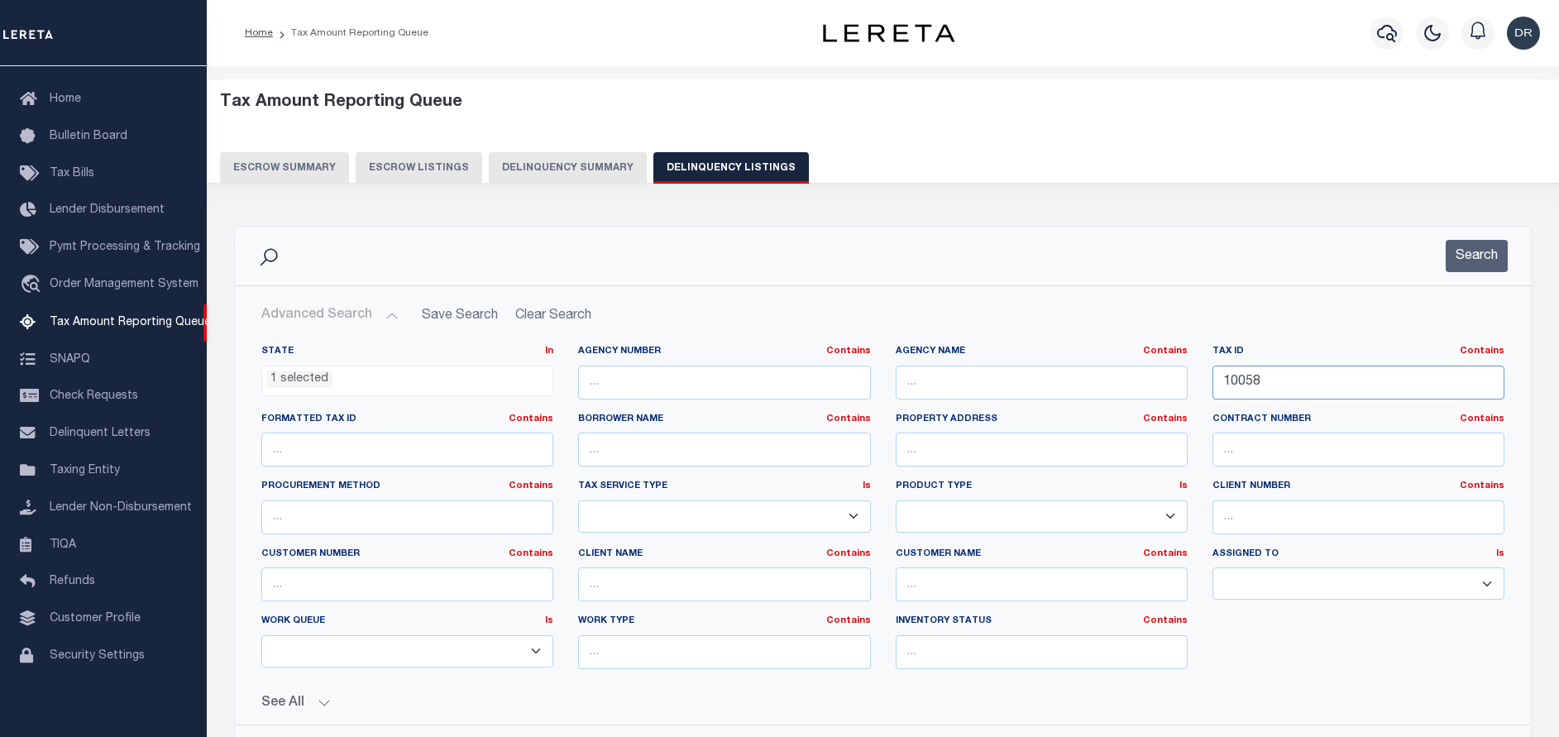
click at [1382, 384] on input "10058" at bounding box center [1359, 383] width 292 height 34
paste input "R176691"
type input "R176691"
click at [1489, 261] on button "Search" at bounding box center [1477, 256] width 62 height 32
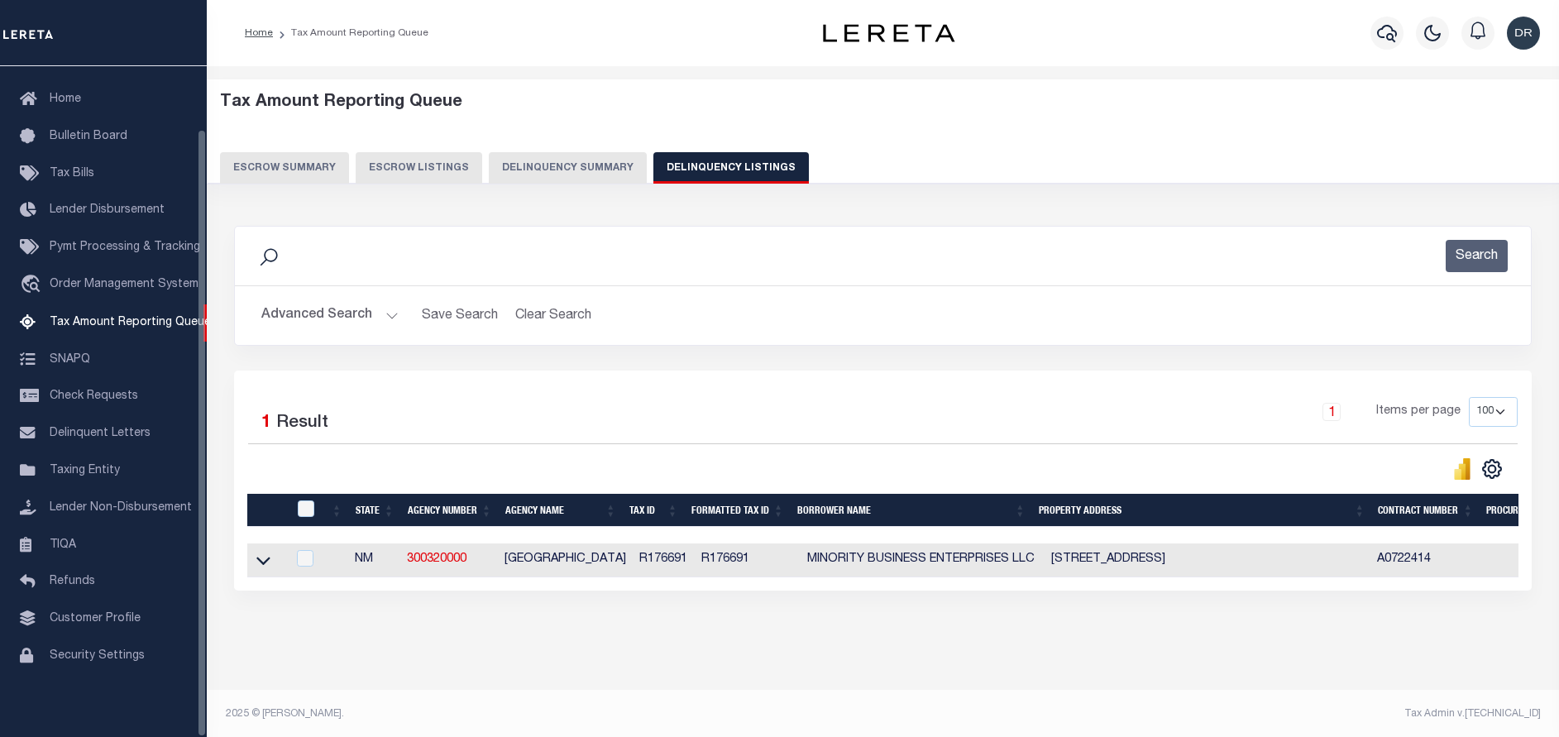
click at [256, 561] on link at bounding box center [263, 559] width 19 height 12
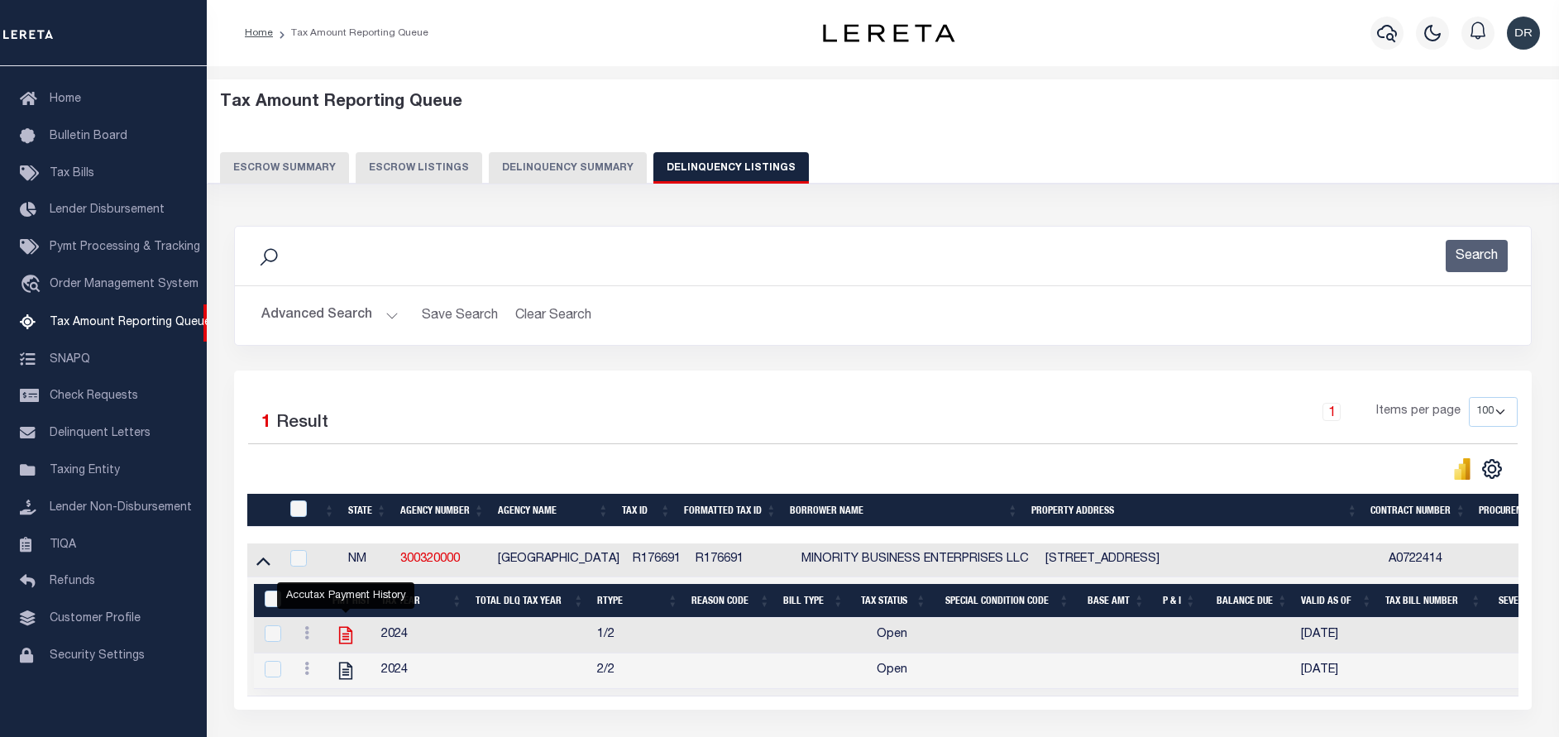
click at [344, 638] on icon "" at bounding box center [345, 635] width 13 height 17
checkbox input "true"
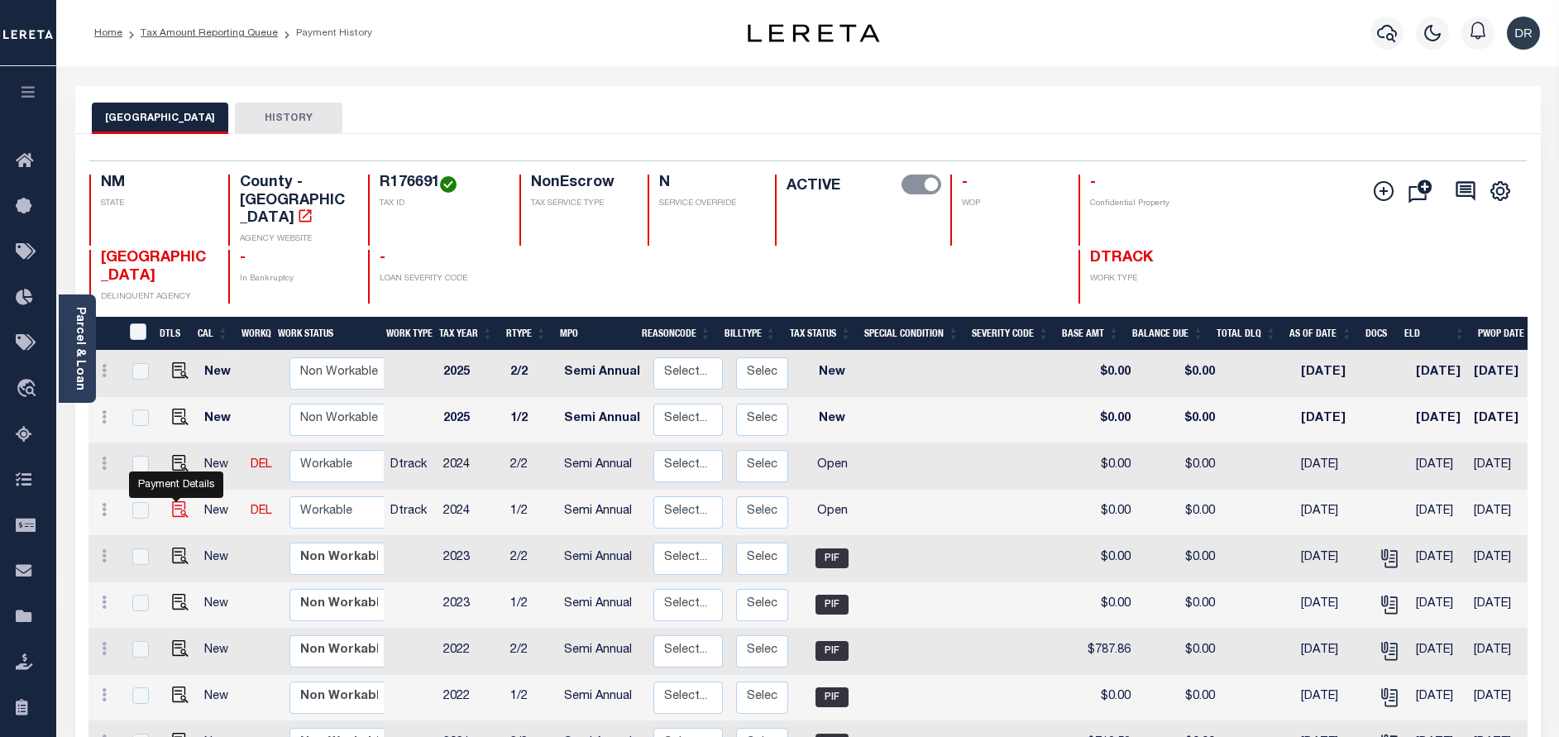
click at [172, 501] on img "" at bounding box center [180, 509] width 17 height 17
checkbox input "true"
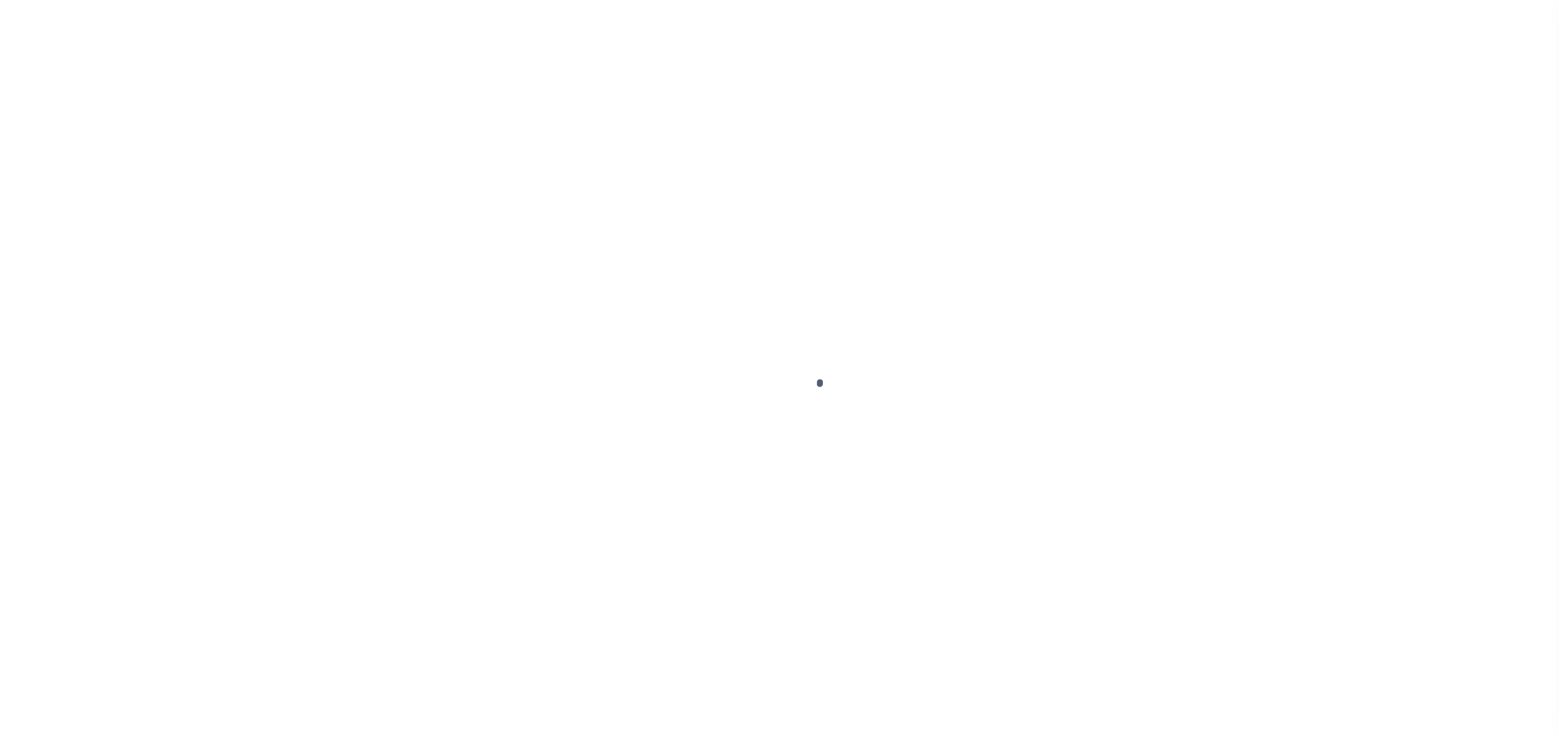
select select "OP2"
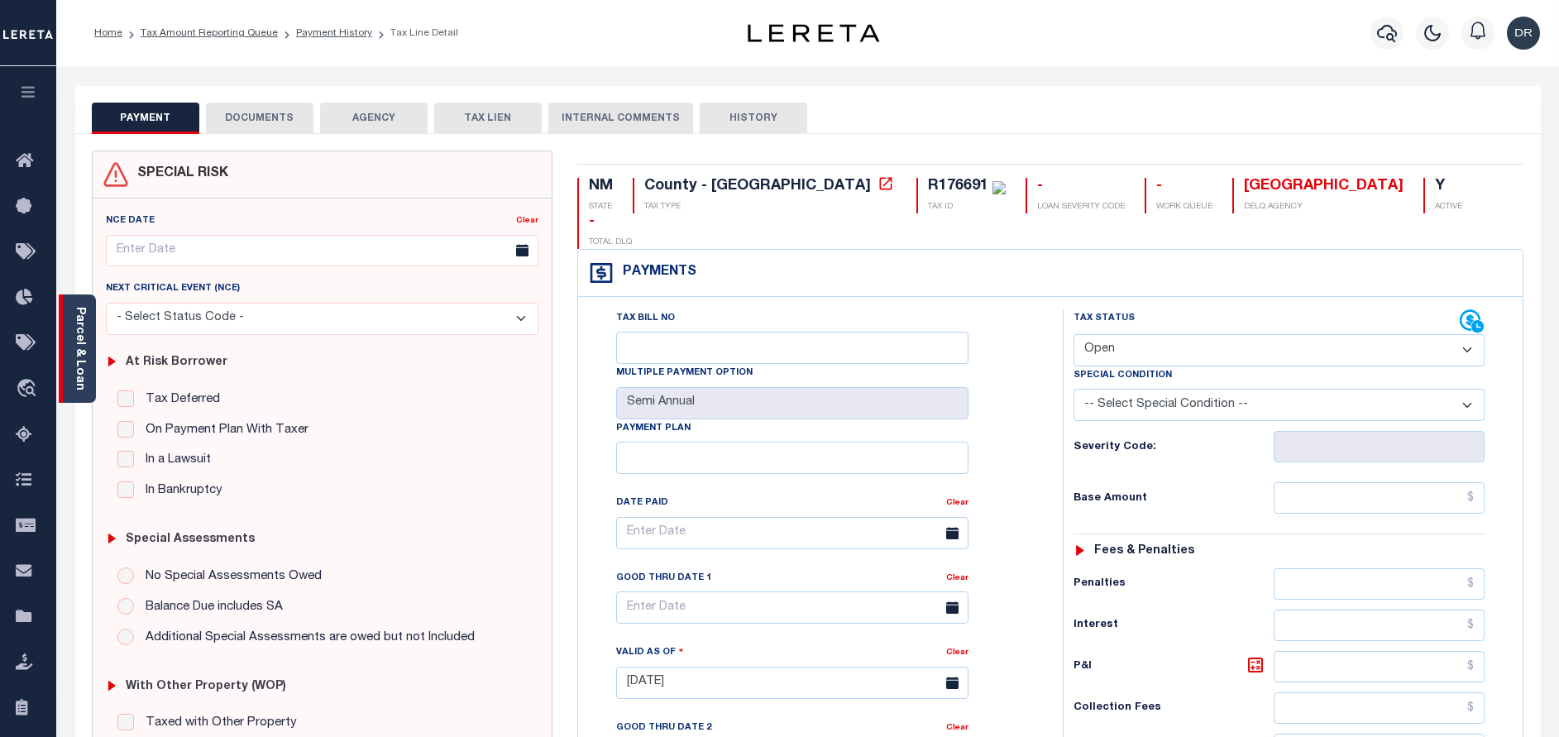
click at [82, 366] on link "Parcel & Loan" at bounding box center [80, 349] width 12 height 84
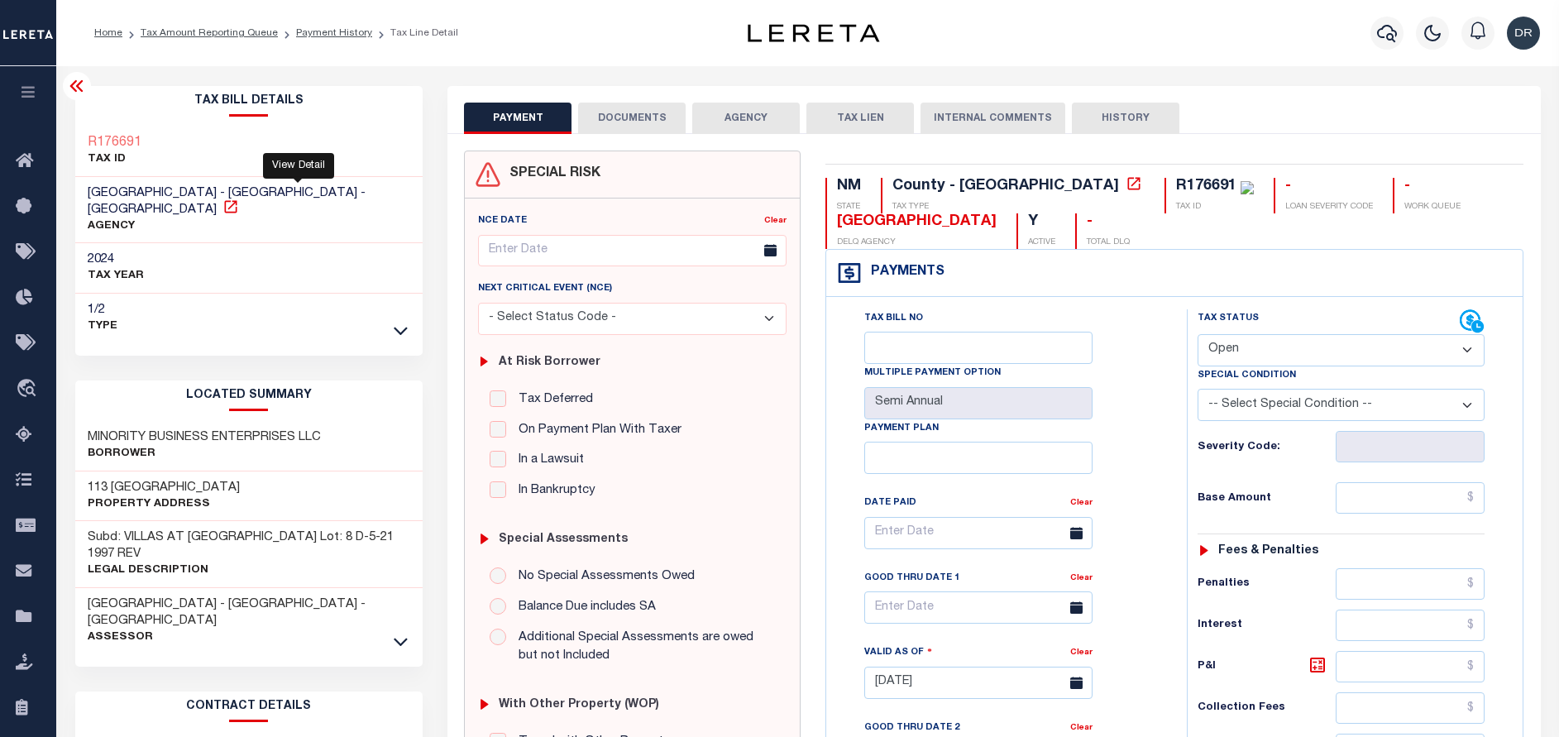
click at [239, 199] on icon at bounding box center [231, 207] width 17 height 17
click at [237, 200] on icon at bounding box center [230, 206] width 12 height 12
drag, startPoint x: 243, startPoint y: 468, endPoint x: 90, endPoint y: 472, distance: 153.1
click at [90, 480] on h3 "113 [GEOGRAPHIC_DATA]" at bounding box center [164, 488] width 152 height 17
copy h3 "113 [GEOGRAPHIC_DATA]"
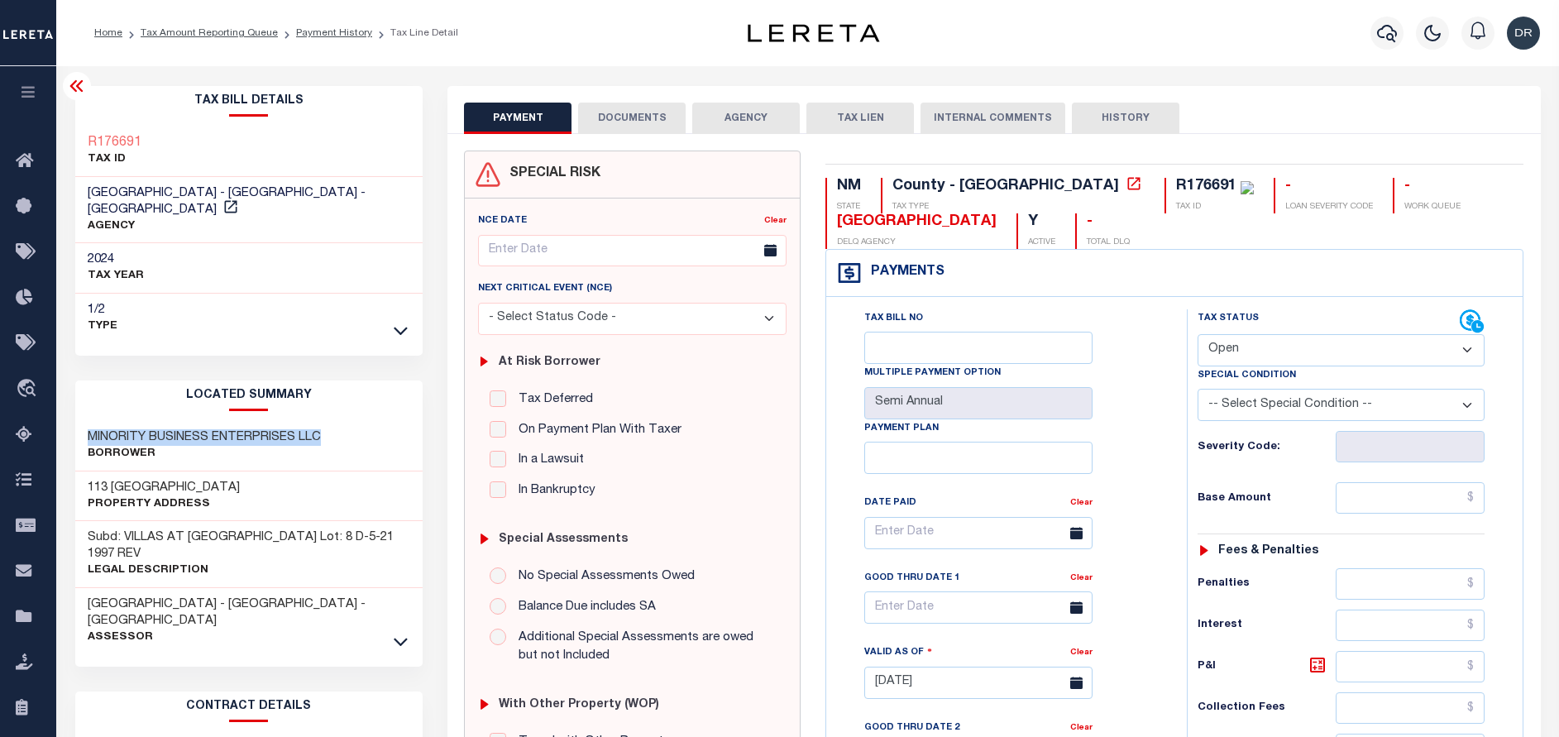
drag, startPoint x: 90, startPoint y: 421, endPoint x: 321, endPoint y: 418, distance: 230.8
click at [321, 429] on h3 "MINORITY BUSINESS ENTERPRISES LLC" at bounding box center [204, 437] width 233 height 17
copy h3 "MINORITY BUSINESS ENTERPRISES LLC"
click at [1176, 188] on div "R176691" at bounding box center [1206, 186] width 60 height 15
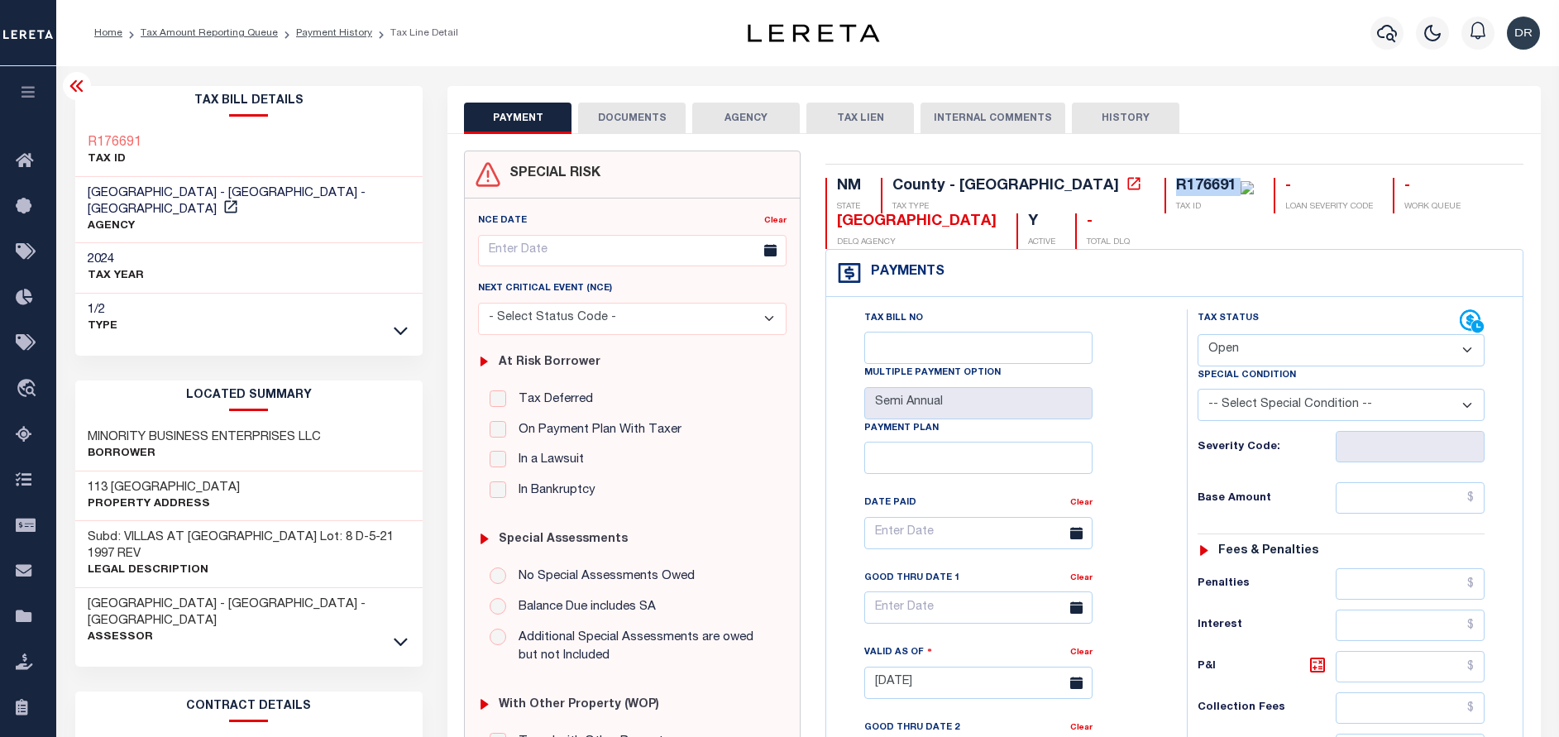
copy div "R176691"
drag, startPoint x: 332, startPoint y: 424, endPoint x: 87, endPoint y: 419, distance: 244.9
click at [87, 421] on div "MINORITY BUSINESS ENTERPRISES LLC Borrower" at bounding box center [249, 446] width 348 height 50
copy h3 "MINORITY BUSINESS ENTERPRISES LLC"
drag, startPoint x: 245, startPoint y: 472, endPoint x: 86, endPoint y: 473, distance: 158.8
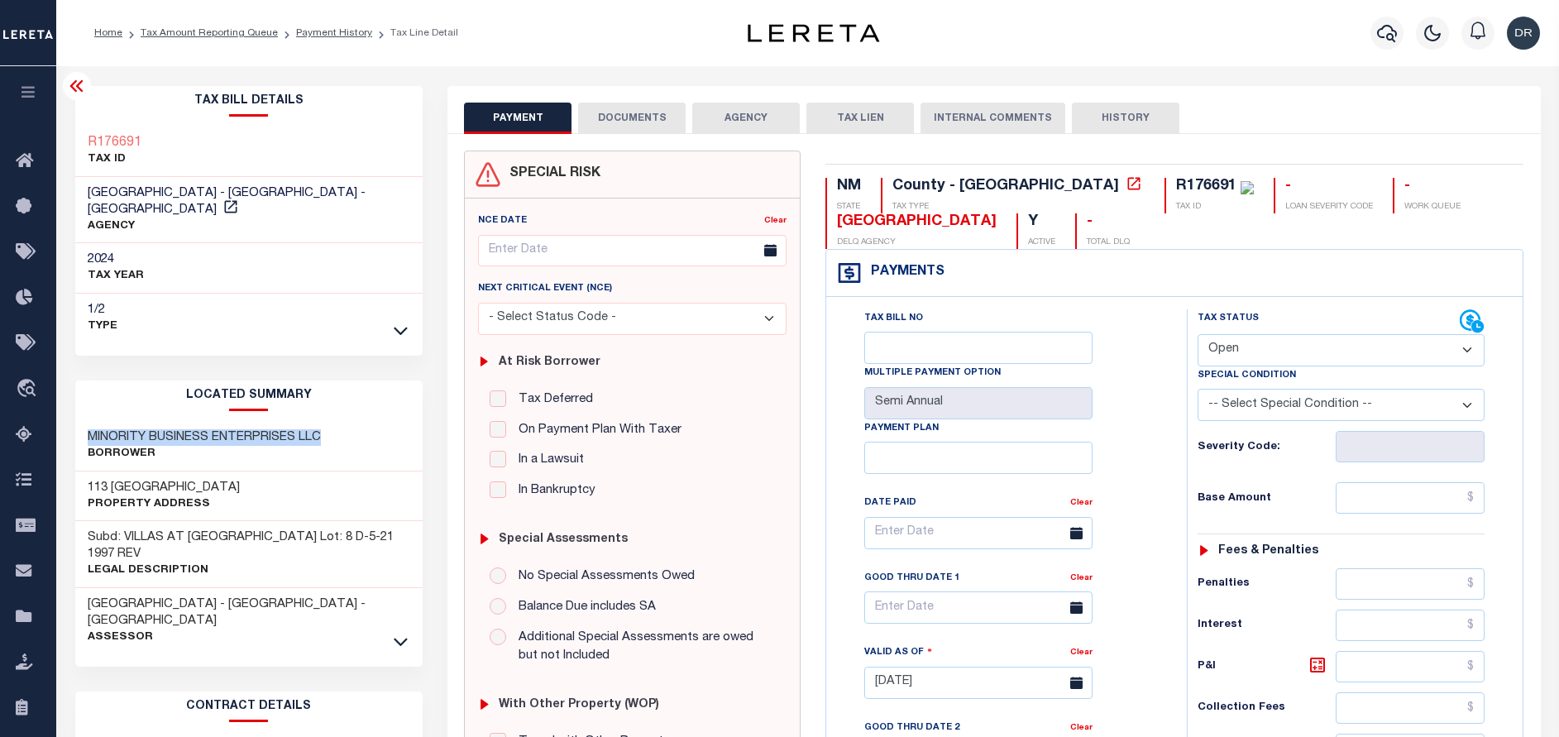
click at [86, 473] on div "[GEOGRAPHIC_DATA] Property Address" at bounding box center [249, 497] width 348 height 50
copy h3 "113 [GEOGRAPHIC_DATA]"
drag, startPoint x: 154, startPoint y: 150, endPoint x: 79, endPoint y: 128, distance: 78.3
click at [79, 128] on div "R176691 TAX ID" at bounding box center [249, 152] width 348 height 50
copy h3 "R176691"
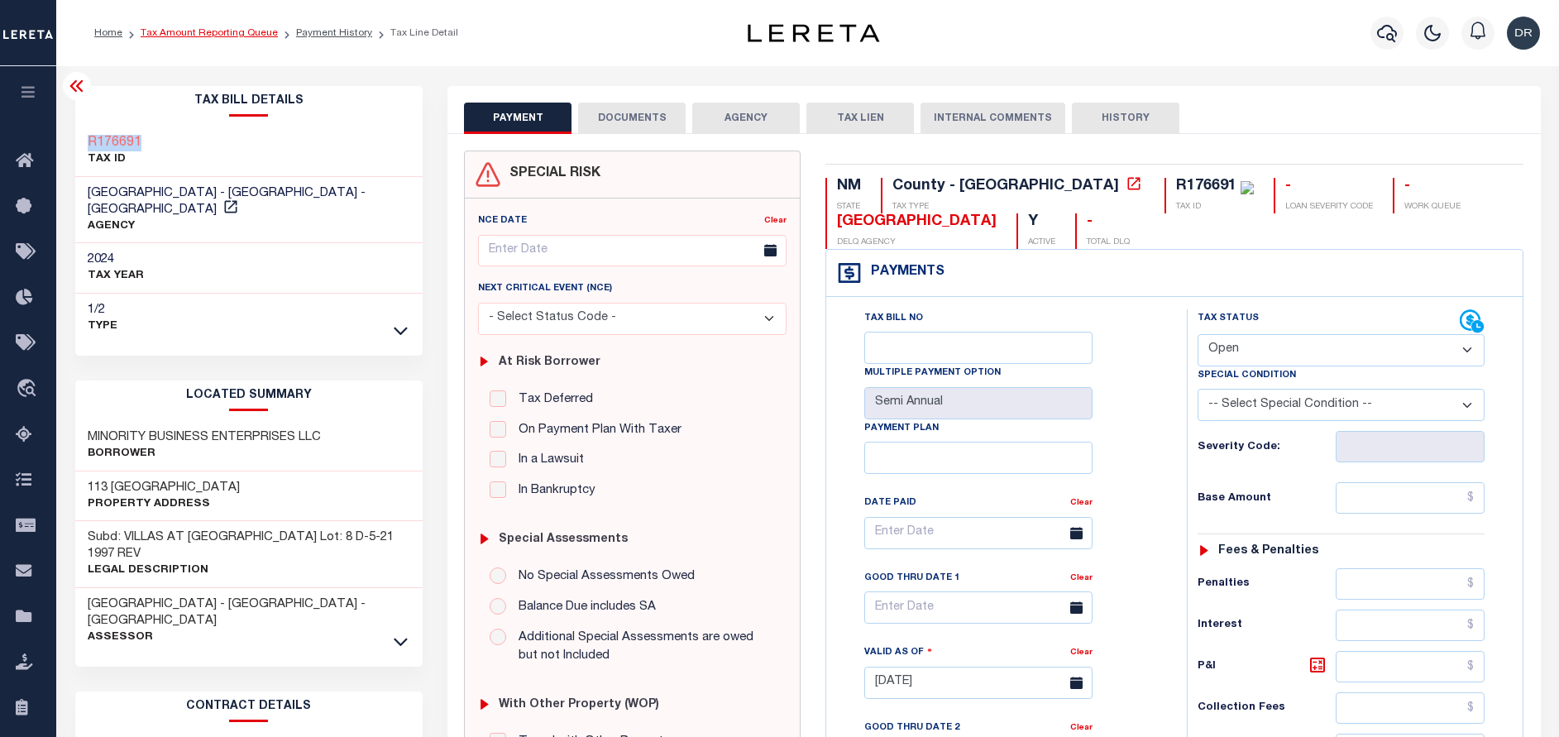
click at [253, 32] on link "Tax Amount Reporting Queue" at bounding box center [209, 33] width 137 height 10
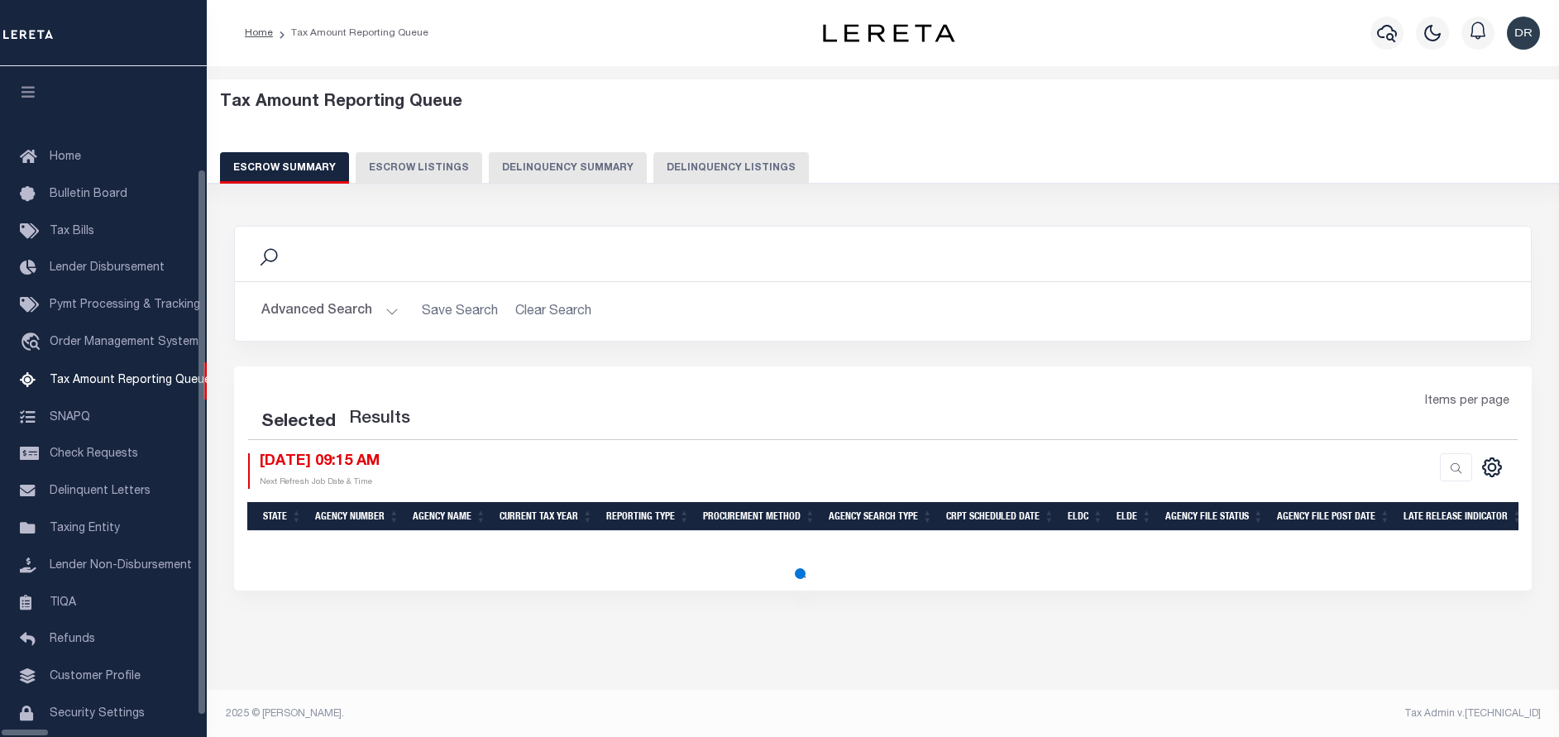
select select "100"
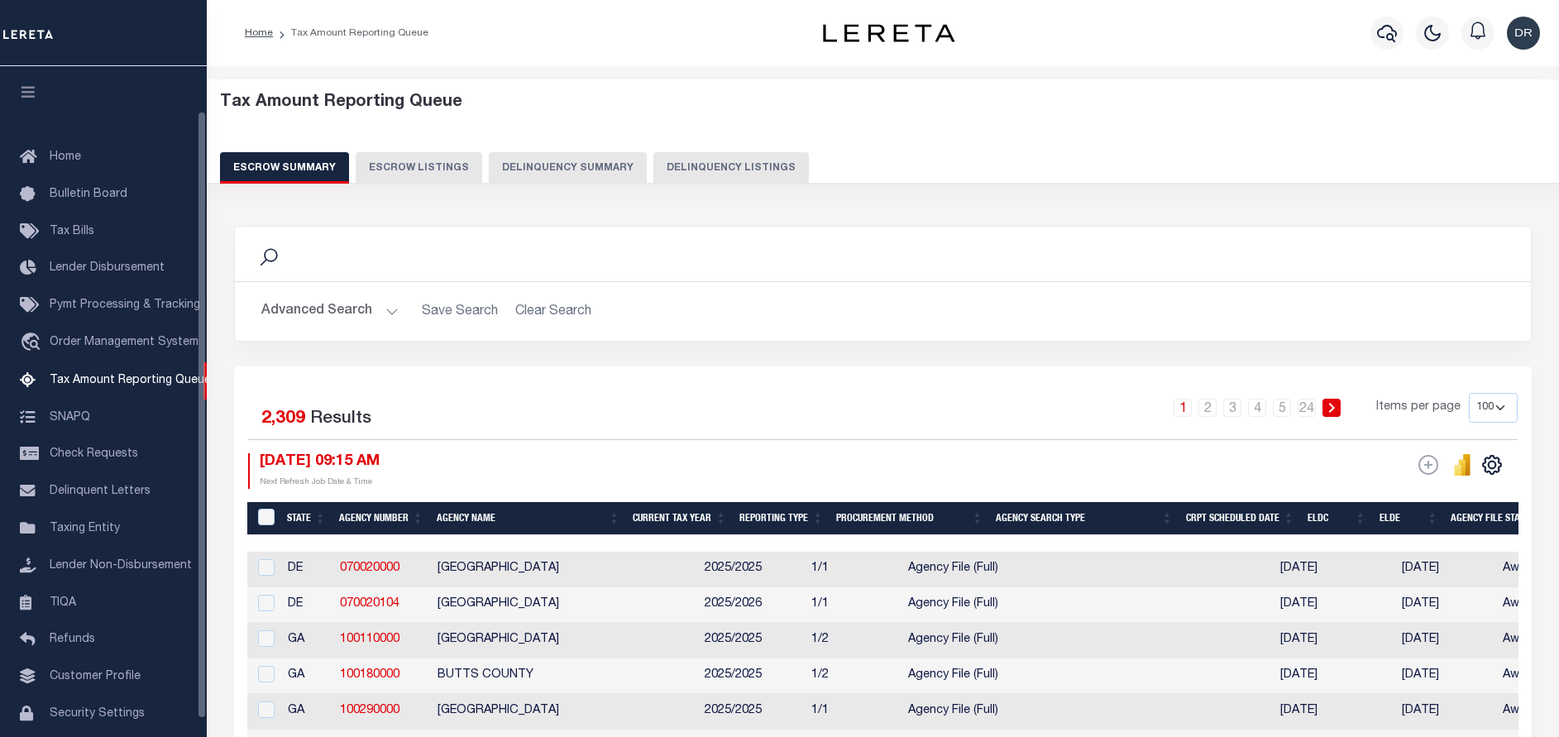
scroll to position [50, 0]
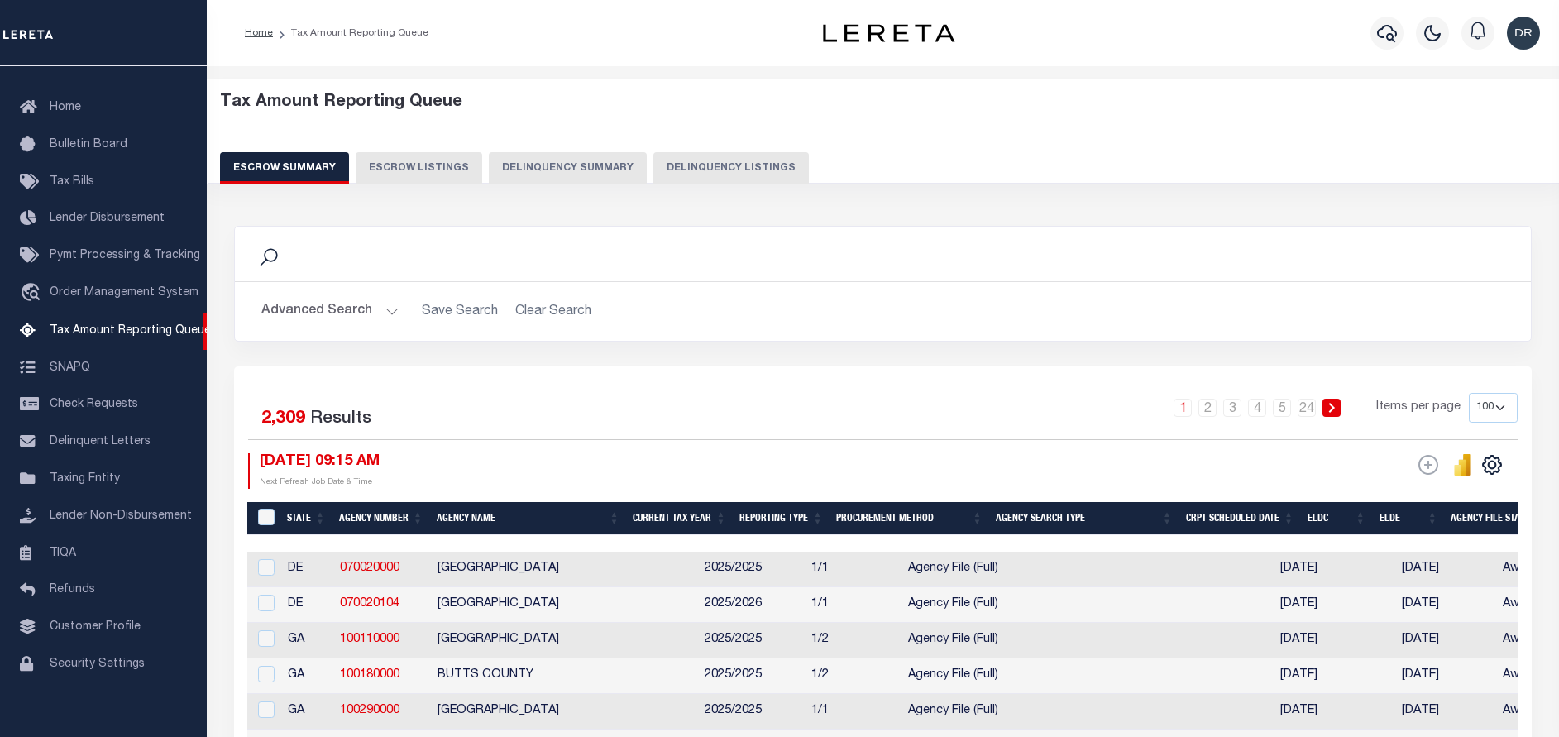
click at [692, 166] on button "Delinquency Listings" at bounding box center [732, 167] width 156 height 31
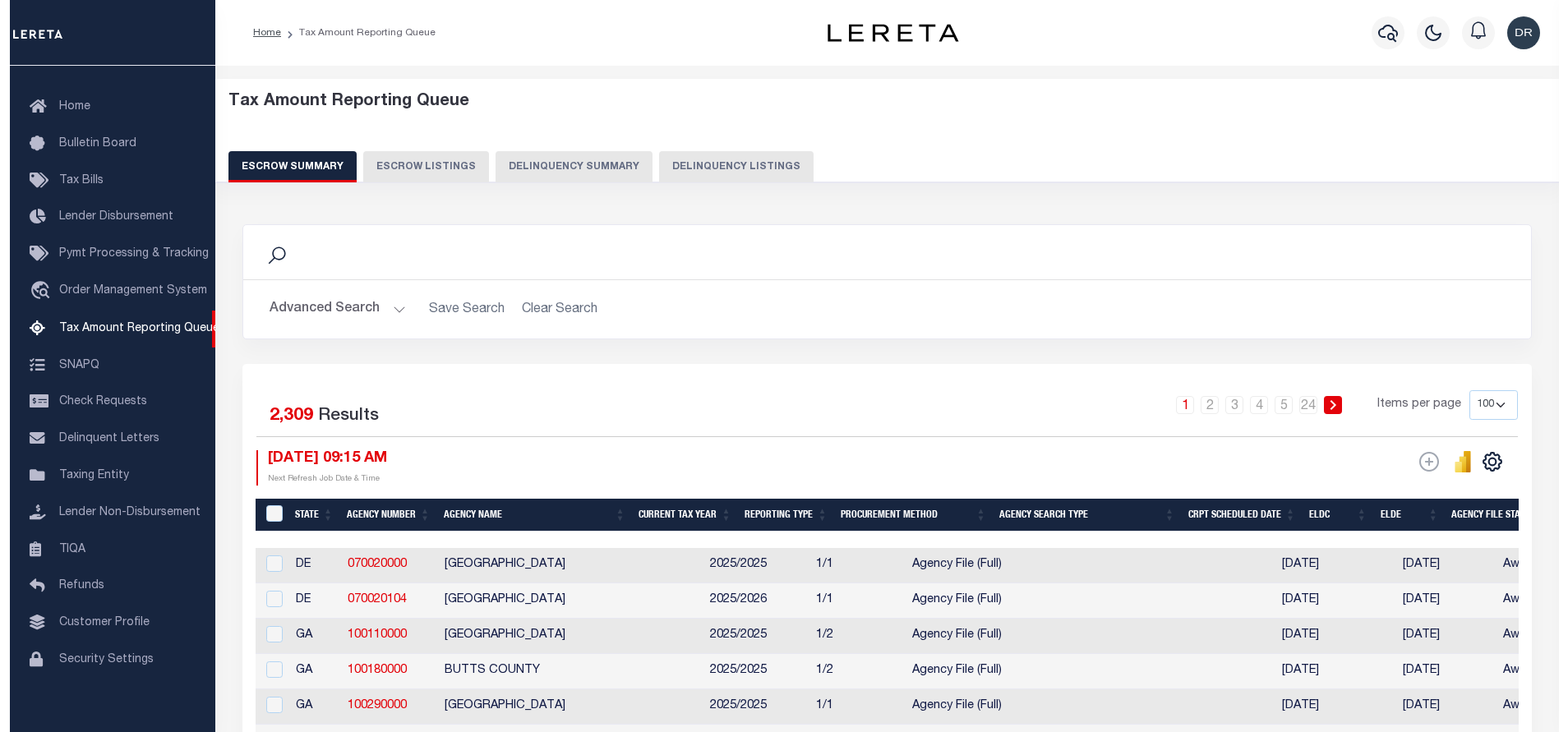
select select "100"
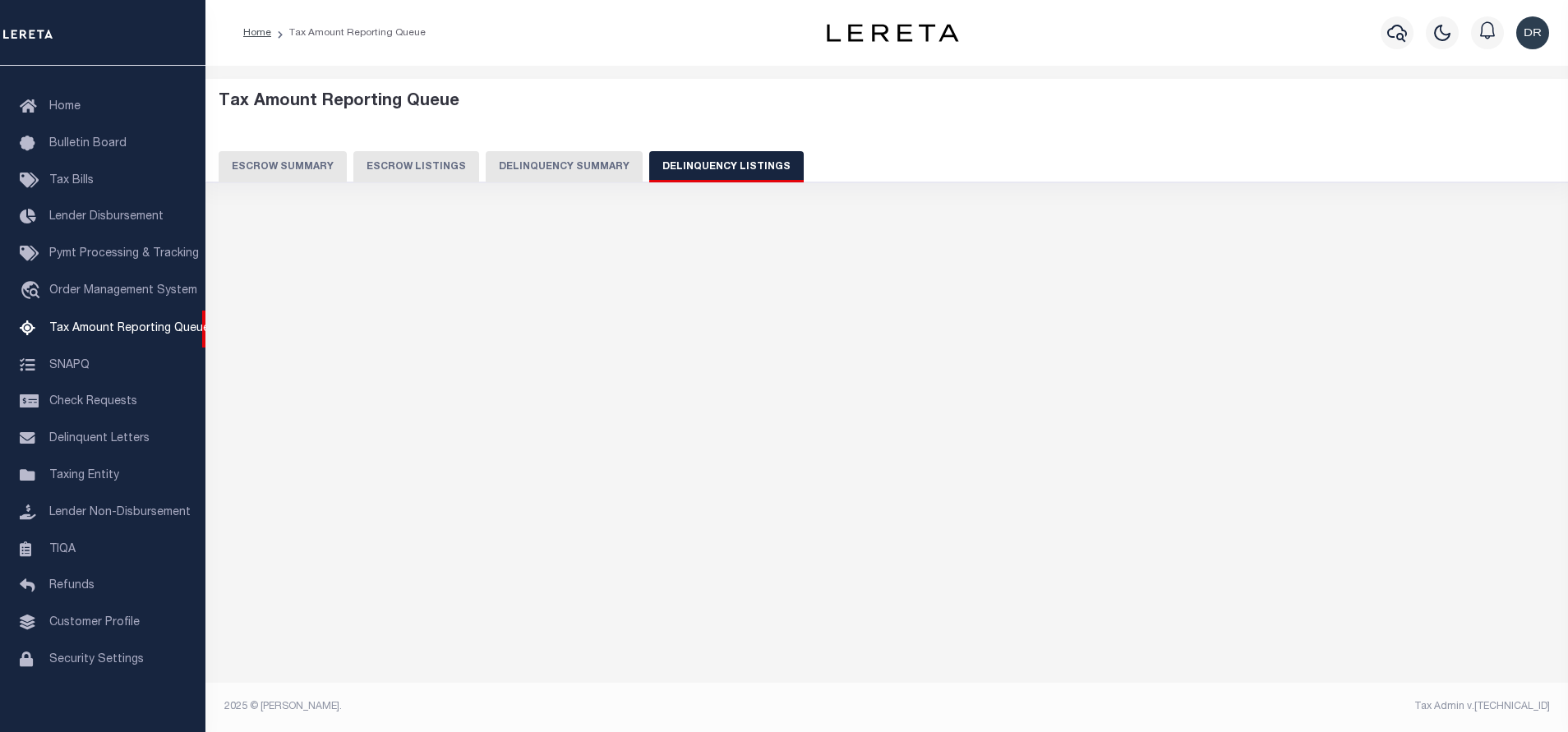
select select "100"
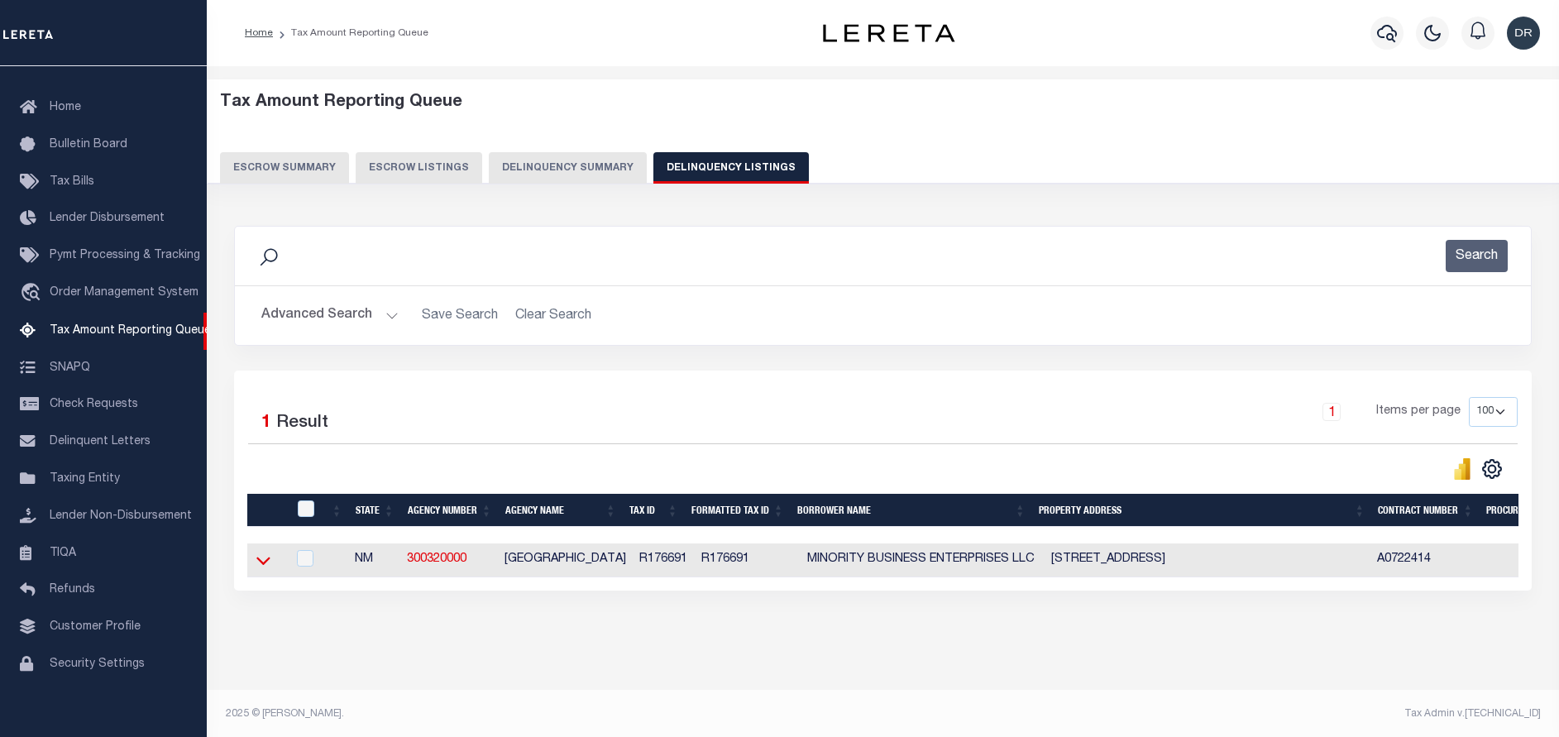
click at [257, 569] on icon at bounding box center [263, 560] width 14 height 17
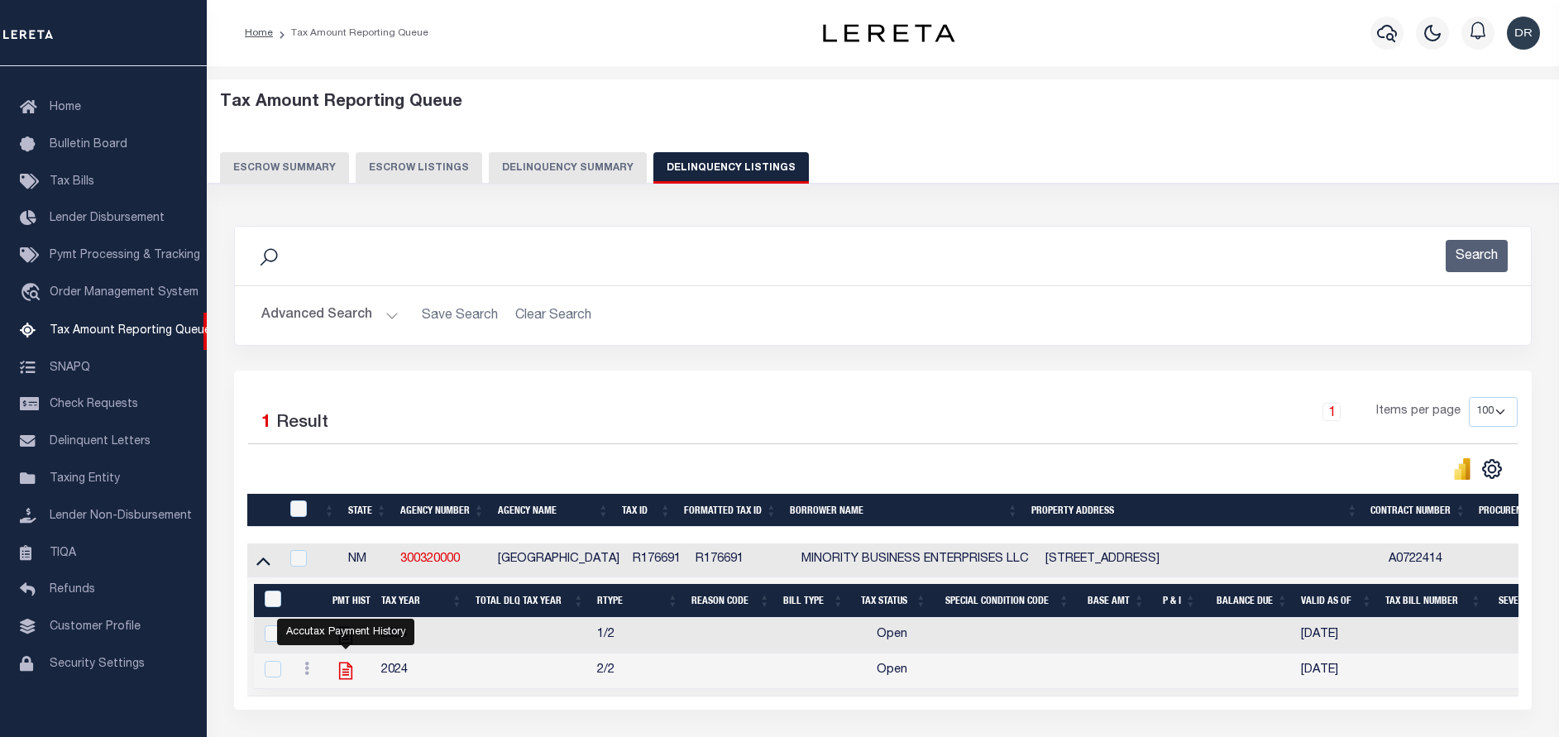
click at [347, 677] on icon "" at bounding box center [346, 671] width 22 height 22
checkbox input "true"
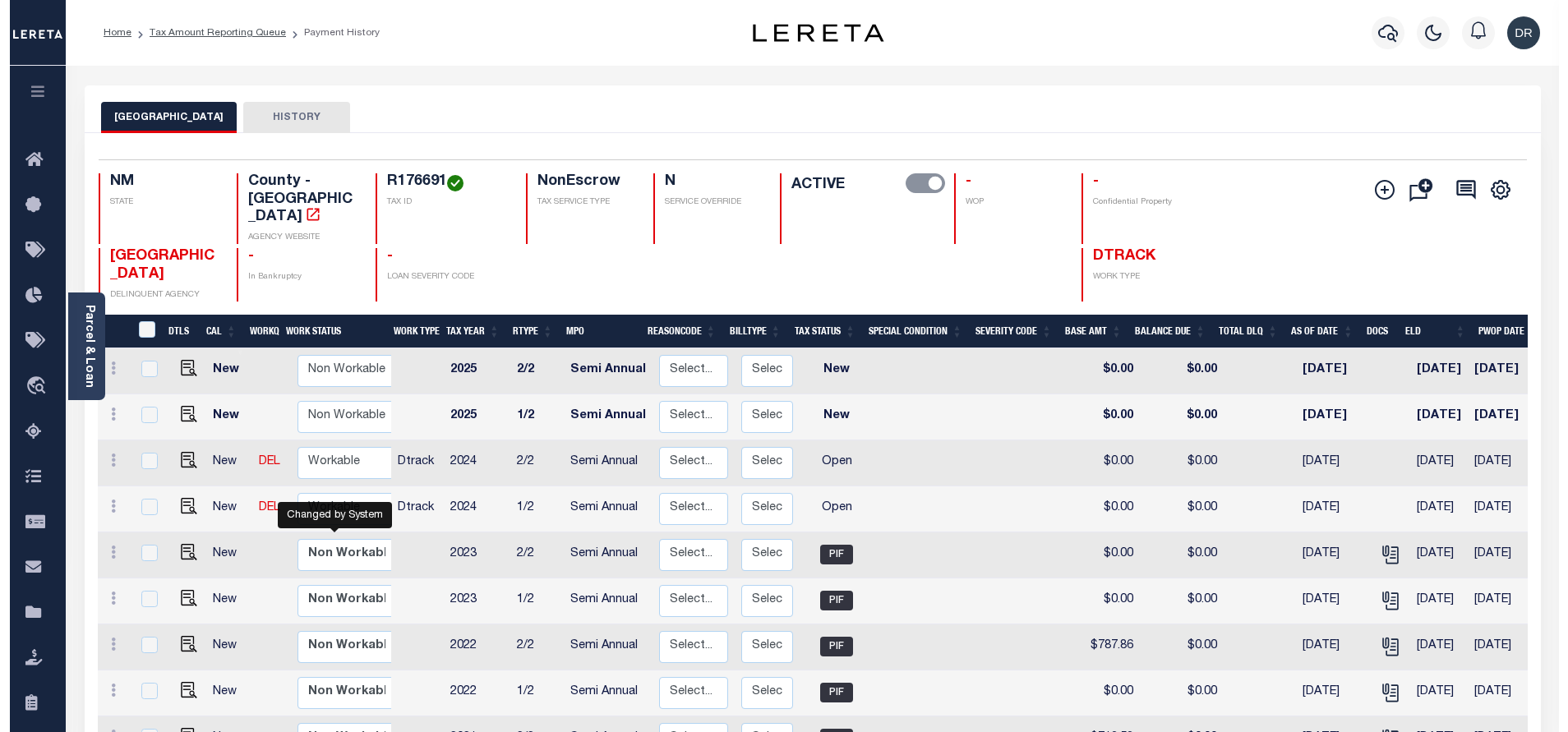
scroll to position [8, 0]
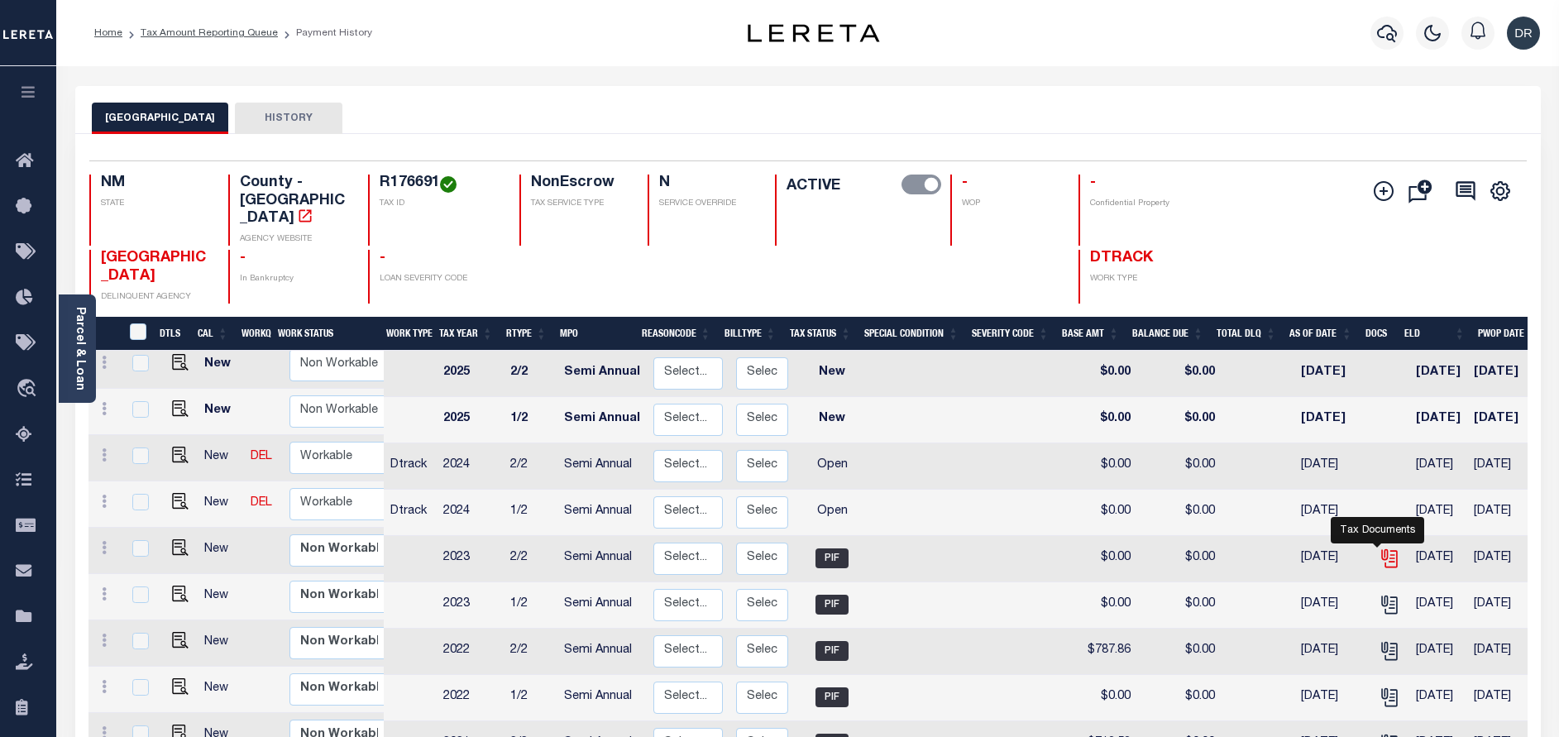
click at [1379, 548] on icon "" at bounding box center [1390, 559] width 22 height 22
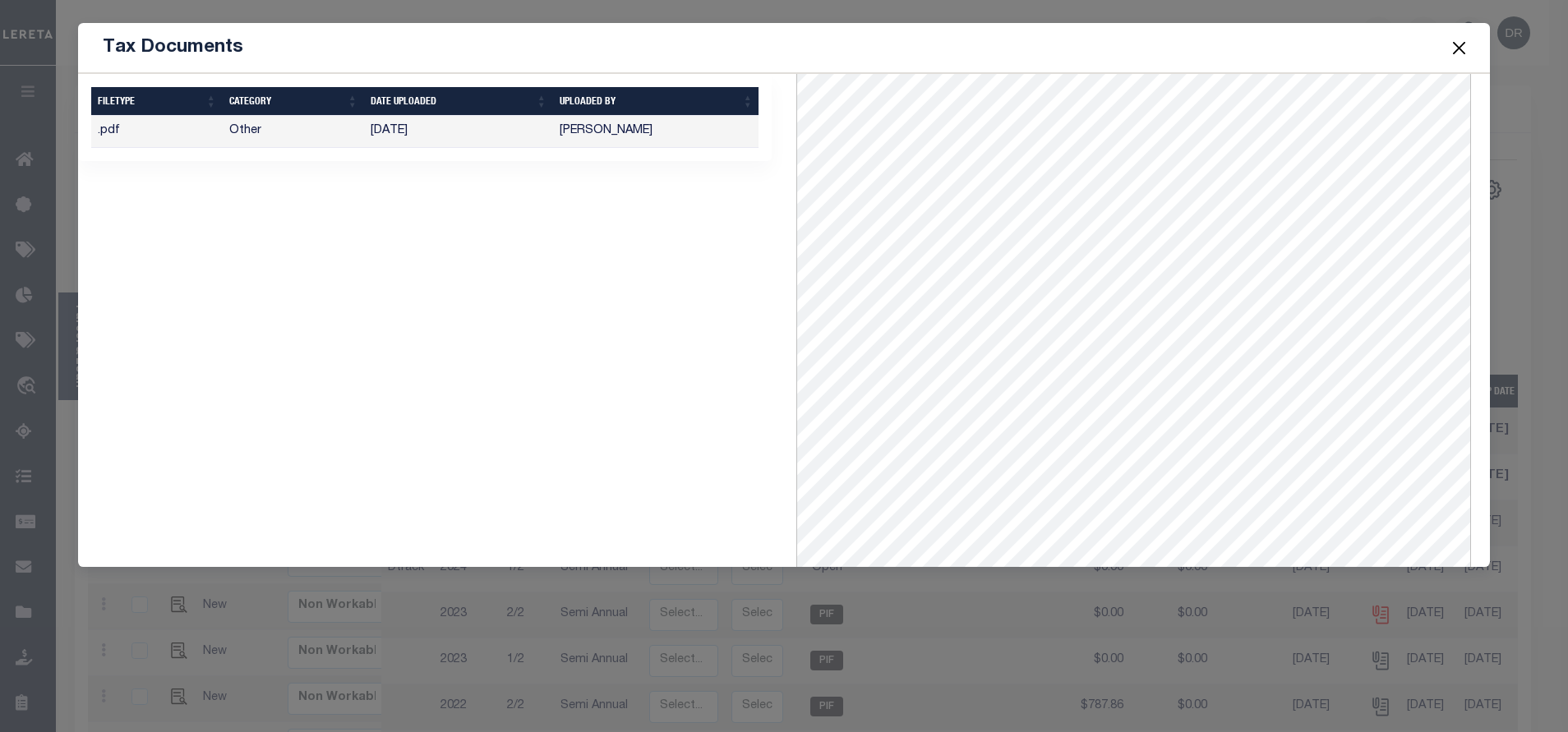
scroll to position [198, 0]
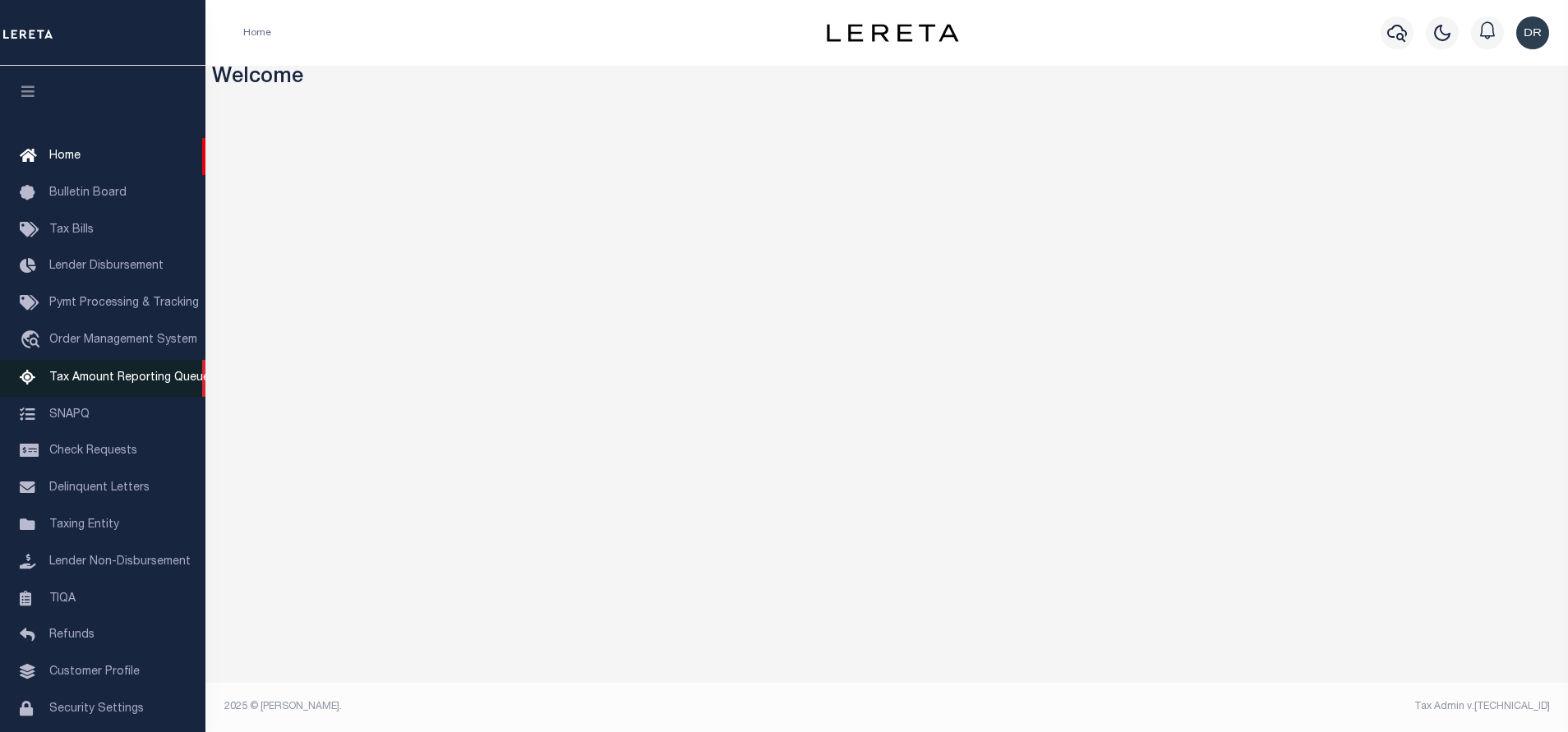
click at [125, 383] on span "Tax Amount Reporting Queue" at bounding box center [129, 378] width 160 height 12
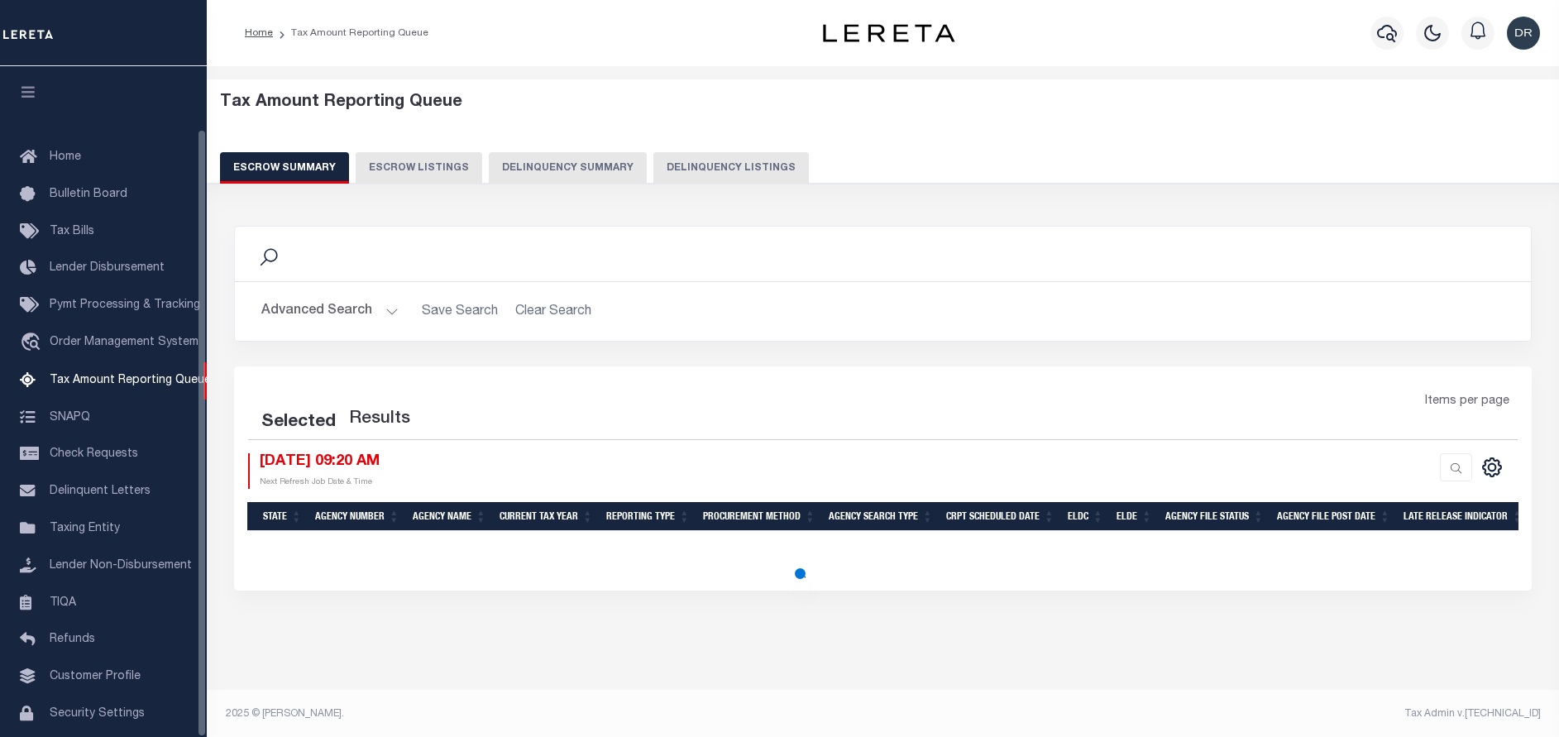
click at [694, 169] on button "Delinquency Listings" at bounding box center [732, 167] width 156 height 31
select select "100"
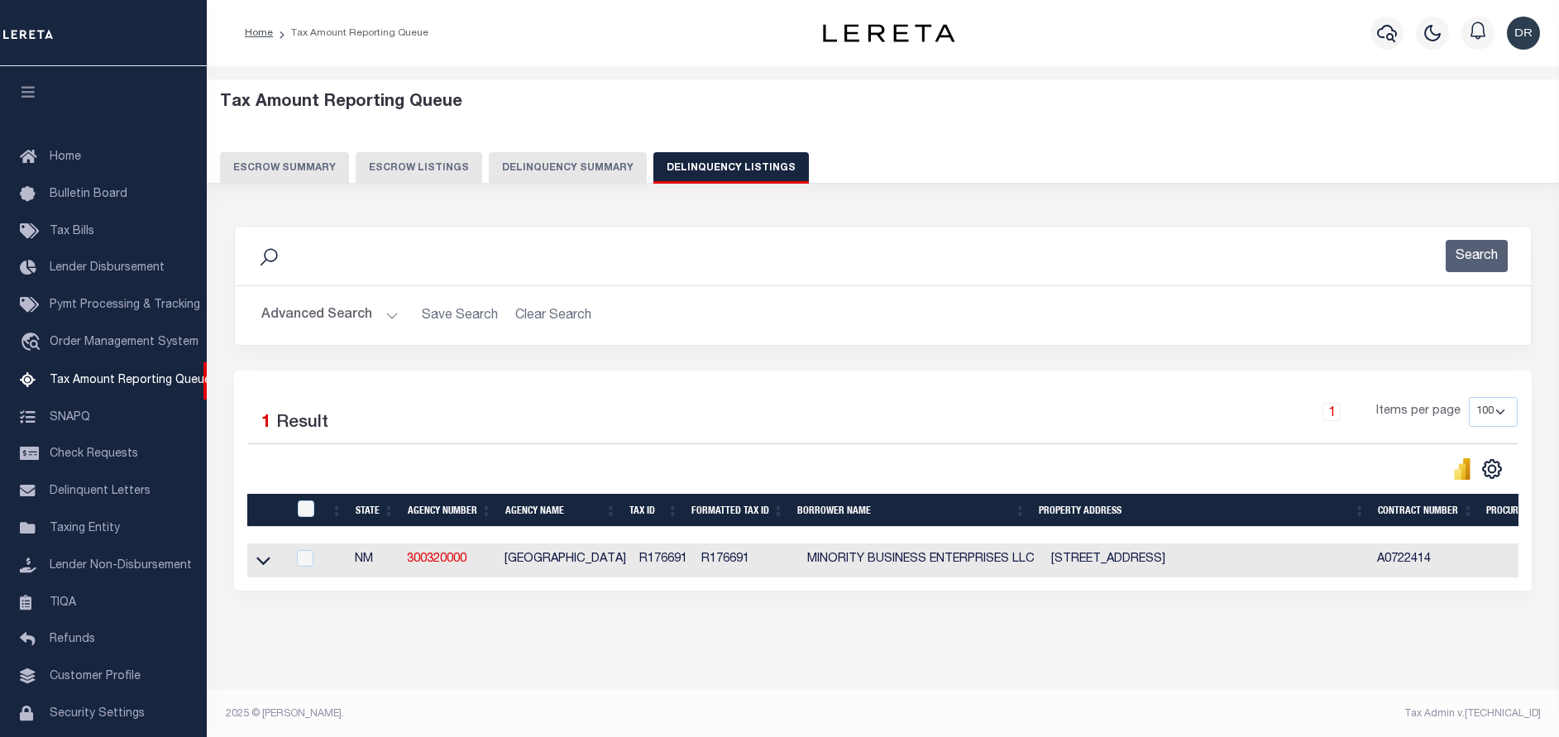
scroll to position [69, 0]
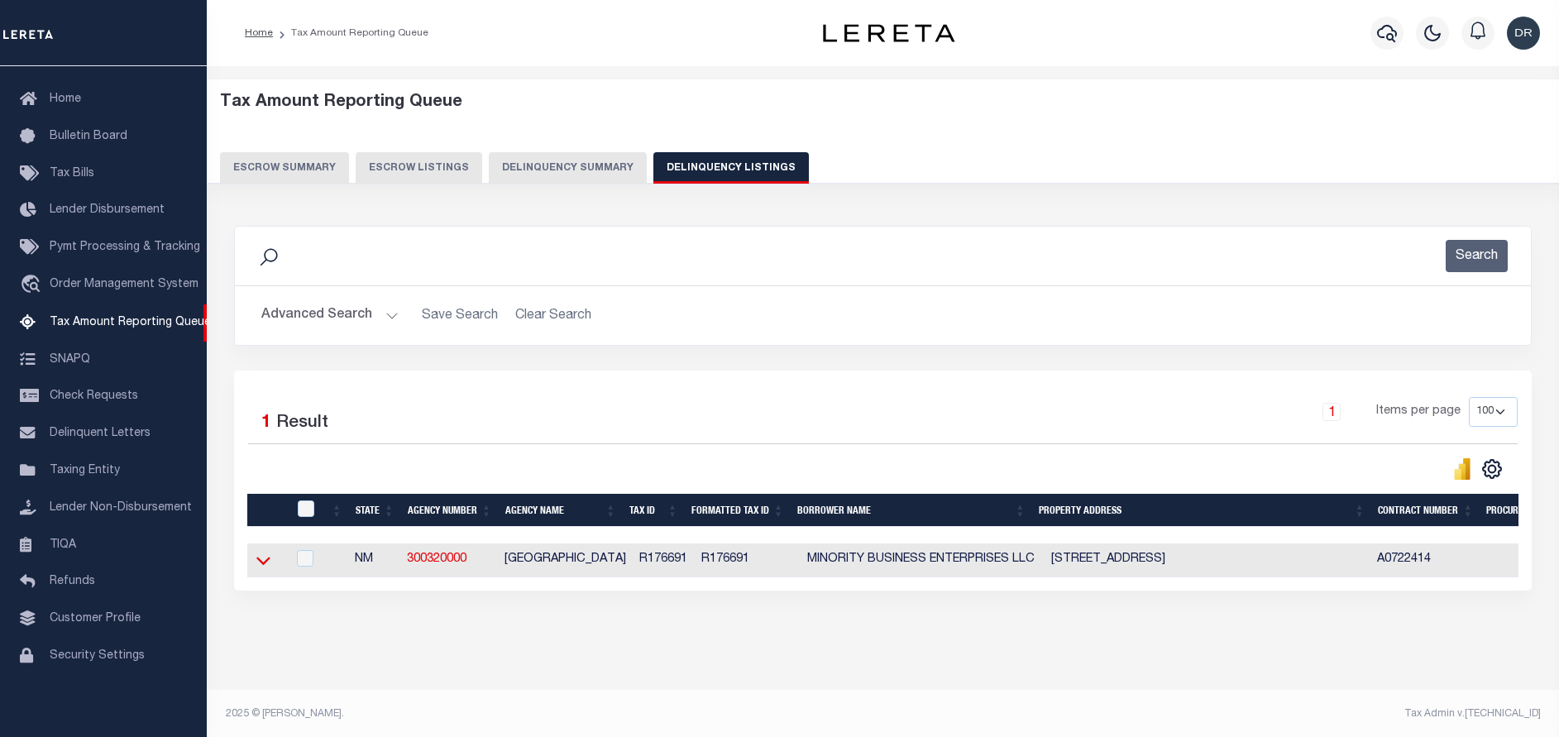
click at [262, 560] on icon at bounding box center [263, 560] width 14 height 17
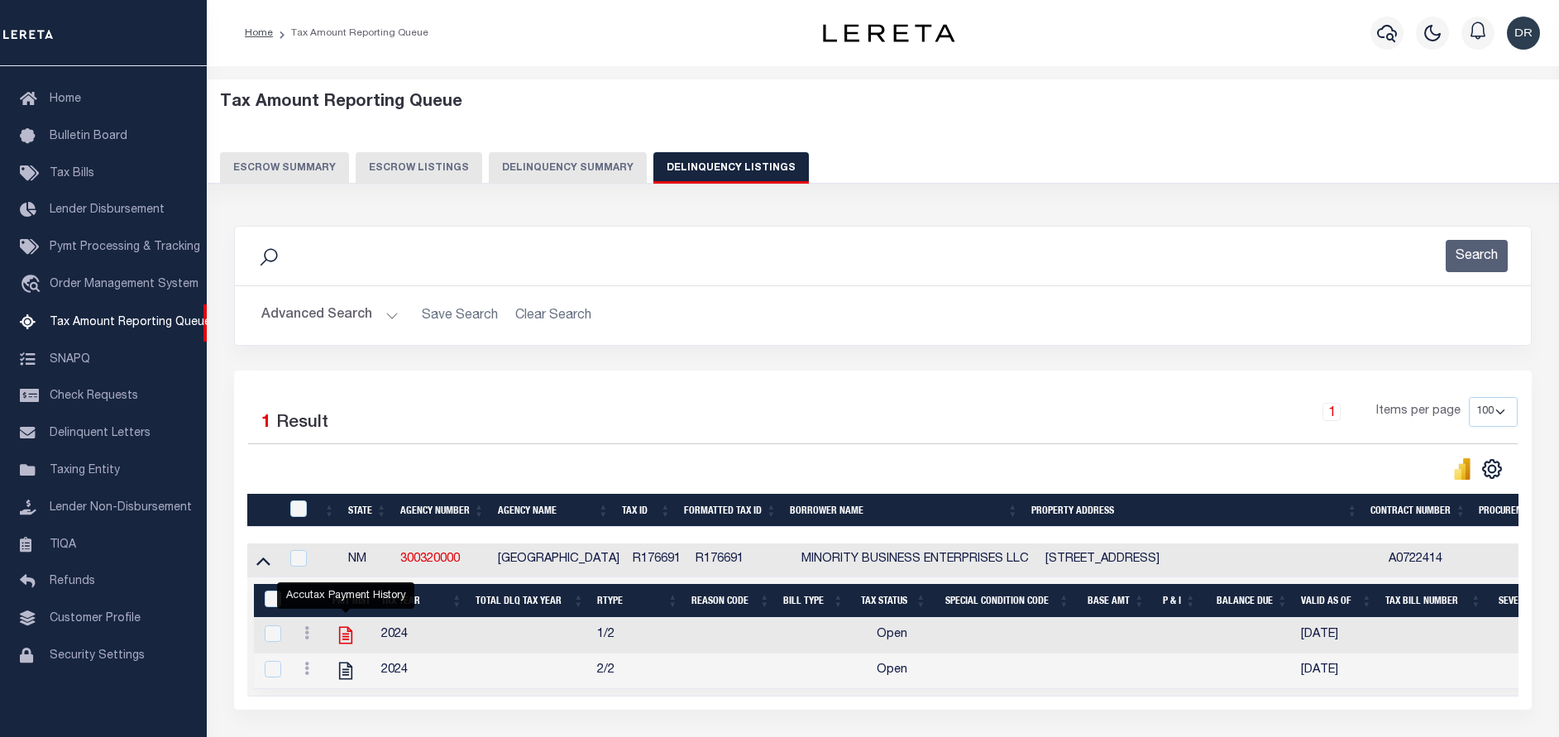
click at [341, 634] on icon "" at bounding box center [346, 636] width 22 height 22
checkbox input "true"
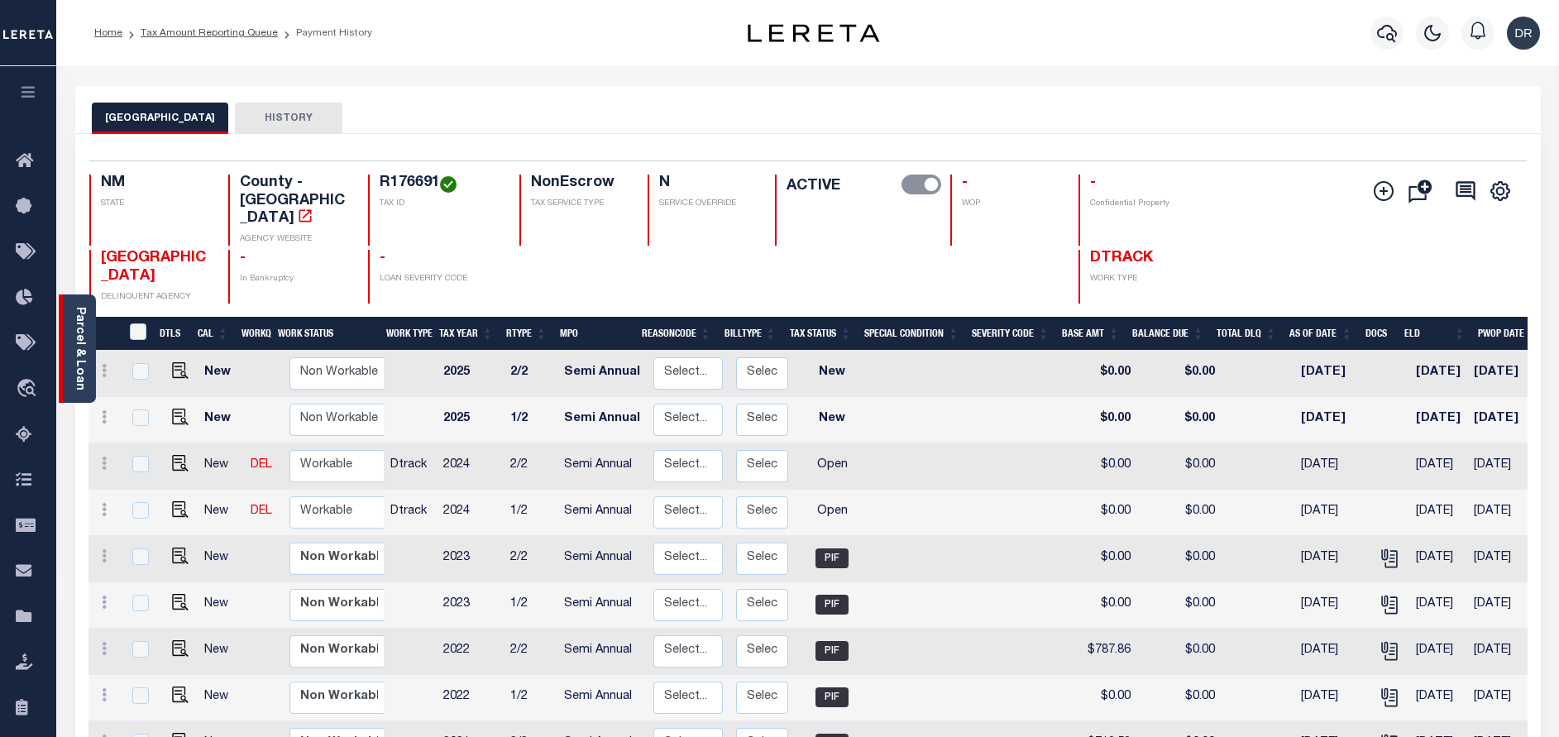
click at [74, 342] on link "Parcel & Loan" at bounding box center [80, 349] width 12 height 84
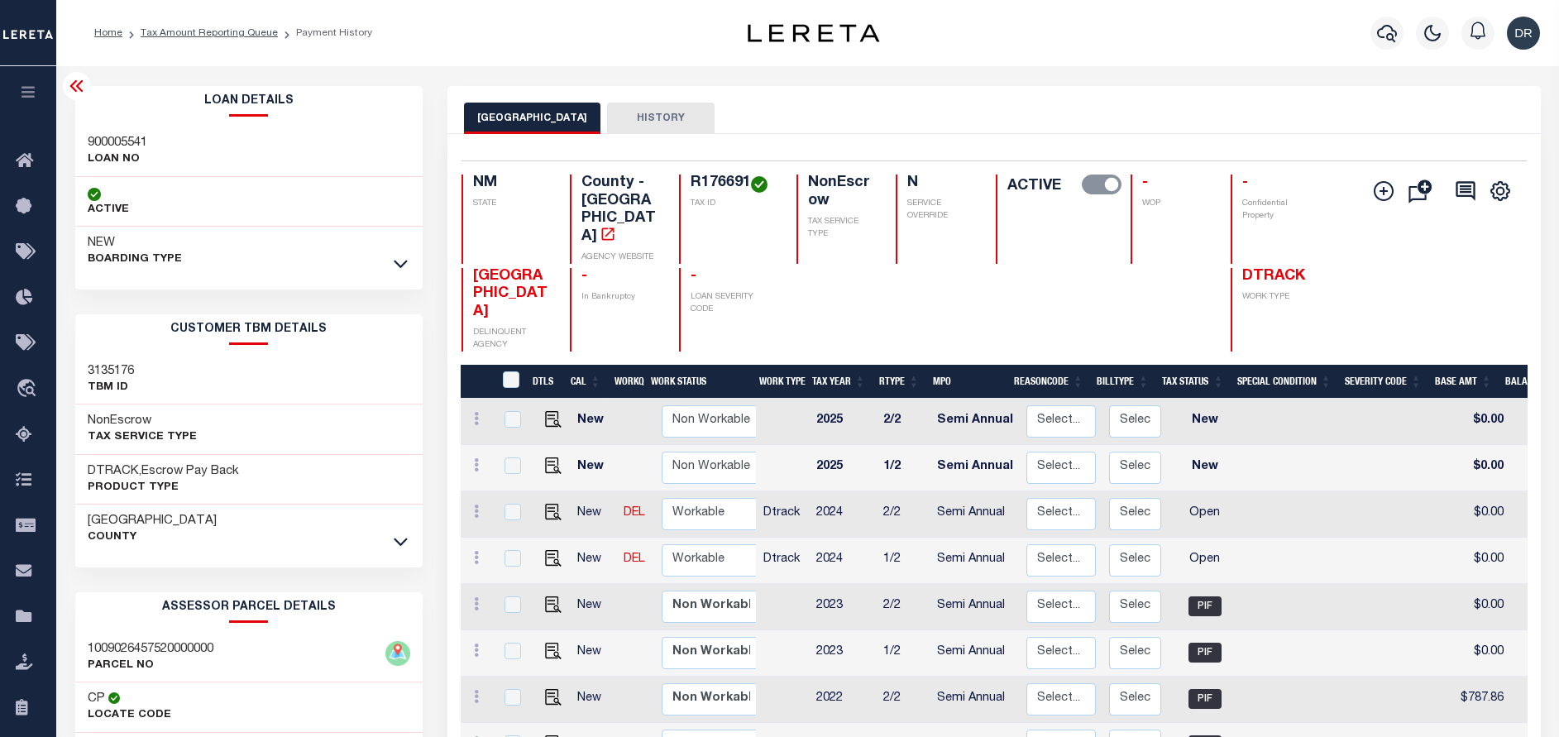
click at [77, 84] on icon at bounding box center [77, 86] width 20 height 20
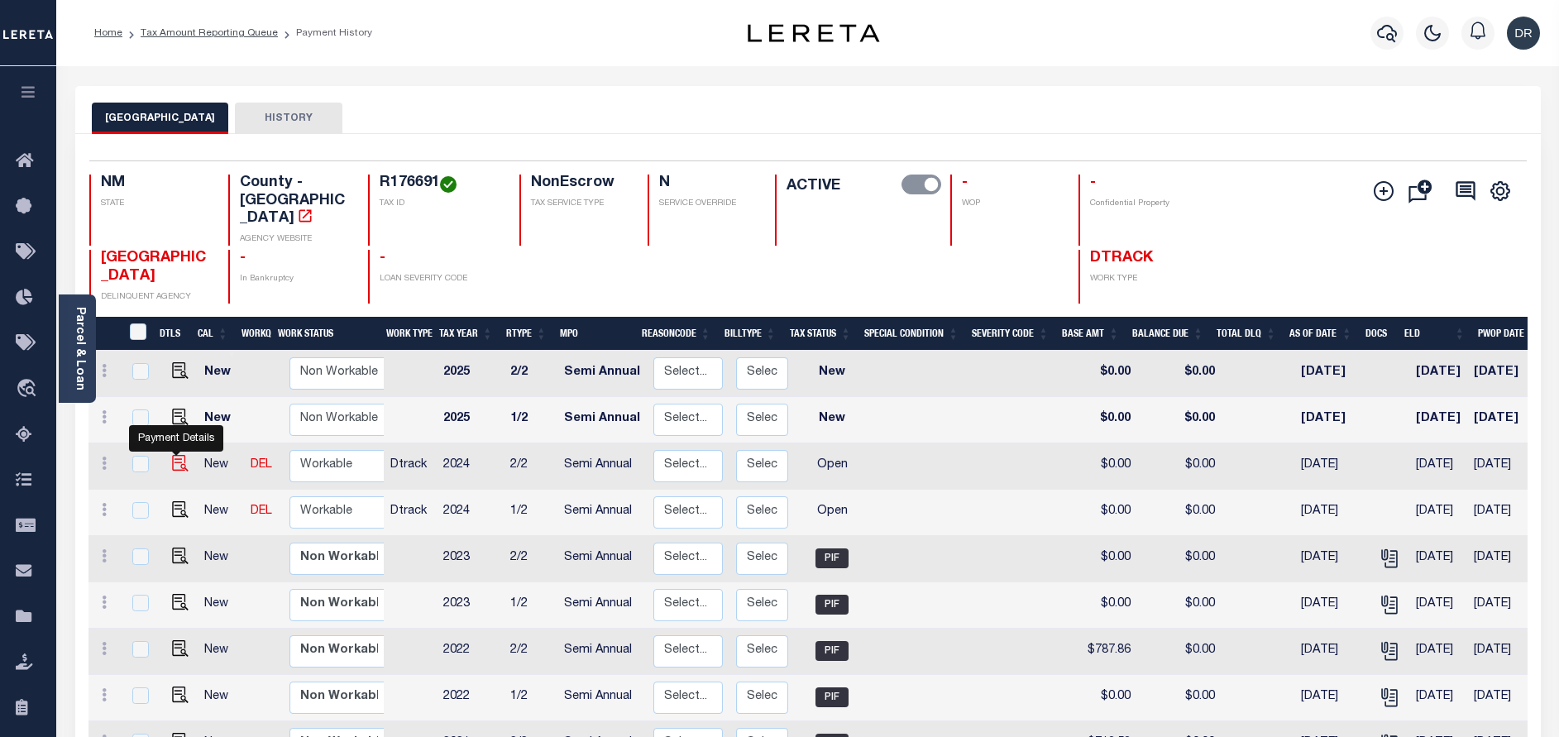
click at [174, 455] on img "" at bounding box center [180, 463] width 17 height 17
checkbox input "true"
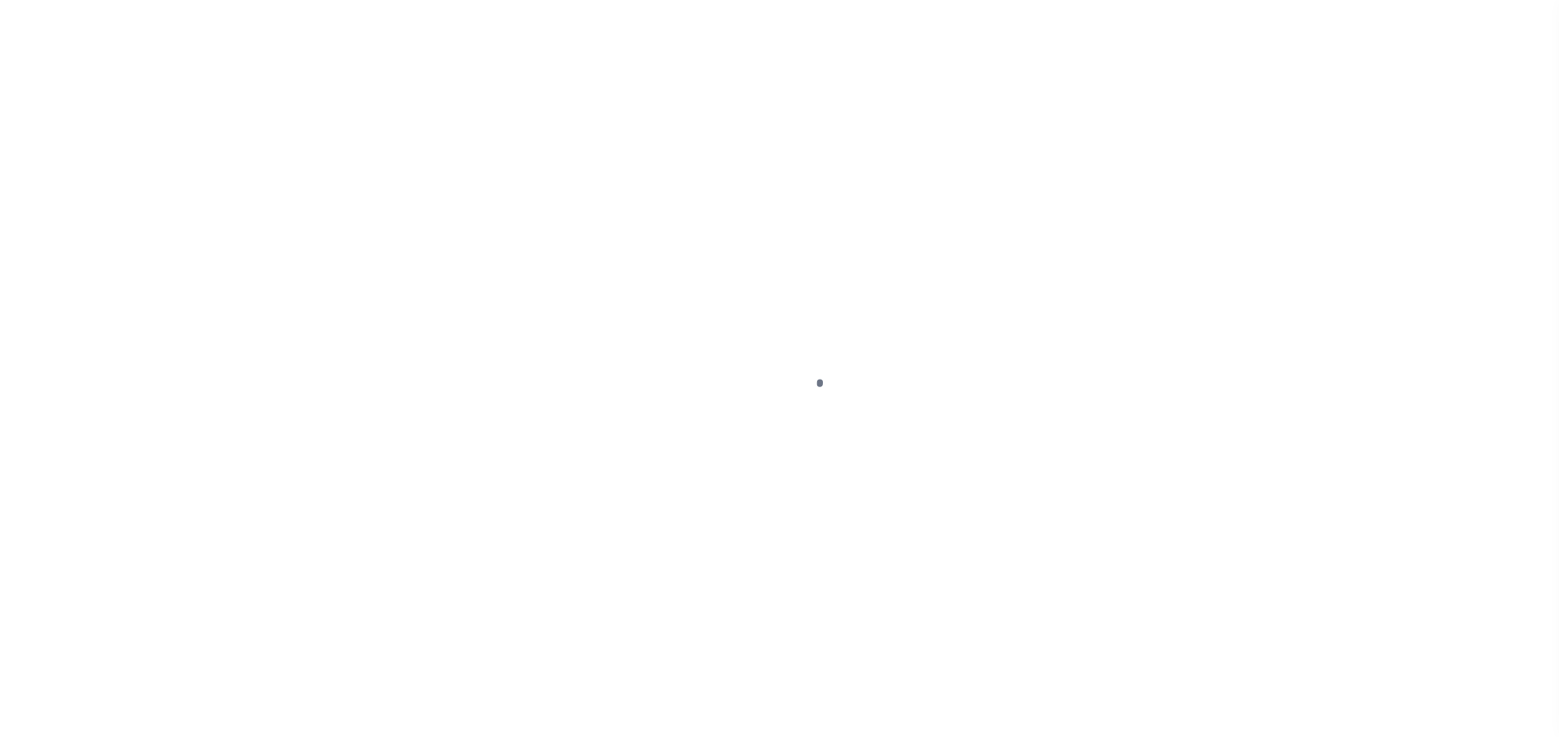
select select "OP2"
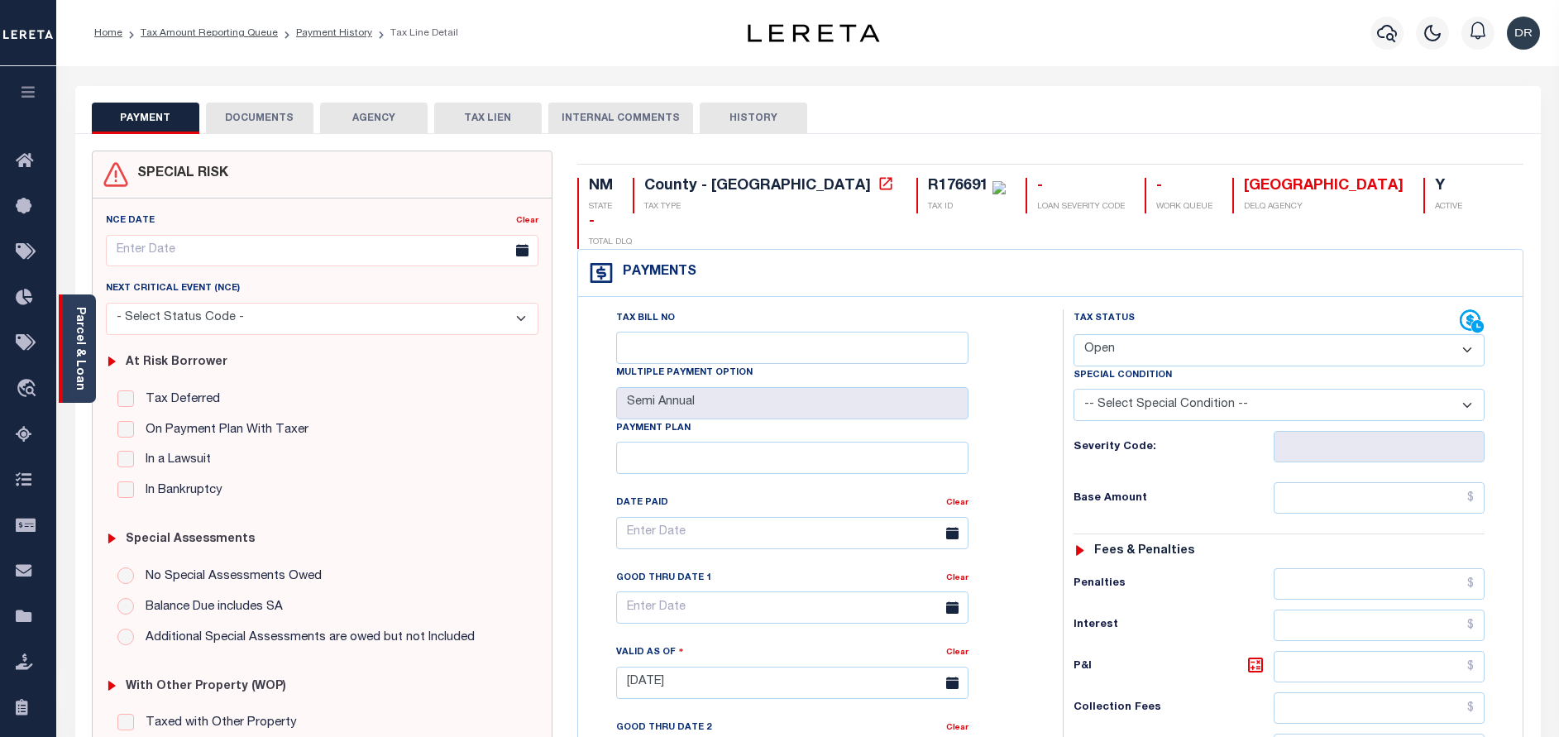
click at [81, 328] on link "Parcel & Loan" at bounding box center [80, 349] width 12 height 84
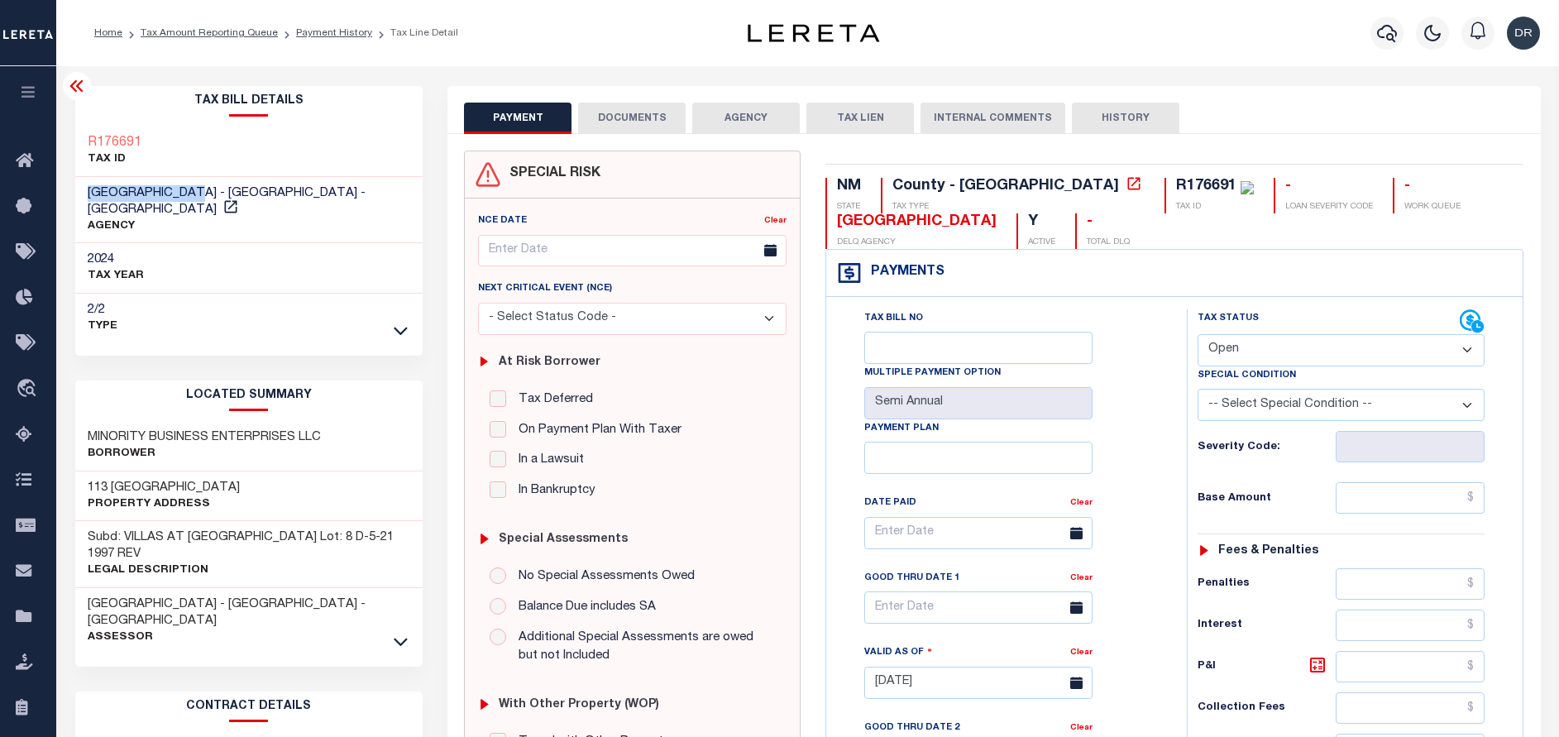
drag, startPoint x: 199, startPoint y: 194, endPoint x: 74, endPoint y: 182, distance: 125.5
click at [74, 182] on div "Tax Bill Details R176691 TAX ID AGENCY" at bounding box center [249, 668] width 373 height 1165
copy span "[GEOGRAPHIC_DATA]"
drag, startPoint x: 119, startPoint y: 146, endPoint x: 86, endPoint y: 146, distance: 33.1
click at [86, 146] on div "R176691 TAX ID" at bounding box center [249, 152] width 348 height 50
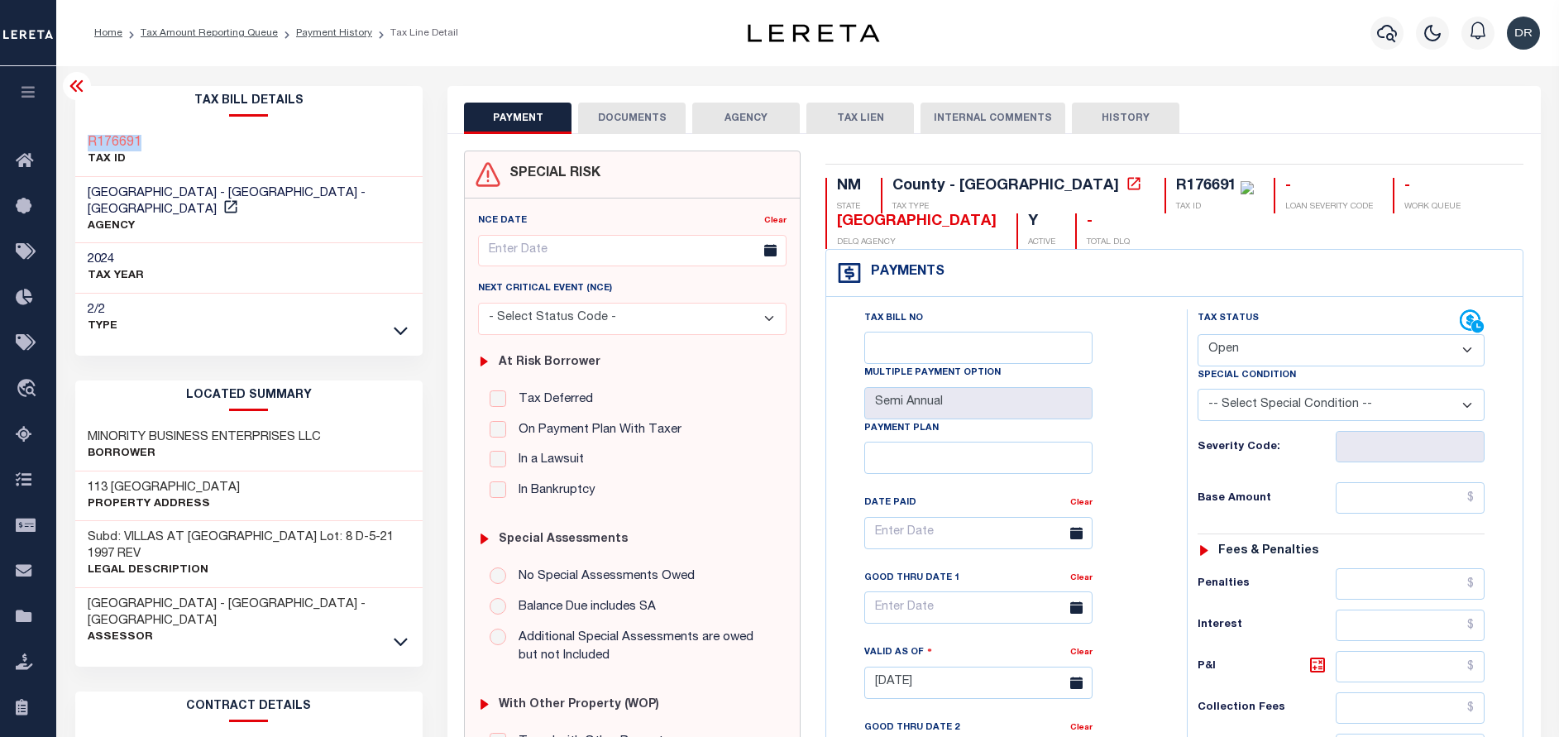
copy h3 "R176691"
